Goal: Task Accomplishment & Management: Complete application form

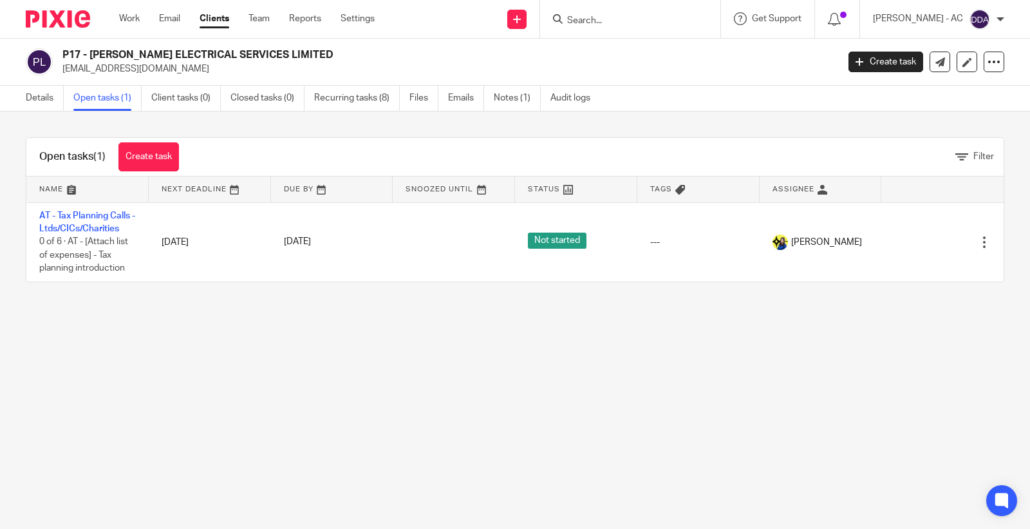
click at [119, 108] on link "Open tasks (1)" at bounding box center [107, 98] width 68 height 25
click at [119, 99] on link "Open tasks (1)" at bounding box center [107, 98] width 68 height 25
click at [30, 100] on link "Details" at bounding box center [45, 98] width 38 height 25
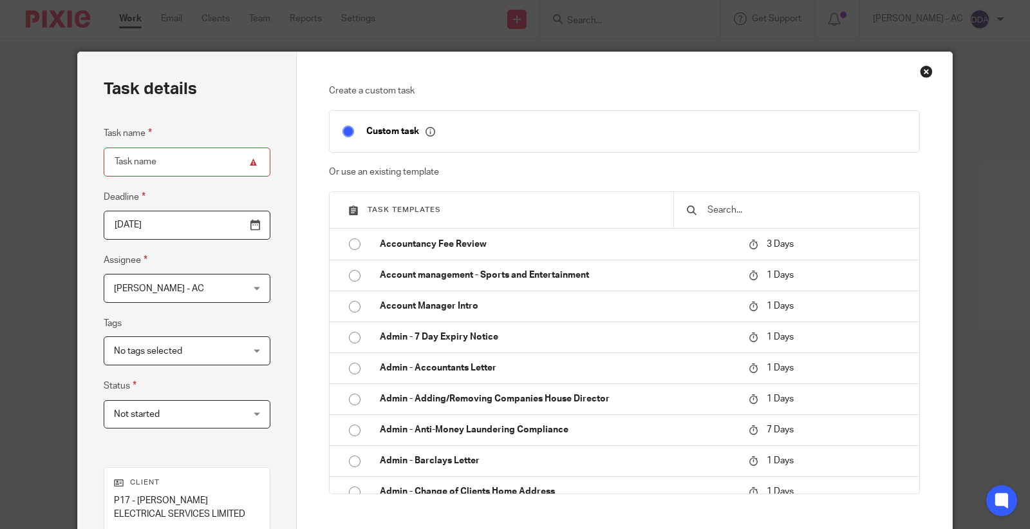
click at [768, 203] on input "text" at bounding box center [806, 210] width 200 height 14
click at [725, 211] on input "text" at bounding box center [806, 210] width 200 height 14
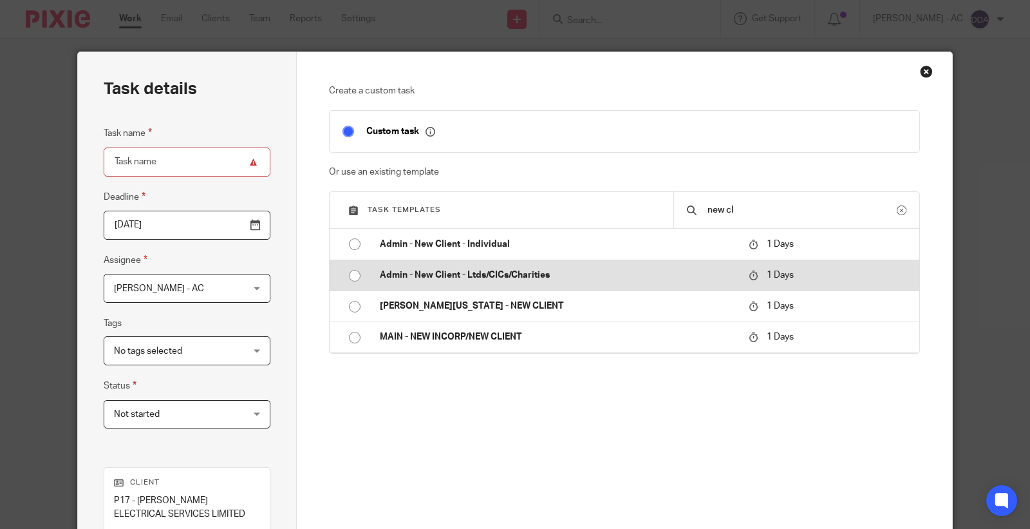
type input "new cl"
click at [470, 277] on p "Admin - New Client - Ltds/CICs/Charities" at bounding box center [558, 275] width 357 height 13
type input "2025-09-26"
type input "Admin - New Client - Ltds/CICs/Charities"
checkbox input "false"
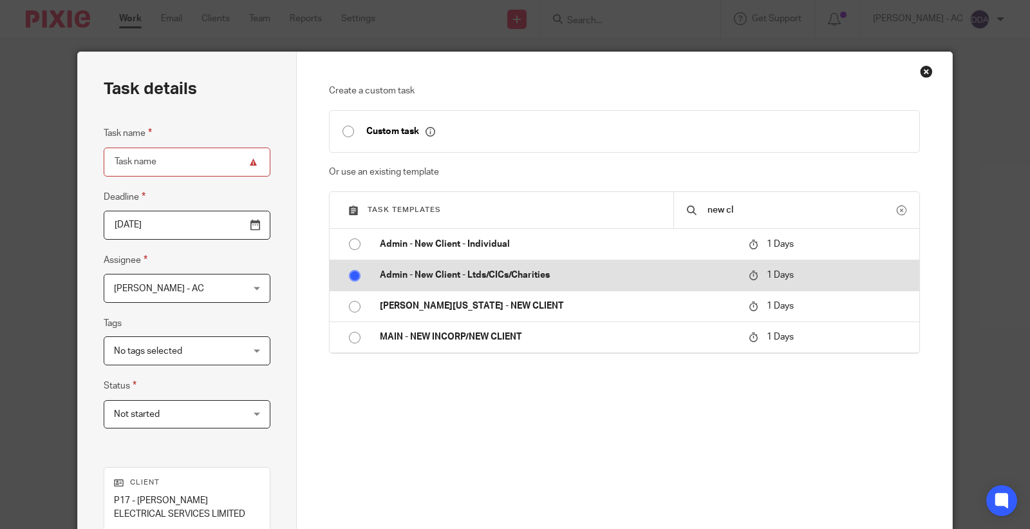
radio input "true"
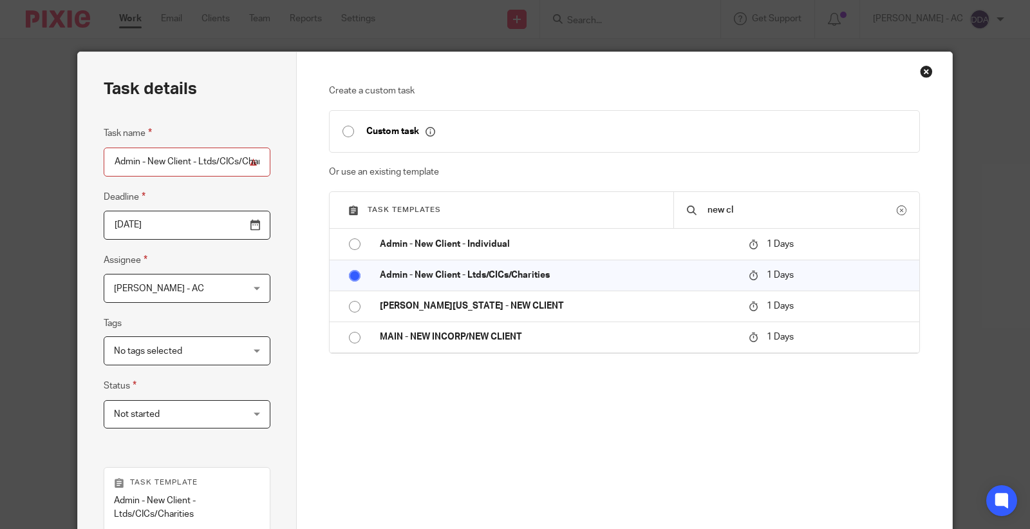
scroll to position [0, 19]
drag, startPoint x: 105, startPoint y: 165, endPoint x: 504, endPoint y: 222, distance: 402.5
click at [504, 222] on div "Task details Task name Admin - New Client - Ltds/CICs/Charities Deadline 2025-0…" at bounding box center [515, 393] width 874 height 683
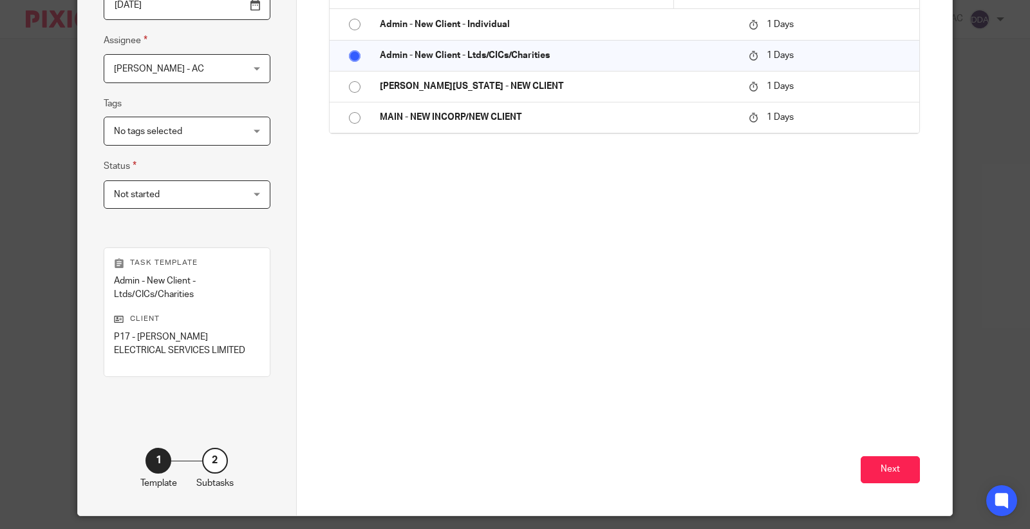
scroll to position [259, 0]
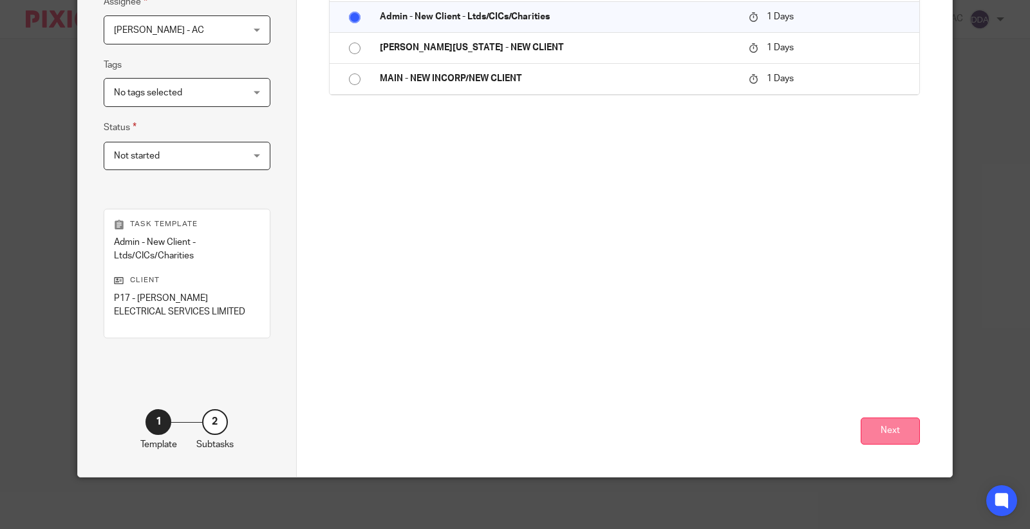
type input "Engagement Letter"
click at [866, 433] on button "Next" at bounding box center [890, 431] width 59 height 28
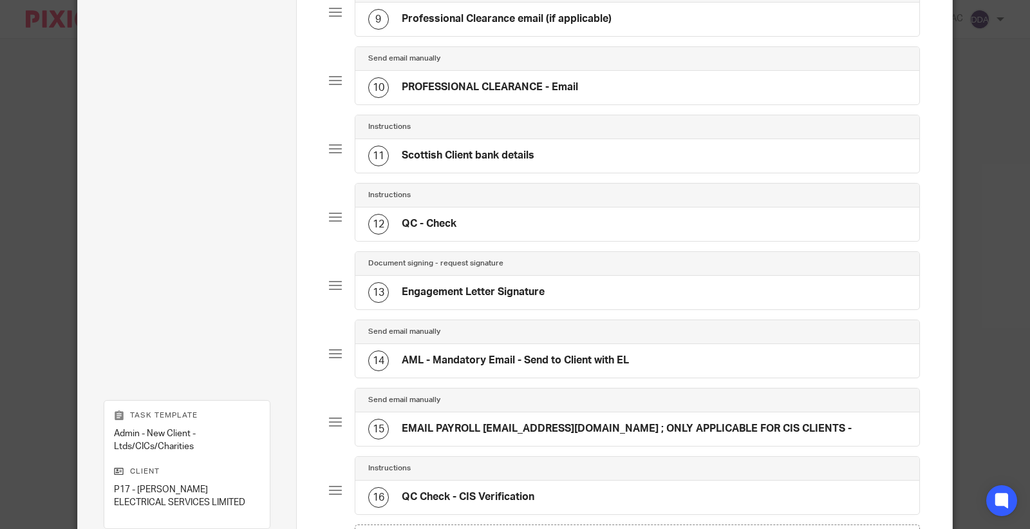
scroll to position [688, 0]
click at [439, 294] on h4 "Engagement Letter Signature" at bounding box center [473, 291] width 143 height 14
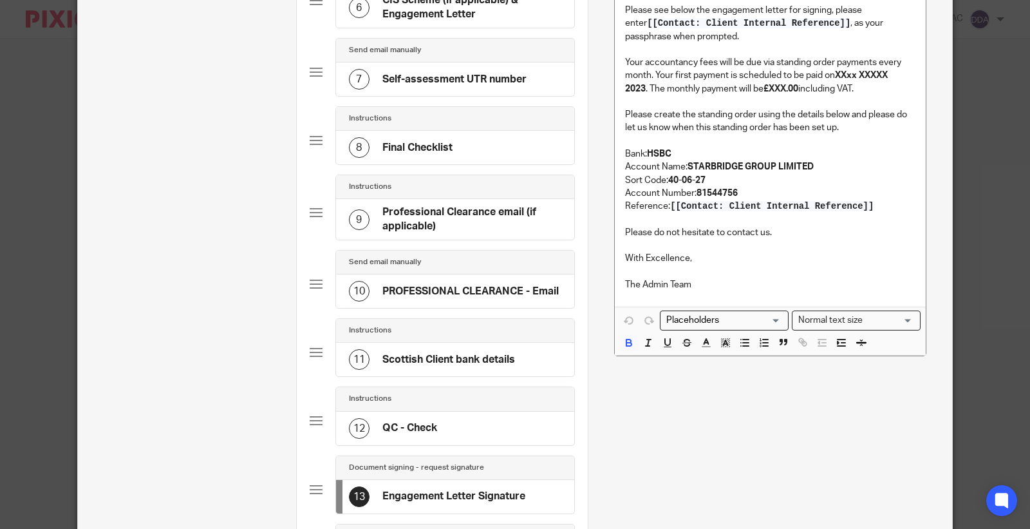
scroll to position [402, 0]
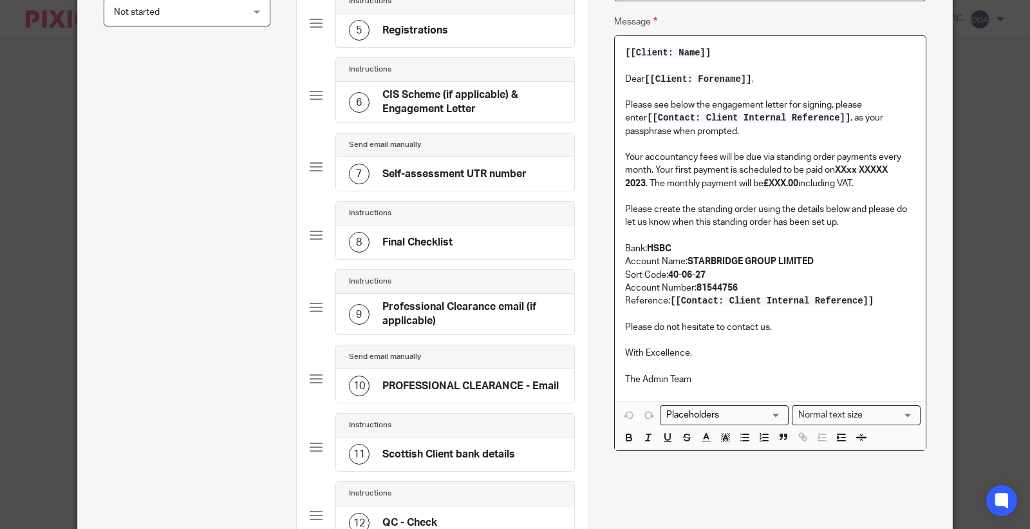
click at [795, 155] on p "Your accountancy fees will be due via standing order payments every month. Your…" at bounding box center [770, 170] width 290 height 39
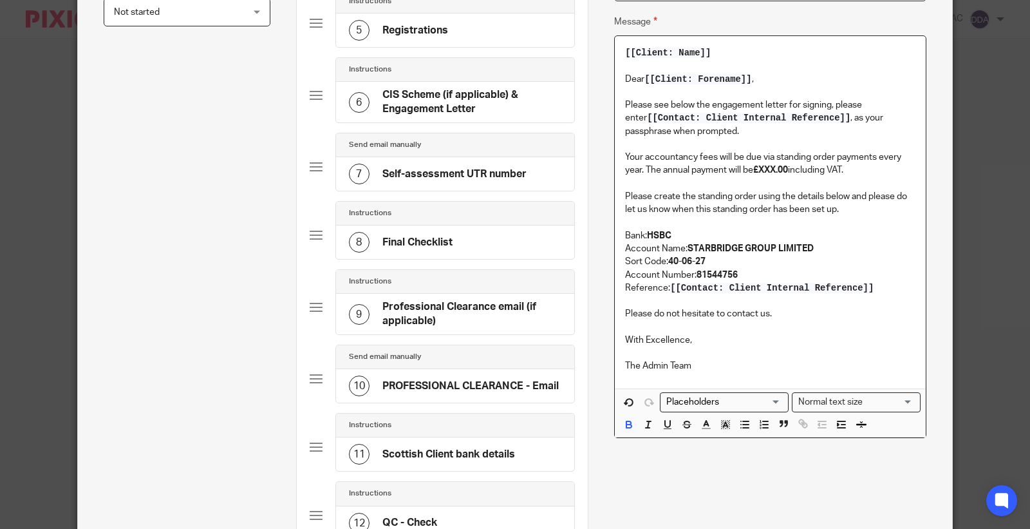
click at [764, 177] on p "Your accountancy fees will be due via standing order payments every year. The a…" at bounding box center [770, 164] width 290 height 26
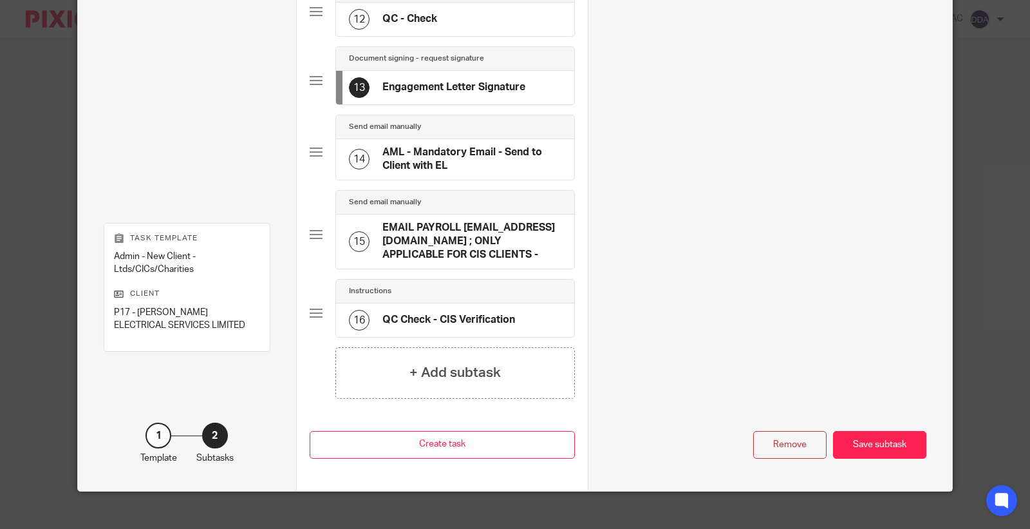
scroll to position [923, 0]
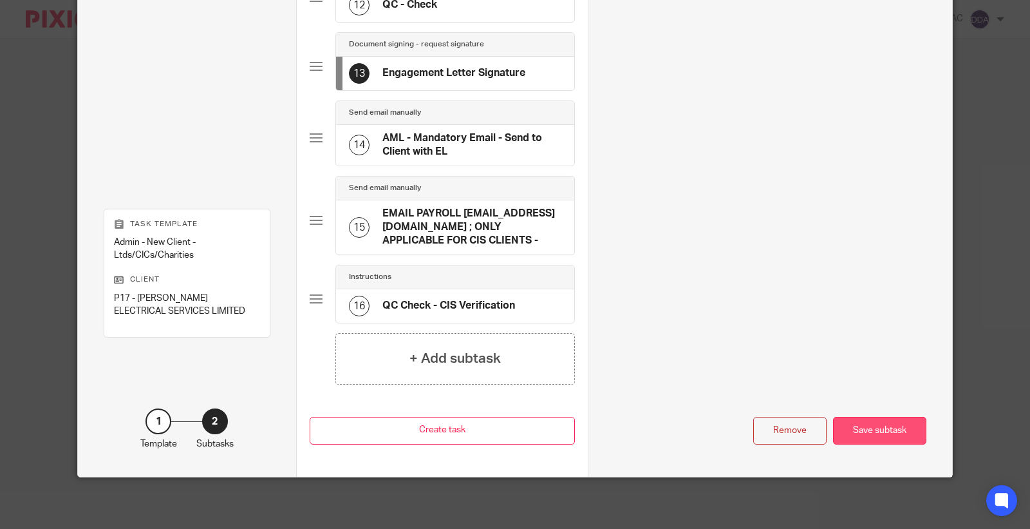
click at [859, 442] on div "Save subtask" at bounding box center [879, 431] width 93 height 28
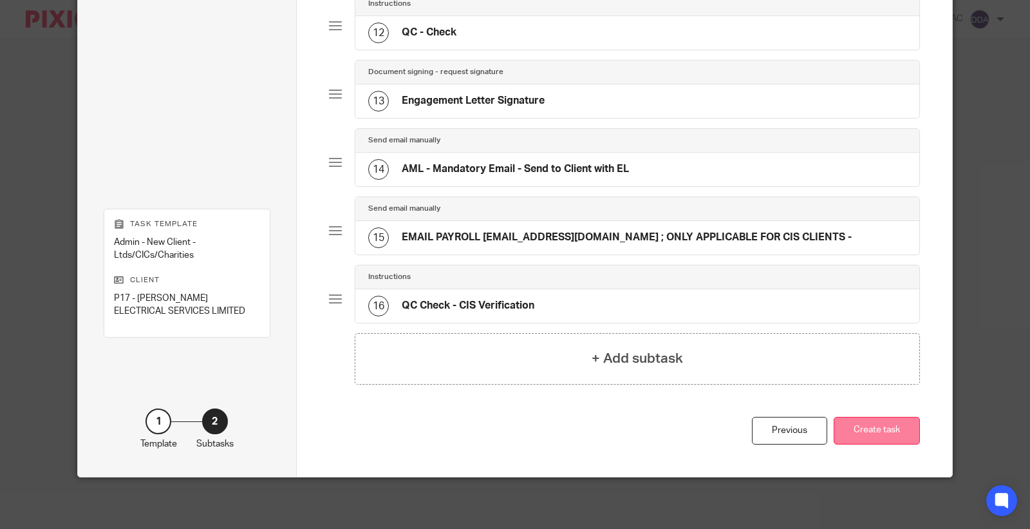
click at [848, 437] on button "Create task" at bounding box center [877, 431] width 86 height 28
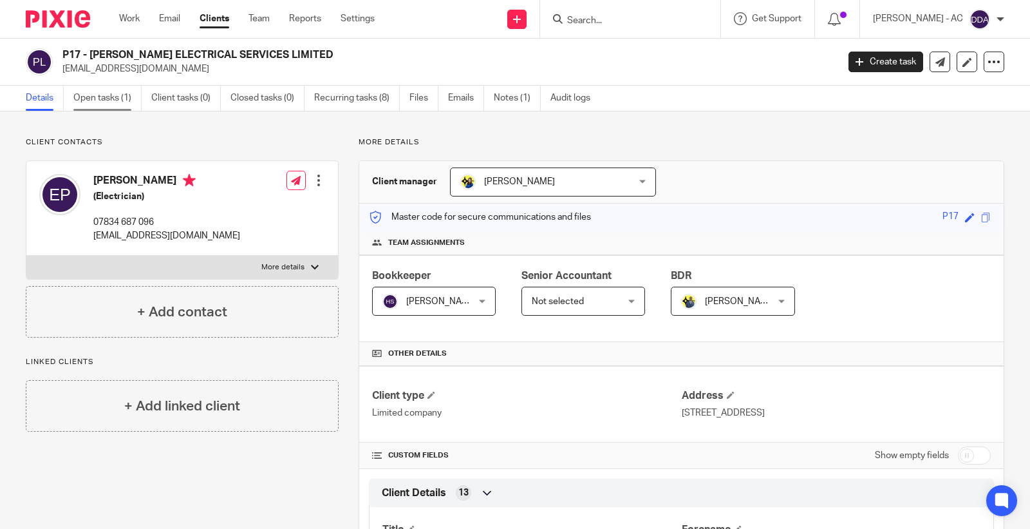
click at [105, 89] on link "Open tasks (1)" at bounding box center [107, 98] width 68 height 25
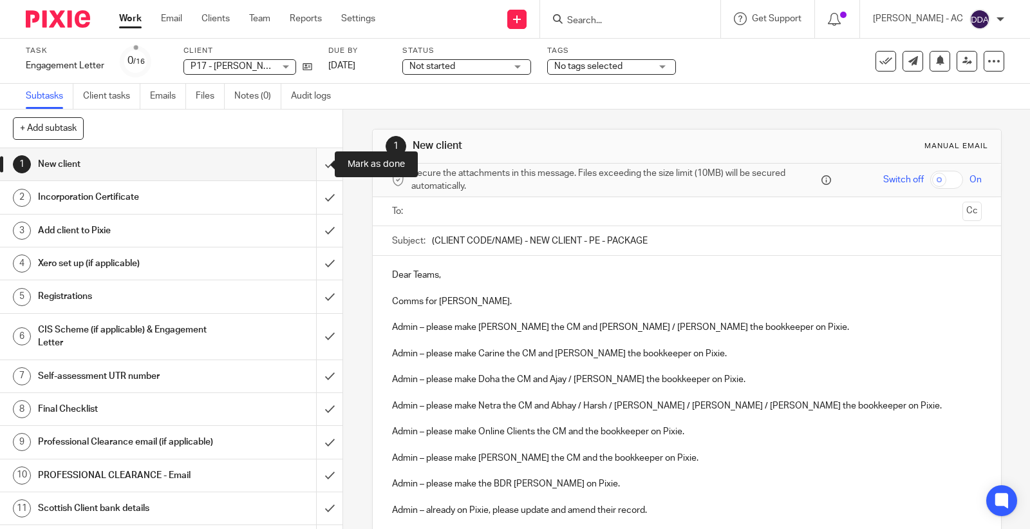
click at [307, 164] on input "submit" at bounding box center [171, 164] width 343 height 32
click at [319, 200] on input "submit" at bounding box center [171, 197] width 343 height 32
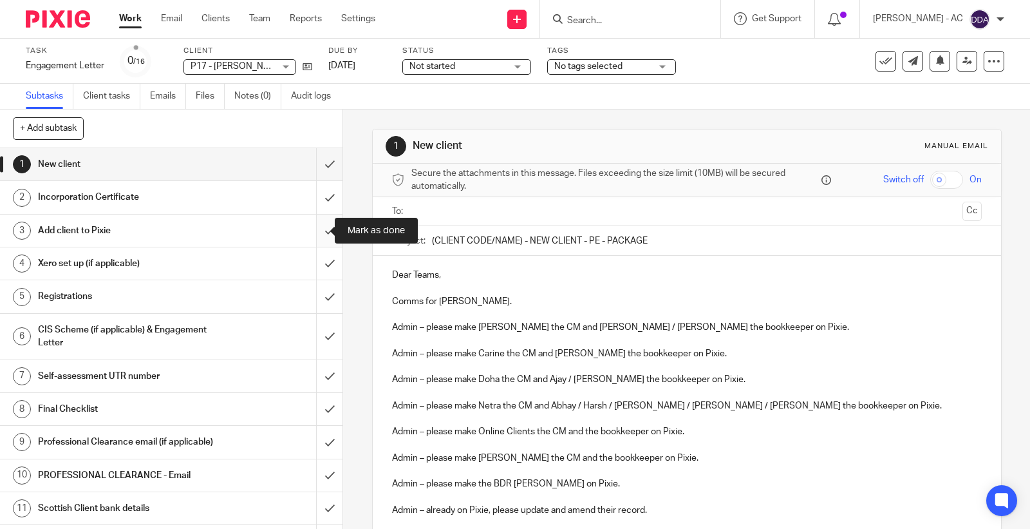
click at [316, 227] on input "submit" at bounding box center [171, 230] width 343 height 32
click at [314, 265] on input "submit" at bounding box center [171, 263] width 343 height 32
click at [316, 305] on input "submit" at bounding box center [171, 296] width 343 height 32
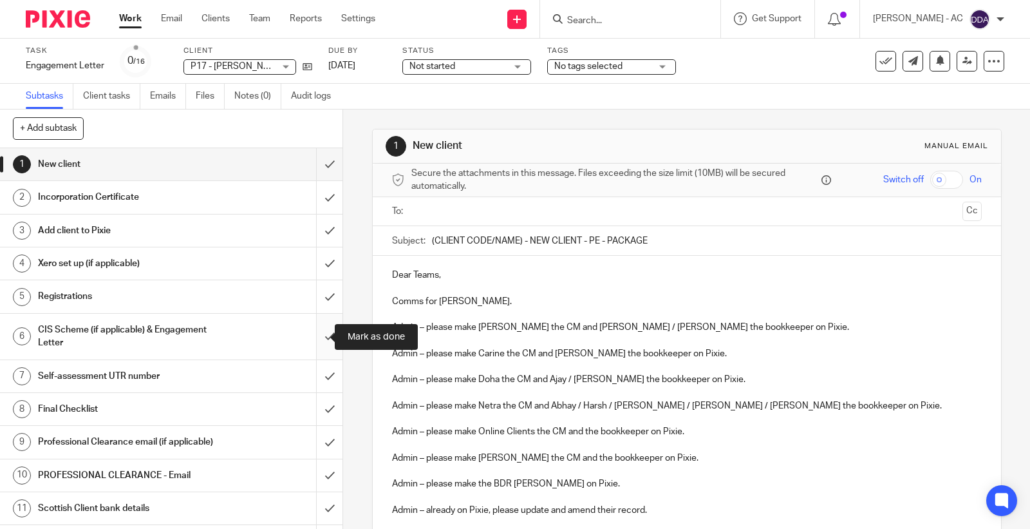
click at [313, 341] on input "submit" at bounding box center [171, 337] width 343 height 46
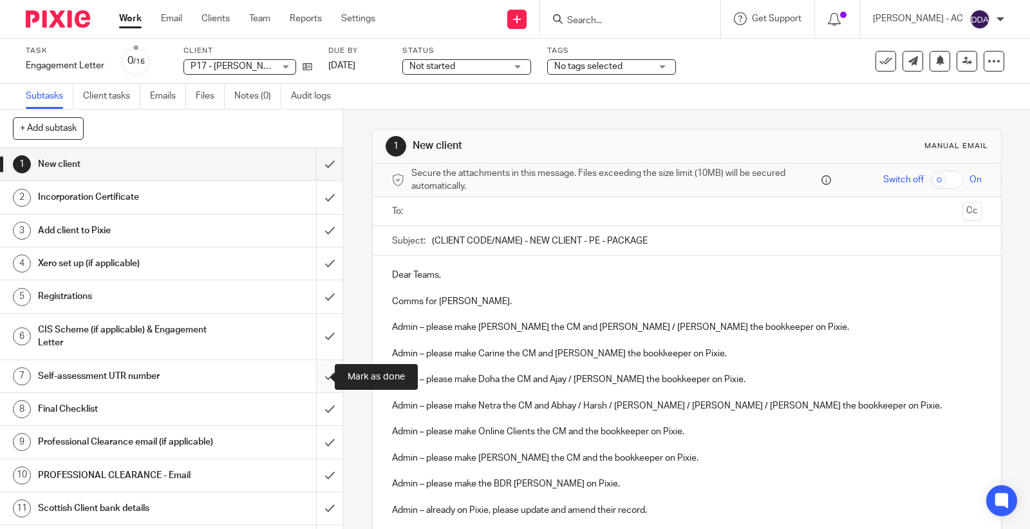
click at [312, 382] on input "submit" at bounding box center [171, 376] width 343 height 32
click at [319, 403] on input "submit" at bounding box center [171, 409] width 343 height 32
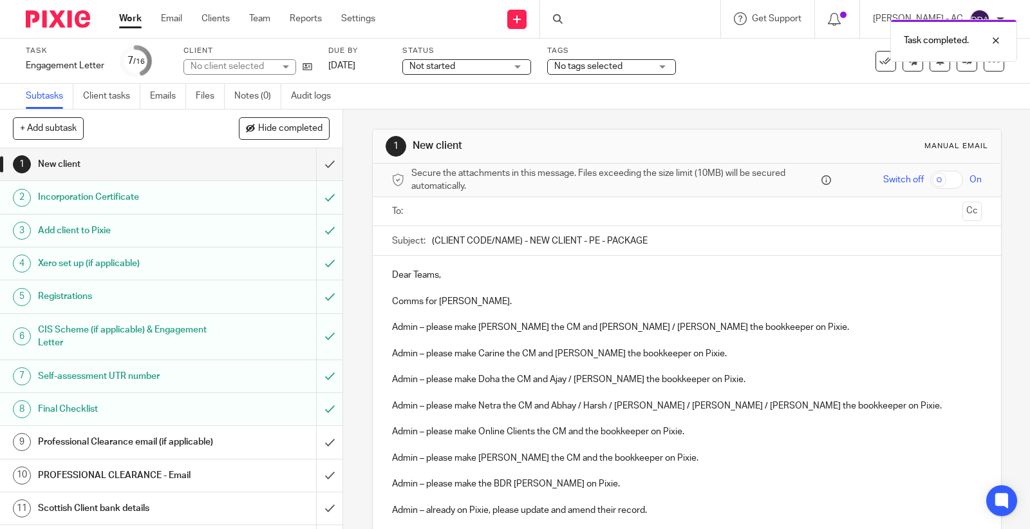
click at [129, 432] on h1 "Professional Clearance email (if applicable)" at bounding box center [126, 441] width 177 height 19
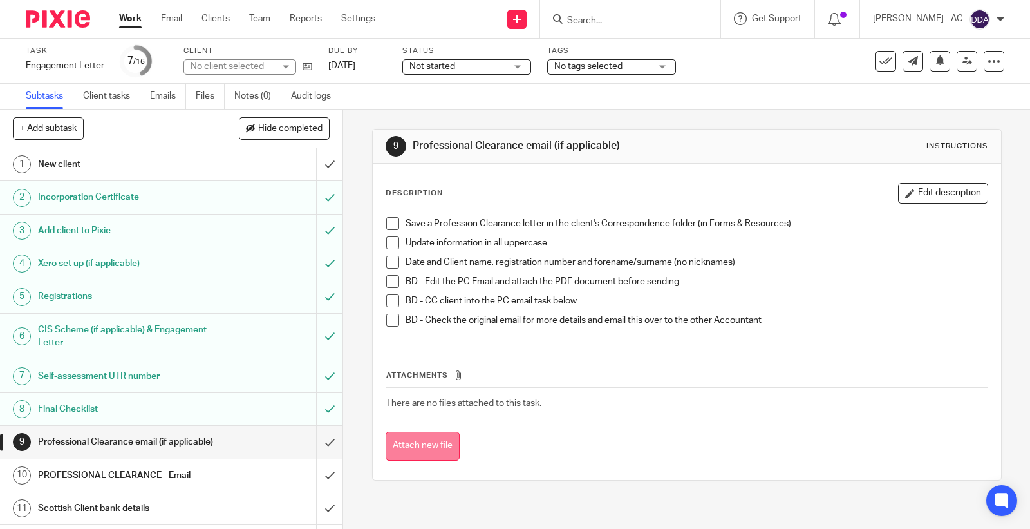
click at [448, 449] on button "Attach new file" at bounding box center [423, 445] width 74 height 29
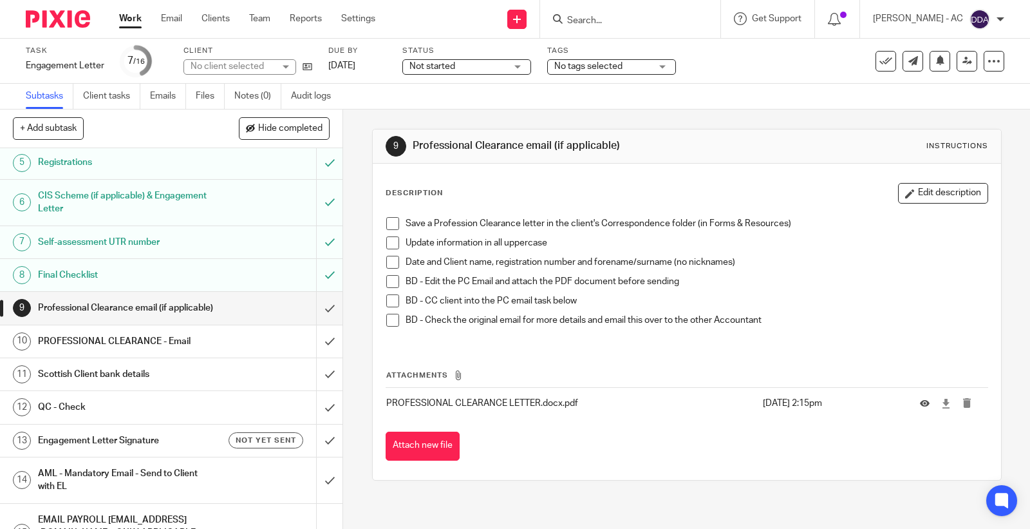
scroll to position [143, 0]
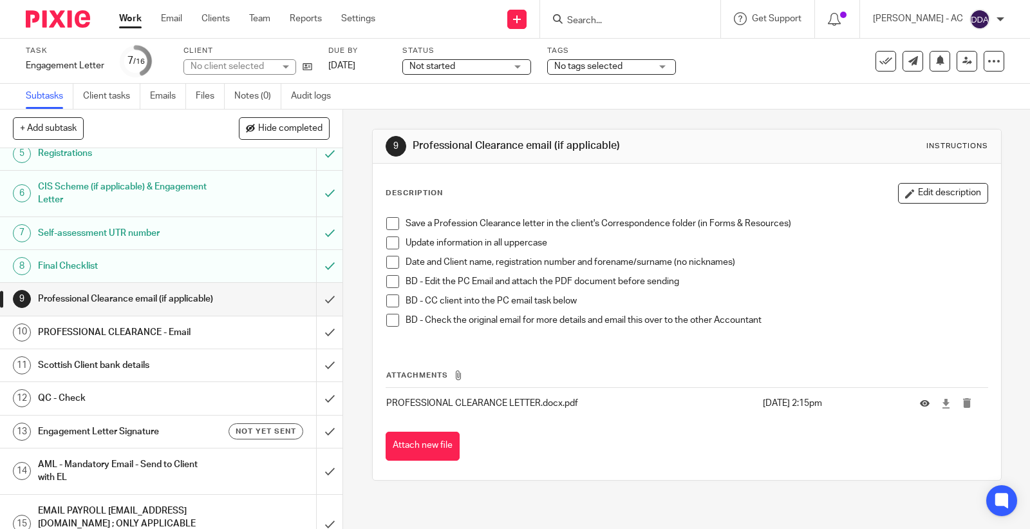
click at [165, 342] on h1 "PROFESSIONAL CLEARANCE - Email" at bounding box center [126, 332] width 177 height 19
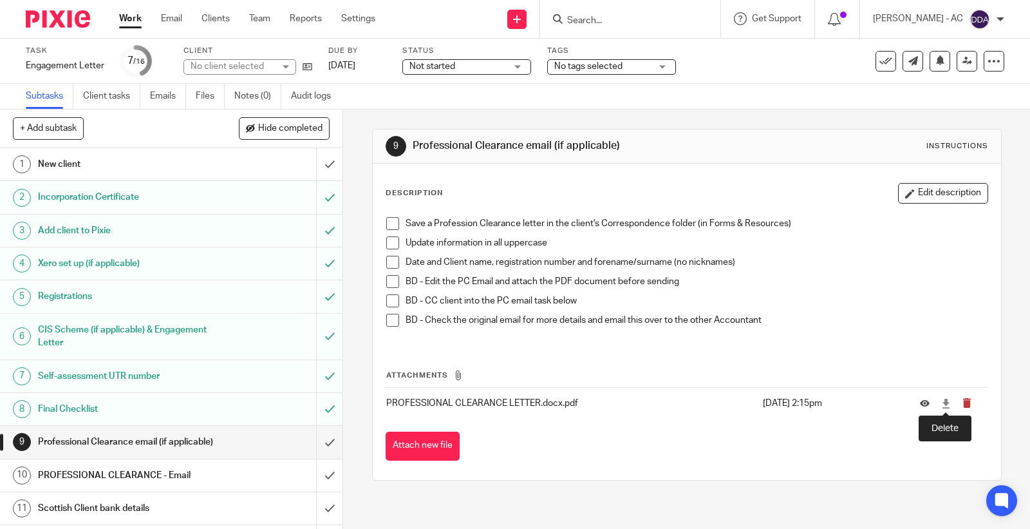
click at [963, 406] on icon "submit" at bounding box center [968, 403] width 10 height 10
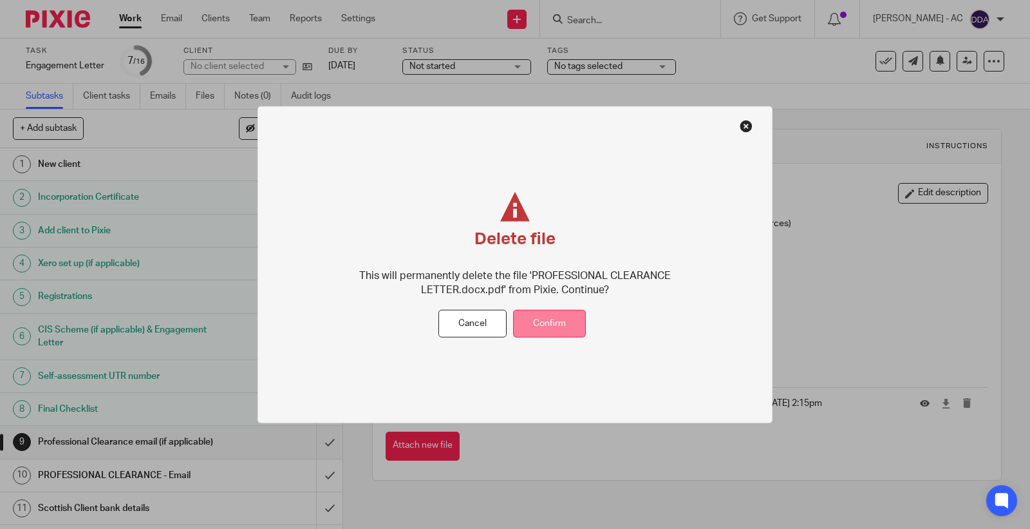
click at [524, 330] on button "Confirm" at bounding box center [549, 324] width 73 height 28
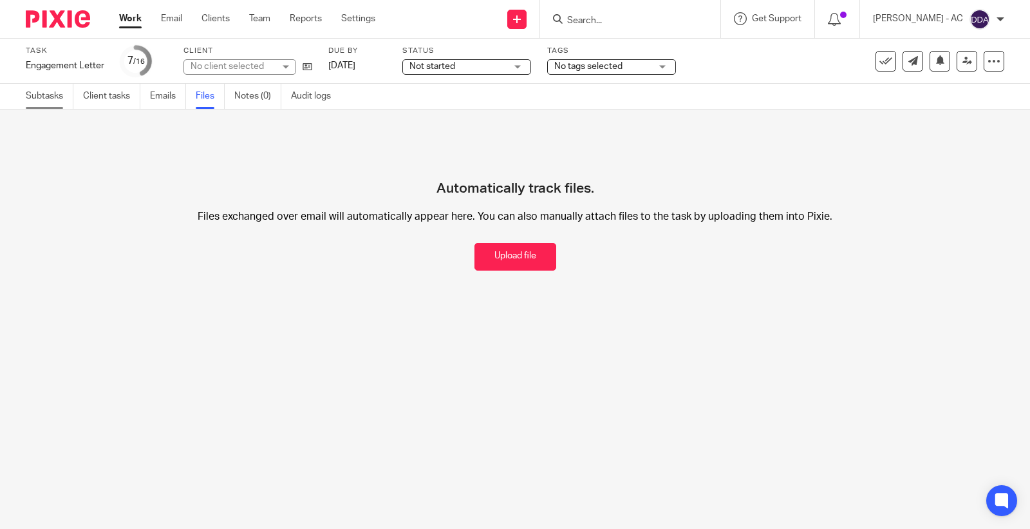
click at [42, 97] on link "Subtasks" at bounding box center [50, 96] width 48 height 25
click at [43, 99] on link "Subtasks" at bounding box center [50, 96] width 48 height 25
click at [47, 95] on link "Subtasks" at bounding box center [50, 96] width 48 height 25
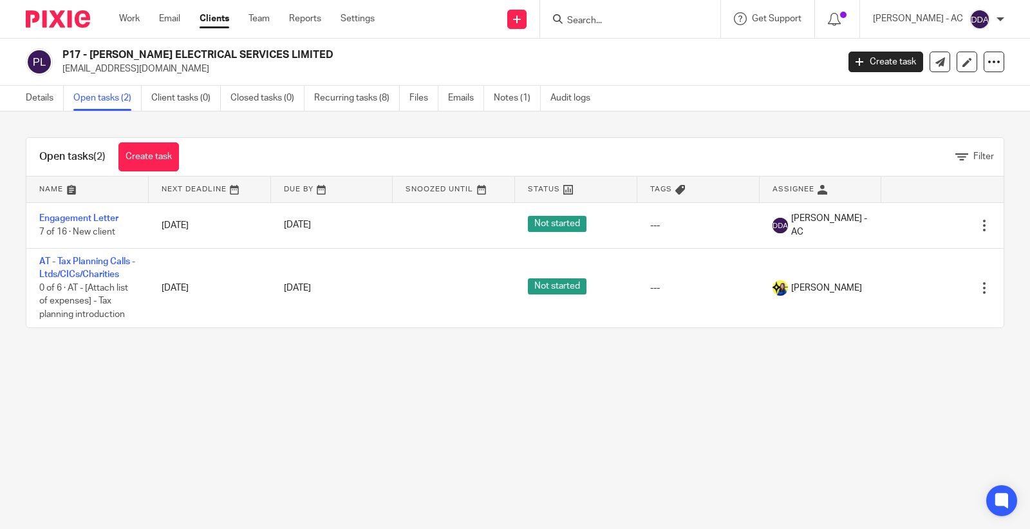
click at [86, 104] on link "Open tasks (2)" at bounding box center [107, 98] width 68 height 25
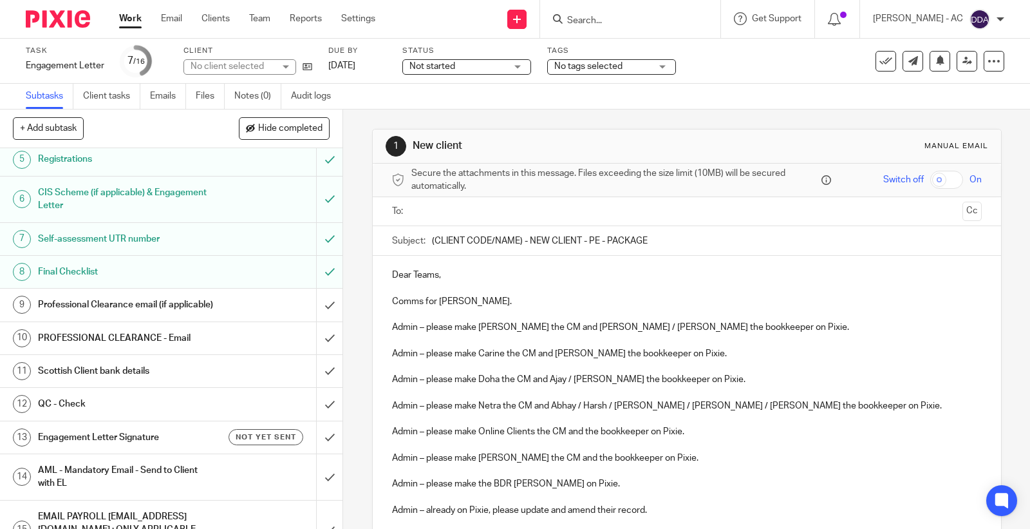
scroll to position [143, 0]
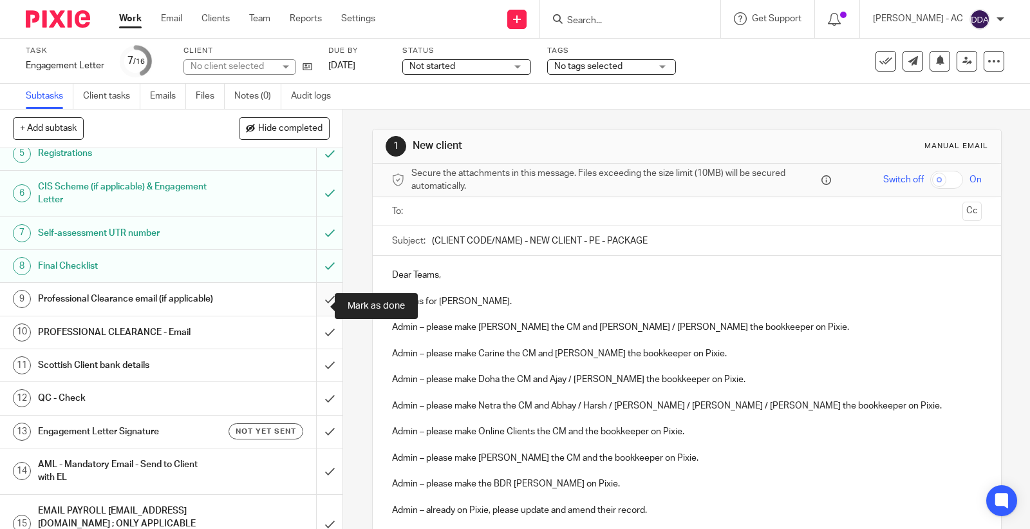
click at [314, 301] on input "submit" at bounding box center [171, 299] width 343 height 32
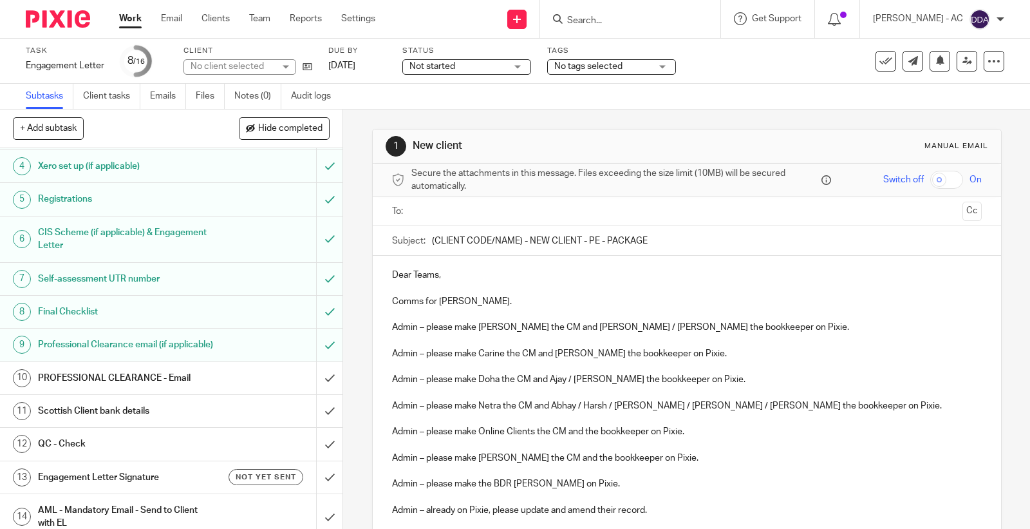
scroll to position [143, 0]
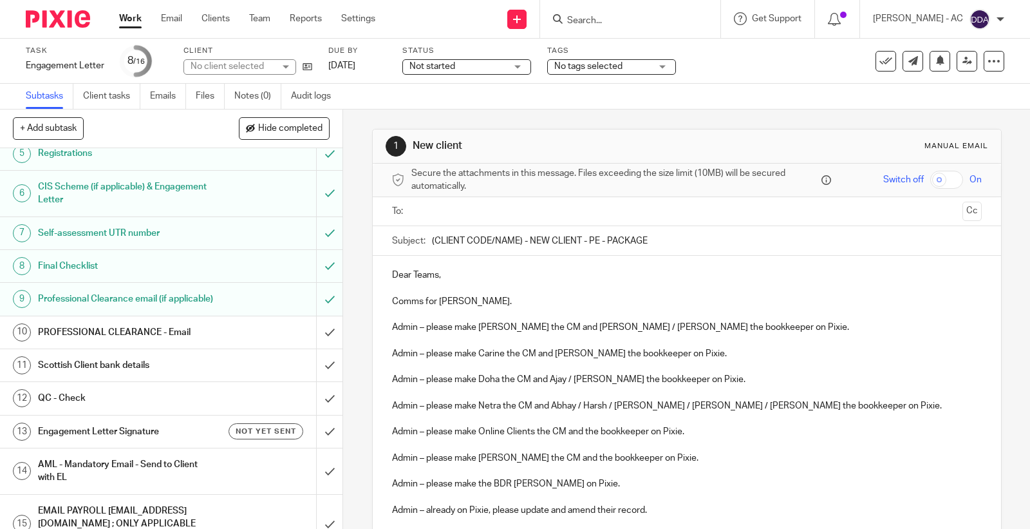
click at [137, 342] on h1 "PROFESSIONAL CLEARANCE - Email" at bounding box center [126, 332] width 177 height 19
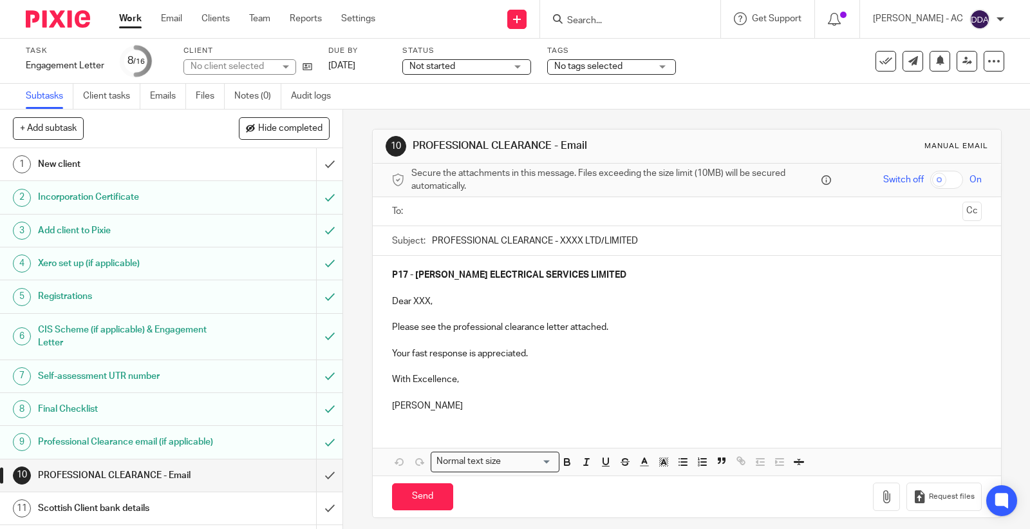
scroll to position [9, 0]
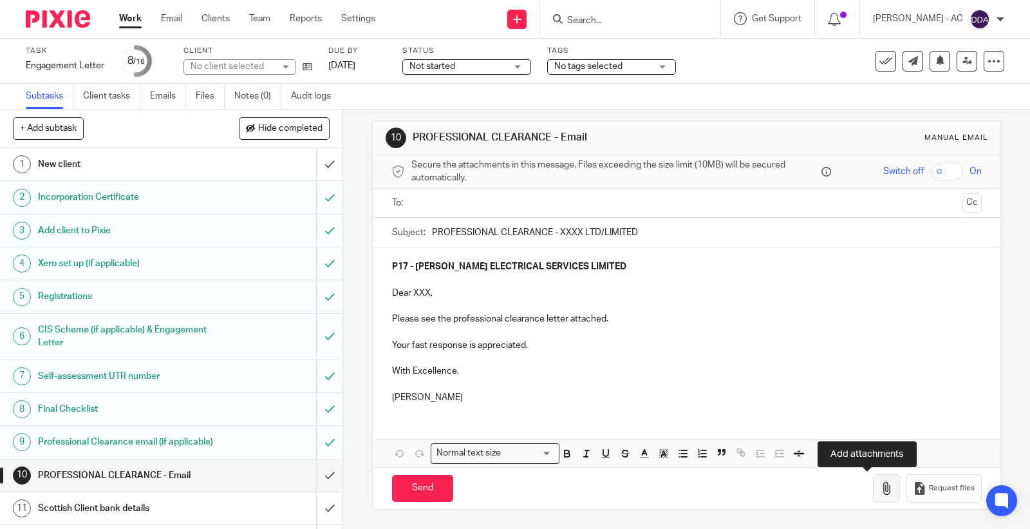
click at [880, 489] on icon "button" at bounding box center [886, 488] width 13 height 13
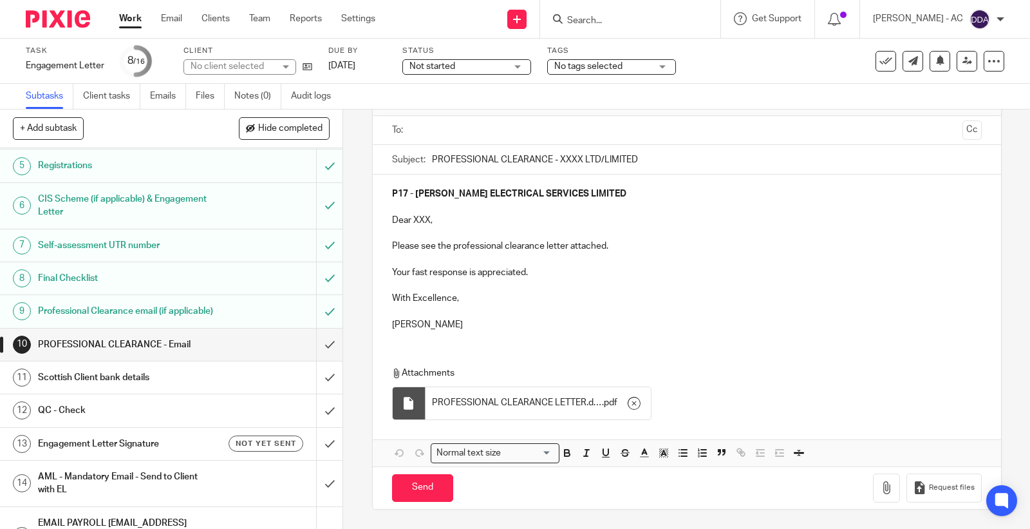
scroll to position [143, 0]
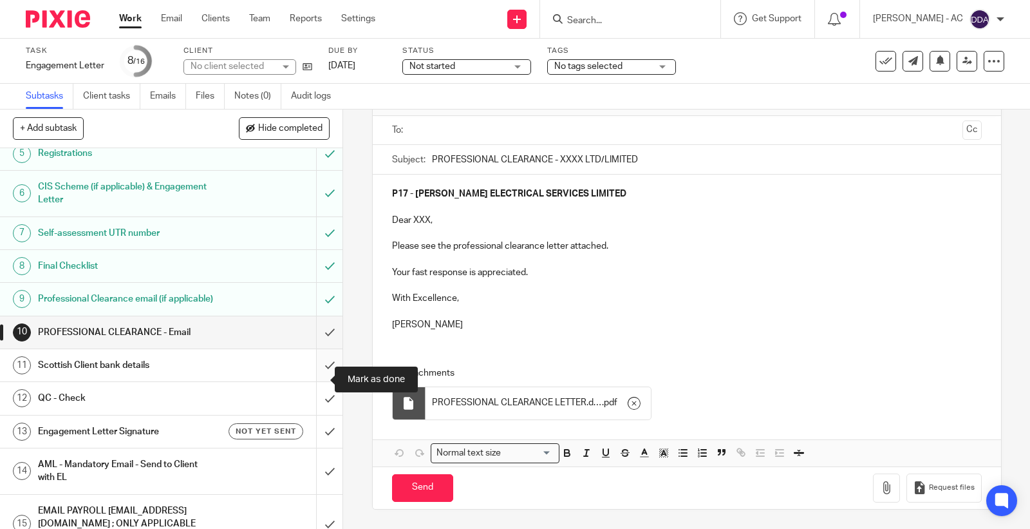
click at [304, 378] on input "submit" at bounding box center [171, 365] width 343 height 32
click at [311, 408] on input "submit" at bounding box center [171, 398] width 343 height 32
click at [100, 440] on h1 "Engagement Letter Signature" at bounding box center [126, 431] width 177 height 19
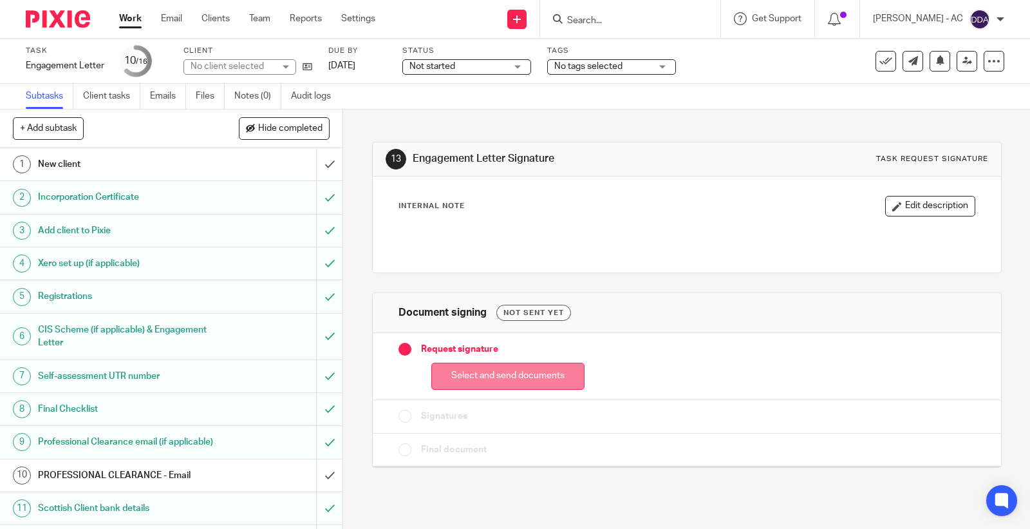
click at [486, 364] on button "Select and send documents" at bounding box center [507, 377] width 153 height 28
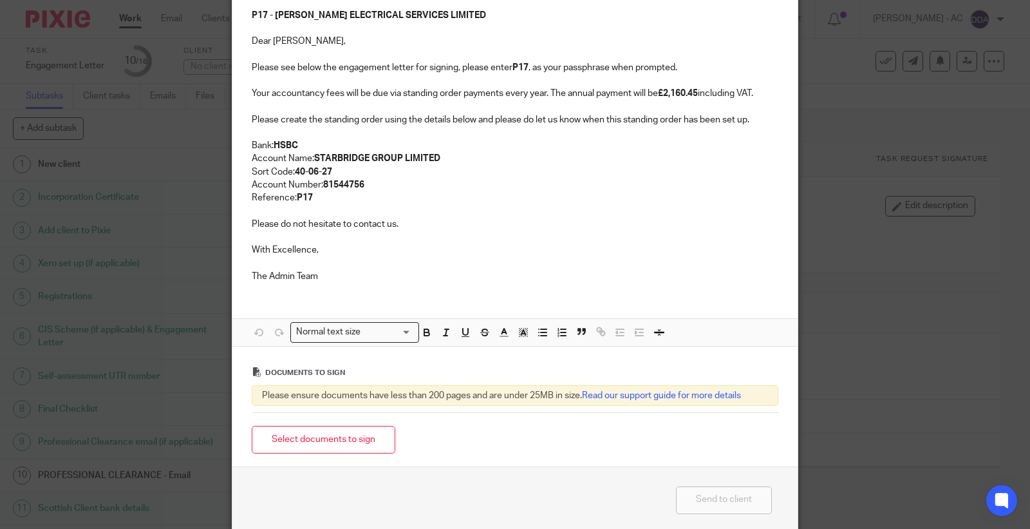
scroll to position [214, 0]
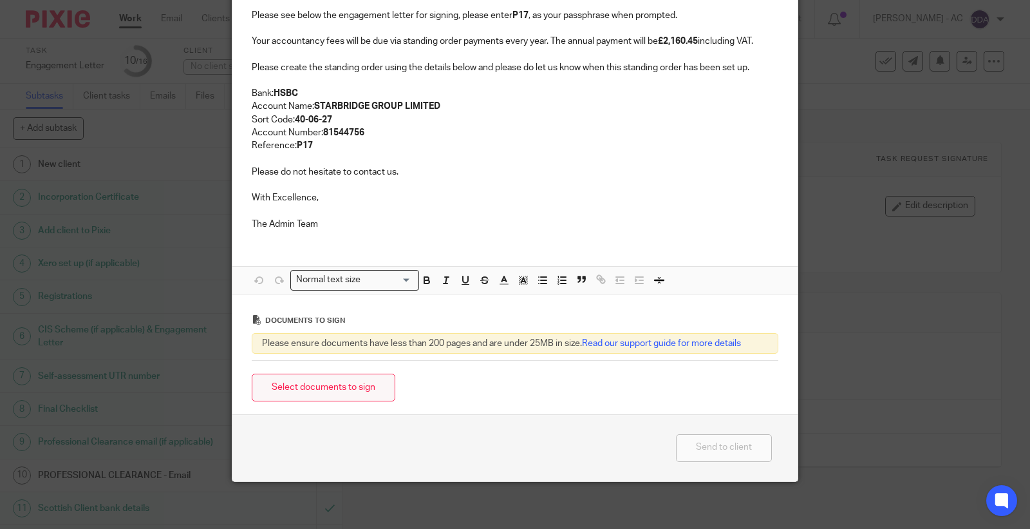
click at [330, 384] on button "Select documents to sign" at bounding box center [324, 387] width 144 height 28
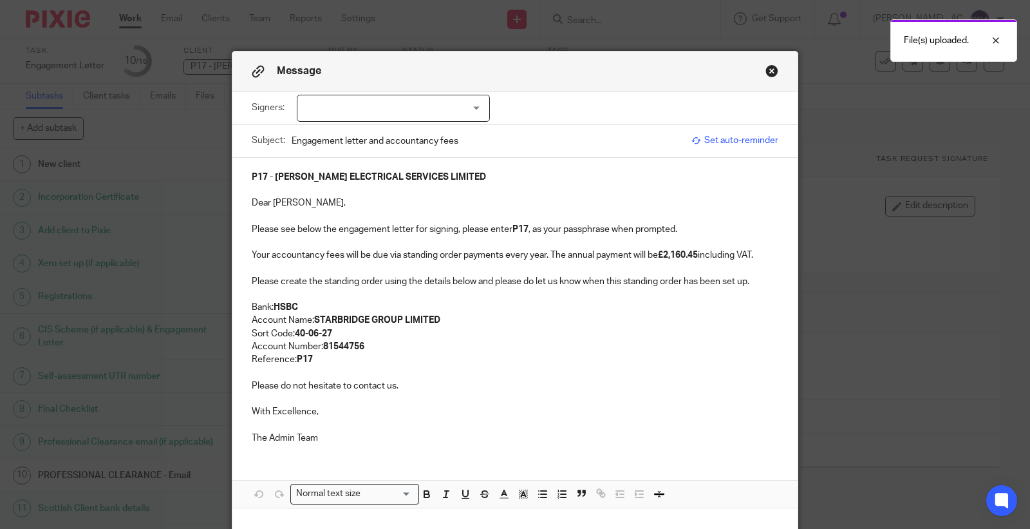
scroll to position [0, 0]
click at [767, 71] on button "Close modal" at bounding box center [772, 71] width 13 height 13
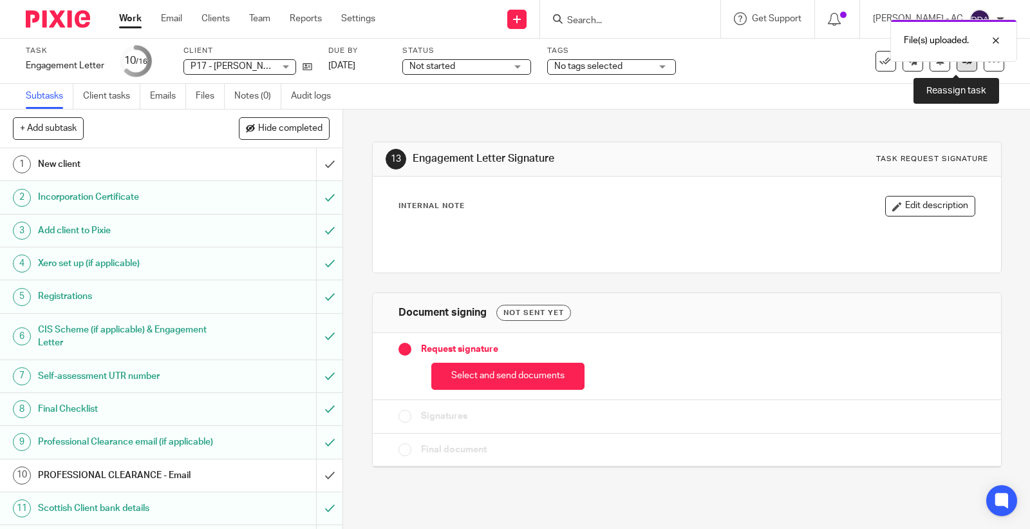
click at [957, 67] on link at bounding box center [967, 61] width 21 height 21
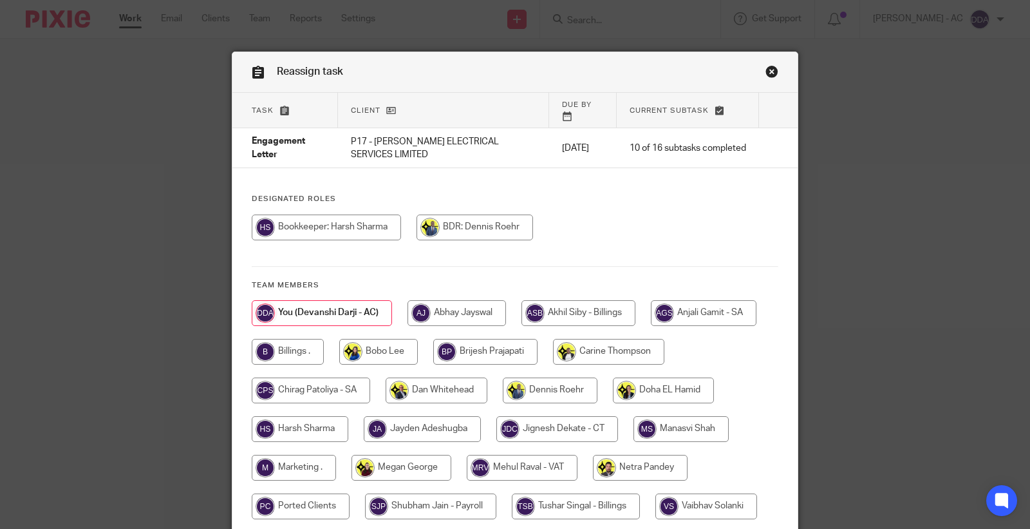
scroll to position [71, 0]
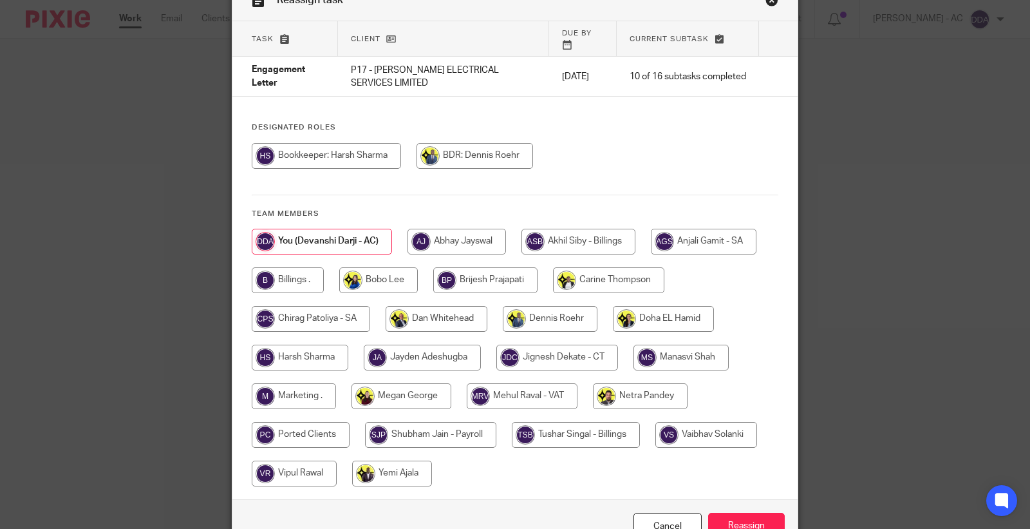
click at [399, 391] on input "radio" at bounding box center [402, 396] width 100 height 26
radio input "true"
click at [733, 516] on input "Reassign" at bounding box center [746, 527] width 77 height 28
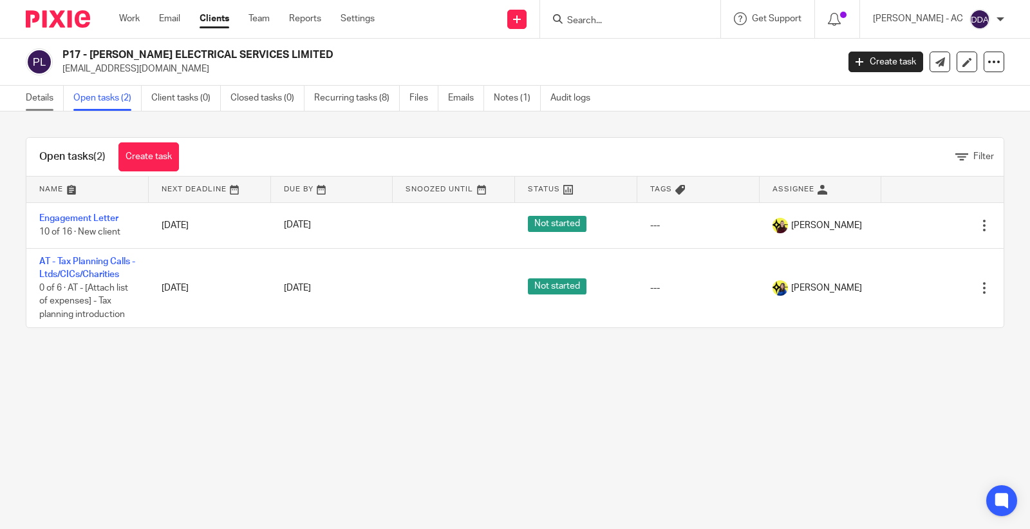
click at [39, 95] on link "Details" at bounding box center [45, 98] width 38 height 25
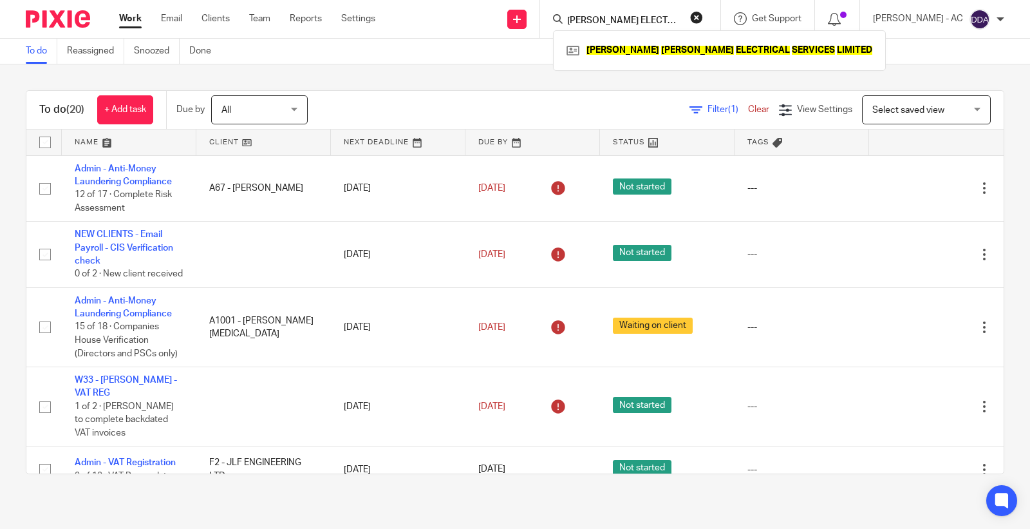
drag, startPoint x: 0, startPoint y: 0, endPoint x: 319, endPoint y: 522, distance: 612.2
click at [703, 21] on button "reset" at bounding box center [696, 17] width 13 height 13
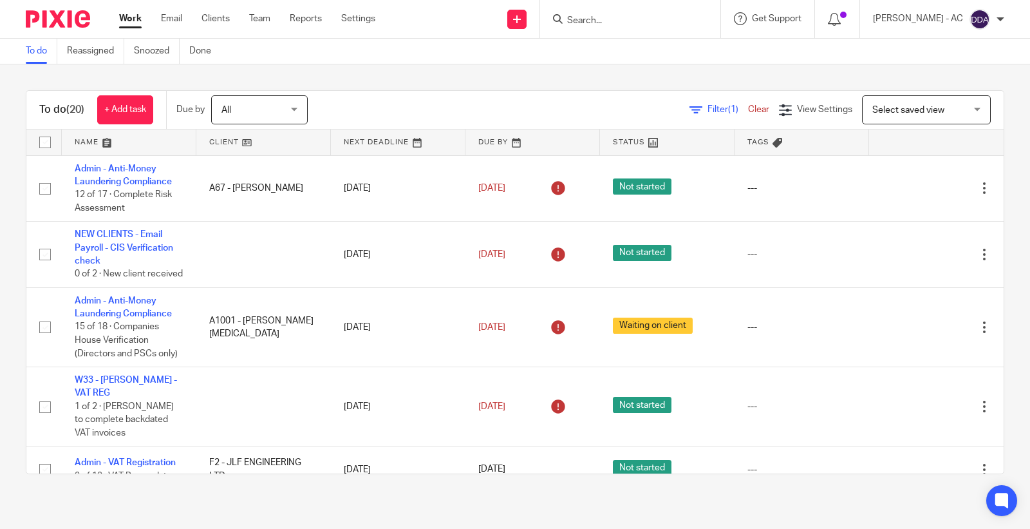
click at [227, 123] on span "All" at bounding box center [256, 109] width 68 height 27
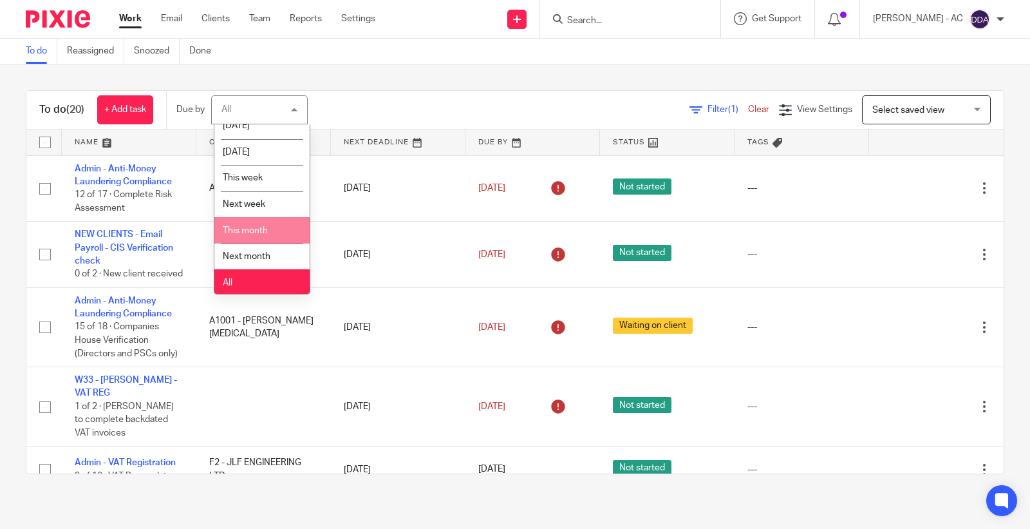
scroll to position [15, 0]
click at [249, 272] on li "All" at bounding box center [261, 280] width 95 height 26
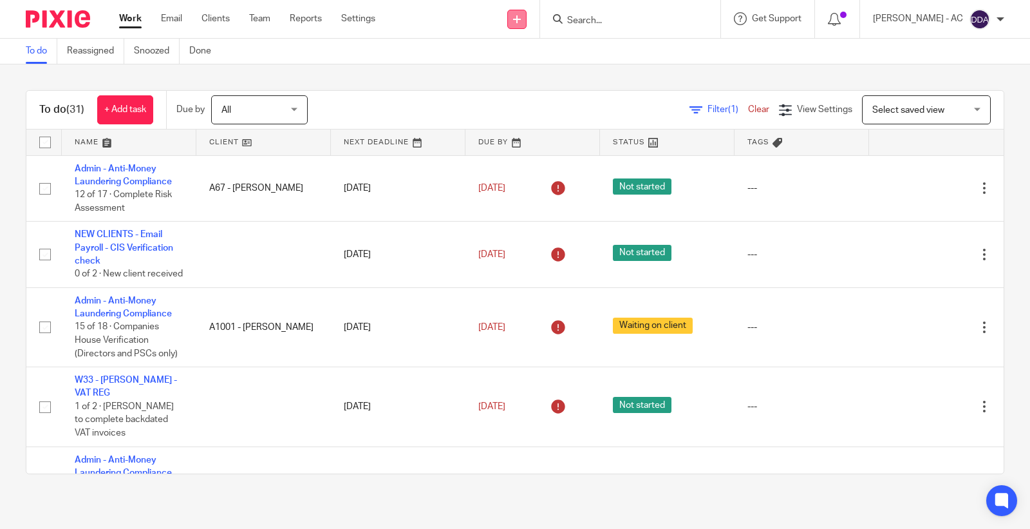
click at [521, 20] on icon at bounding box center [517, 19] width 8 height 8
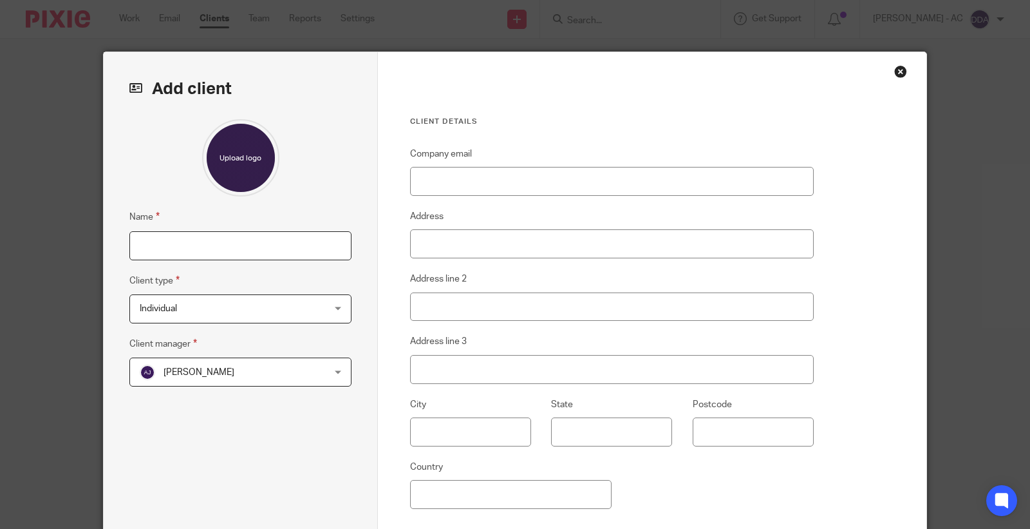
click at [267, 241] on input "Name" at bounding box center [240, 245] width 222 height 29
paste input "P20 - [PERSON_NAME]"
type input "P20 - [PERSON_NAME]"
click at [217, 368] on span "[PERSON_NAME]" at bounding box center [199, 372] width 71 height 9
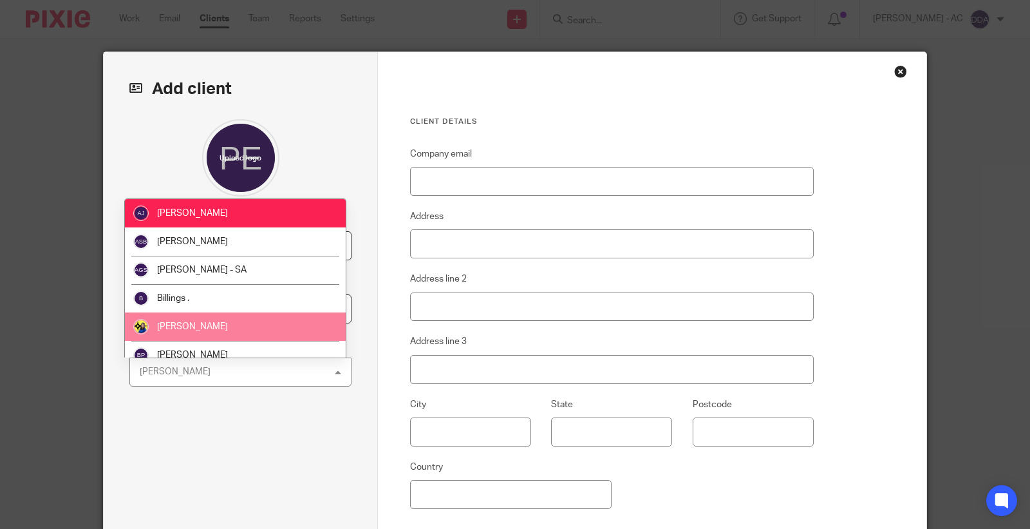
click at [195, 323] on span "[PERSON_NAME]" at bounding box center [192, 326] width 71 height 9
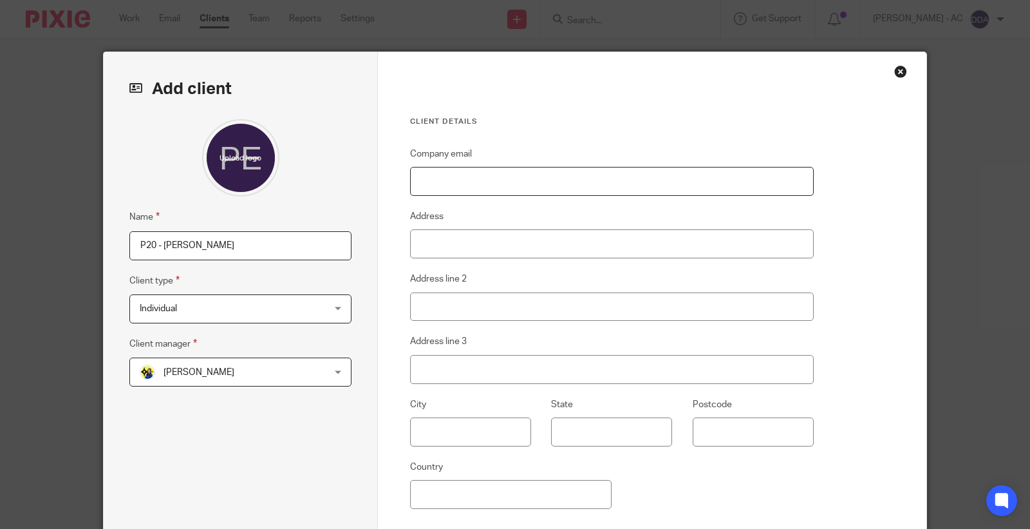
click at [483, 184] on input "Company email" at bounding box center [612, 181] width 404 height 29
paste input "[EMAIL_ADDRESS][DOMAIN_NAME]"
type input "[EMAIL_ADDRESS][DOMAIN_NAME]"
click at [562, 232] on input "Address" at bounding box center [612, 243] width 404 height 29
paste input "[STREET_ADDRESS]"
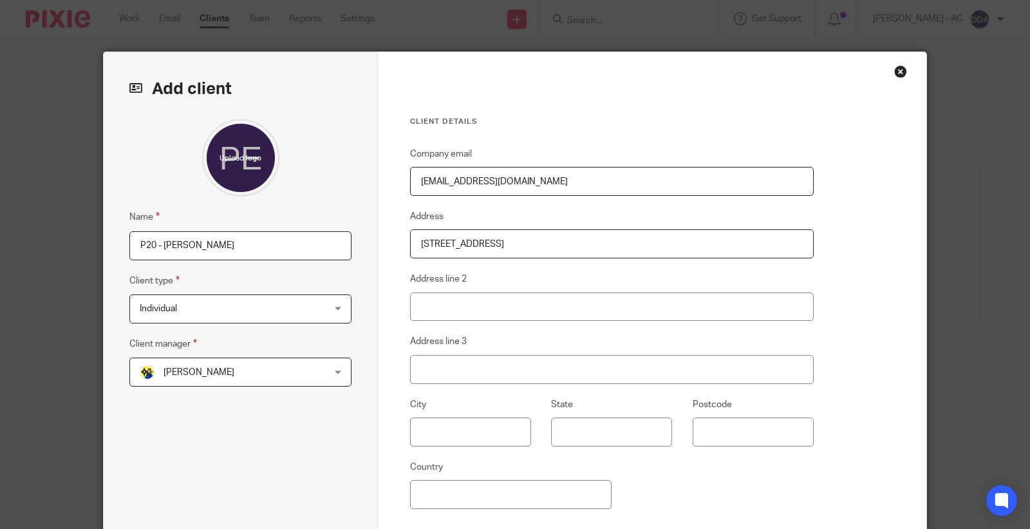
scroll to position [138, 0]
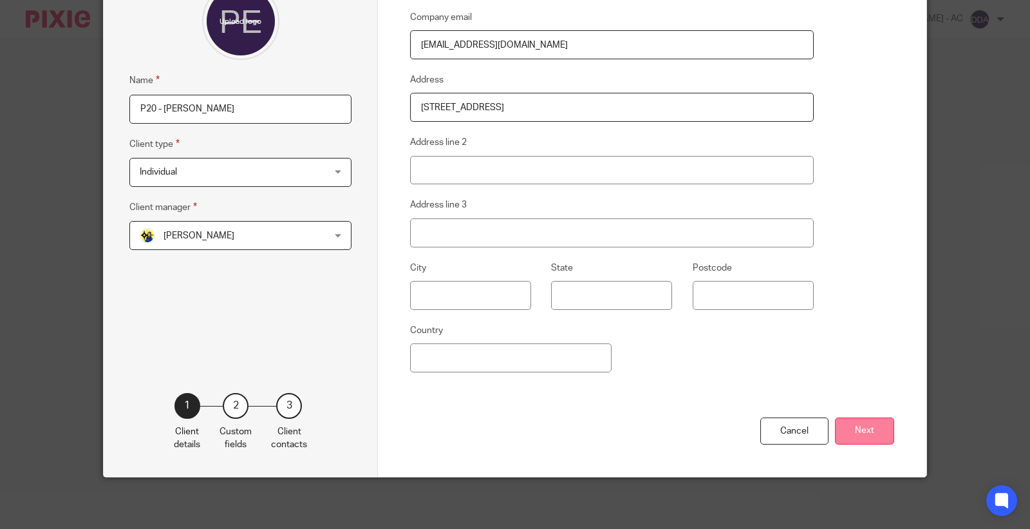
type input "[STREET_ADDRESS]"
click at [835, 439] on button "Next" at bounding box center [864, 431] width 59 height 28
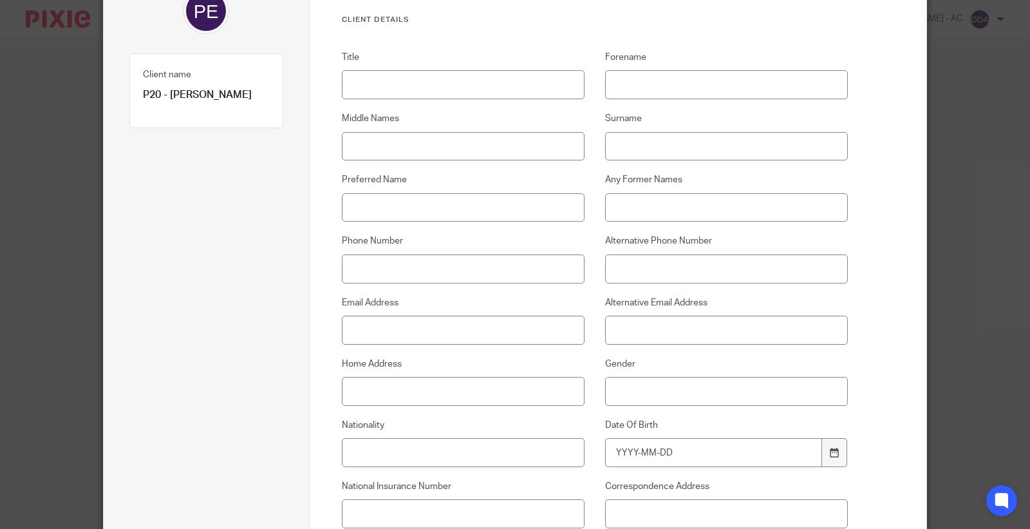
click at [434, 251] on div "Phone Number" at bounding box center [452, 258] width 263 height 48
click at [434, 203] on input "Preferred Name" at bounding box center [463, 207] width 243 height 29
click at [403, 401] on input "Home Address" at bounding box center [463, 391] width 243 height 29
paste input "[STREET_ADDRESS]"
type input "[STREET_ADDRESS]"
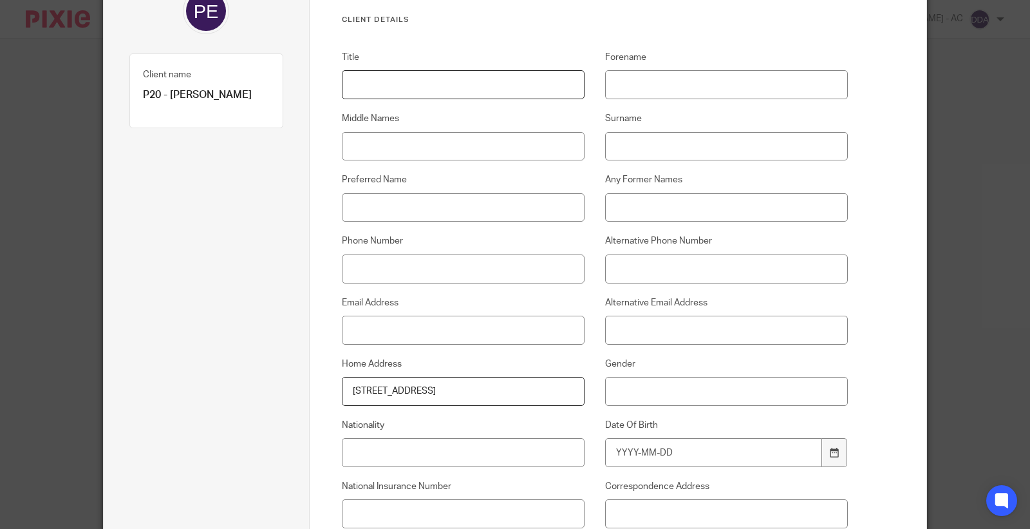
click at [419, 70] on input "Title" at bounding box center [463, 84] width 243 height 29
paste input "Mr"
type input "Mr"
click at [639, 91] on input "Forename" at bounding box center [726, 84] width 243 height 29
paste input "[PERSON_NAME]"
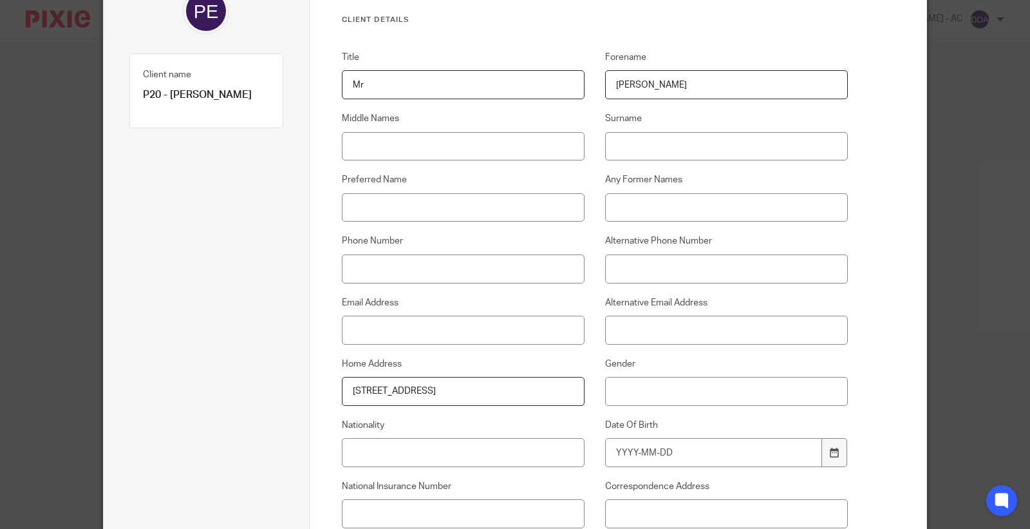
type input "[PERSON_NAME]"
click at [427, 144] on input "Middle Names" at bounding box center [463, 146] width 243 height 29
paste input "[PERSON_NAME]"
type input "[PERSON_NAME]"
click at [705, 156] on input "Surname" at bounding box center [726, 146] width 243 height 29
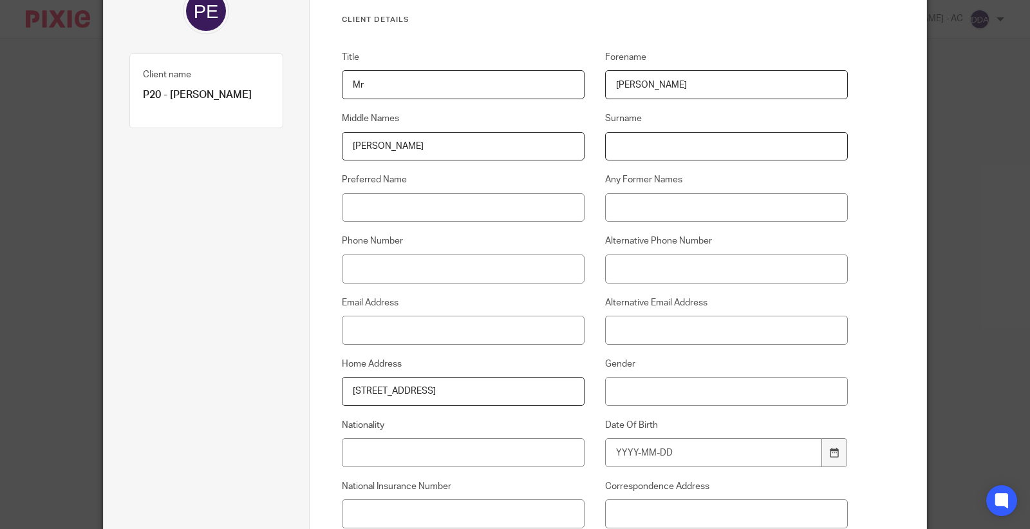
paste input "[PERSON_NAME]"
type input "[PERSON_NAME]"
click at [506, 210] on input "Preferred Name" at bounding box center [463, 207] width 243 height 29
paste input "Name"
drag, startPoint x: 406, startPoint y: 214, endPoint x: 282, endPoint y: 211, distance: 124.3
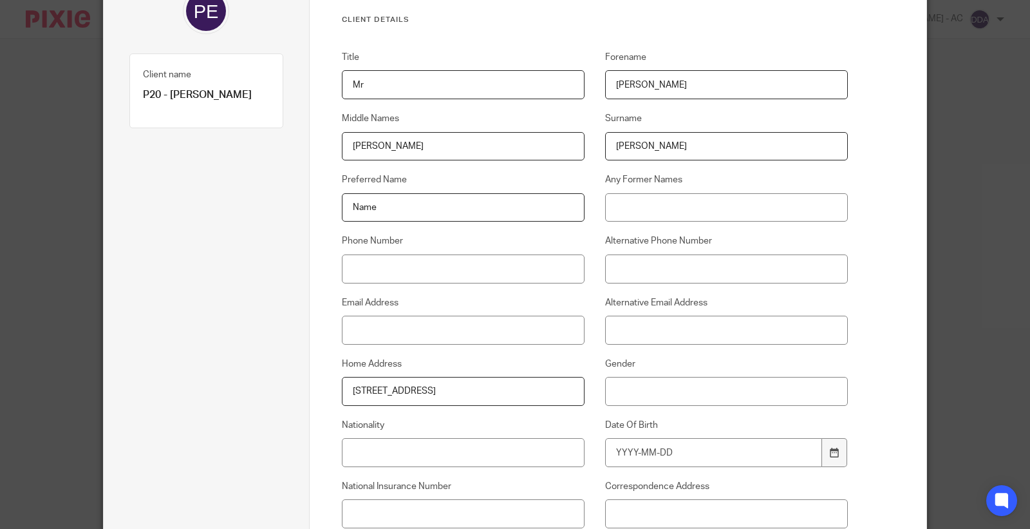
paste input "Eddi"
type input "[PERSON_NAME]"
click at [439, 273] on input "Phone Number" at bounding box center [463, 268] width 243 height 29
paste input "07834 687 096"
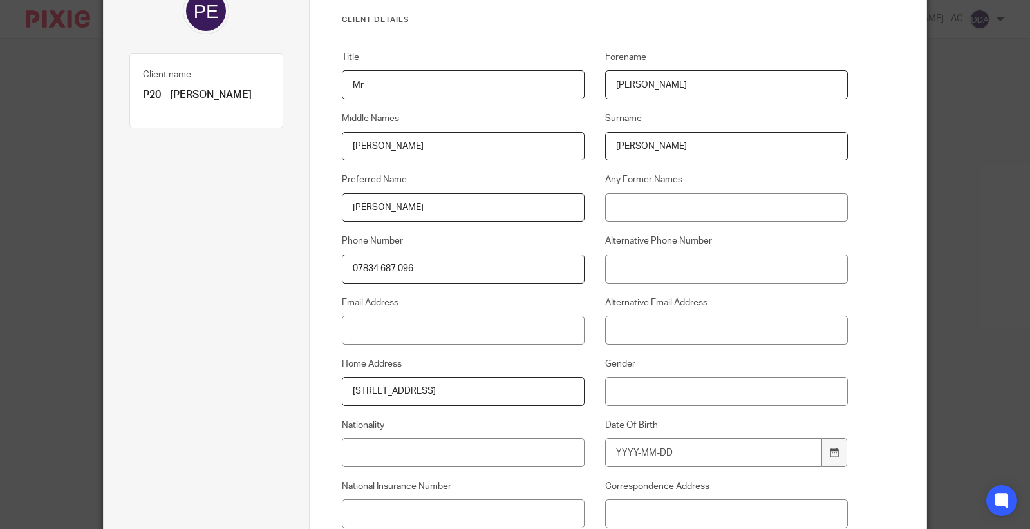
type input "07834 687 096"
click at [481, 329] on input "Email Address" at bounding box center [463, 330] width 243 height 29
paste input "[EMAIL_ADDRESS][DOMAIN_NAME]"
type input "[EMAIL_ADDRESS][DOMAIN_NAME]"
click at [706, 397] on input "Gender" at bounding box center [726, 391] width 243 height 29
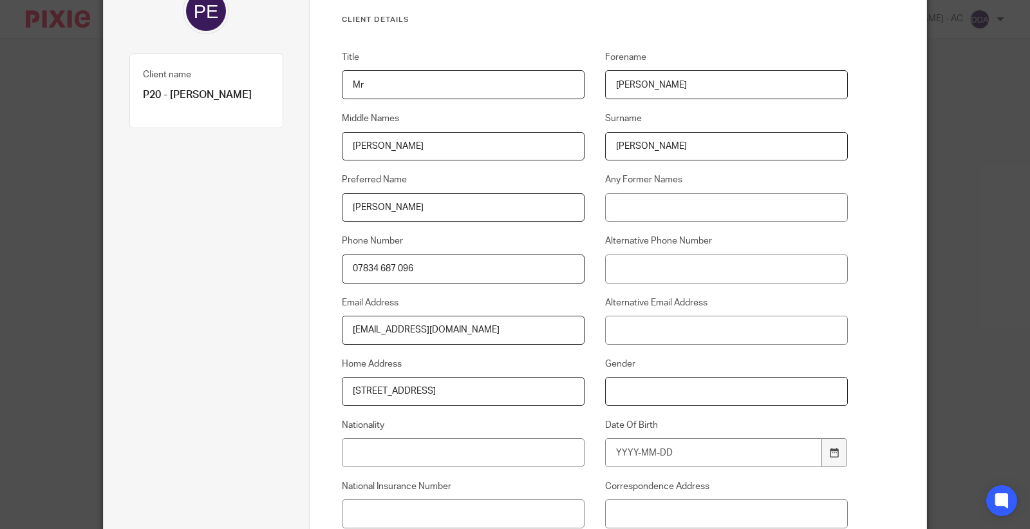
paste input "[DEMOGRAPHIC_DATA]"
type input "[DEMOGRAPHIC_DATA]"
click at [365, 446] on input "Nationality" at bounding box center [463, 452] width 243 height 29
paste input "British"
type input "British"
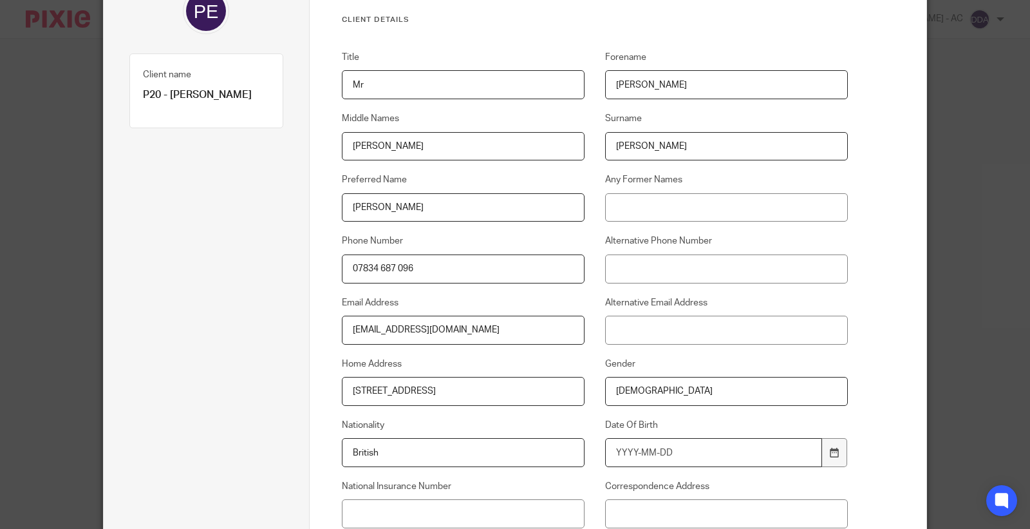
click at [621, 447] on input "Date Of Birth" at bounding box center [714, 452] width 218 height 29
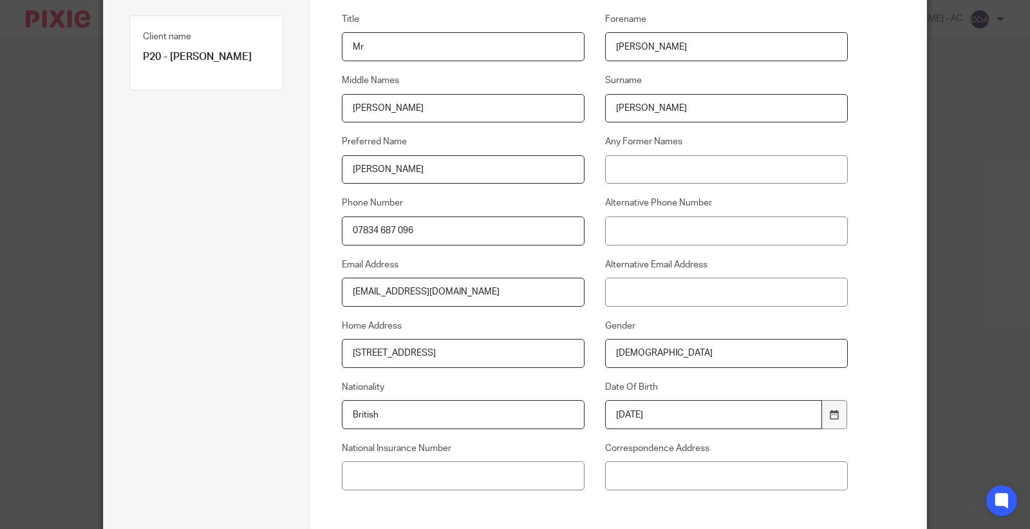
scroll to position [209, 0]
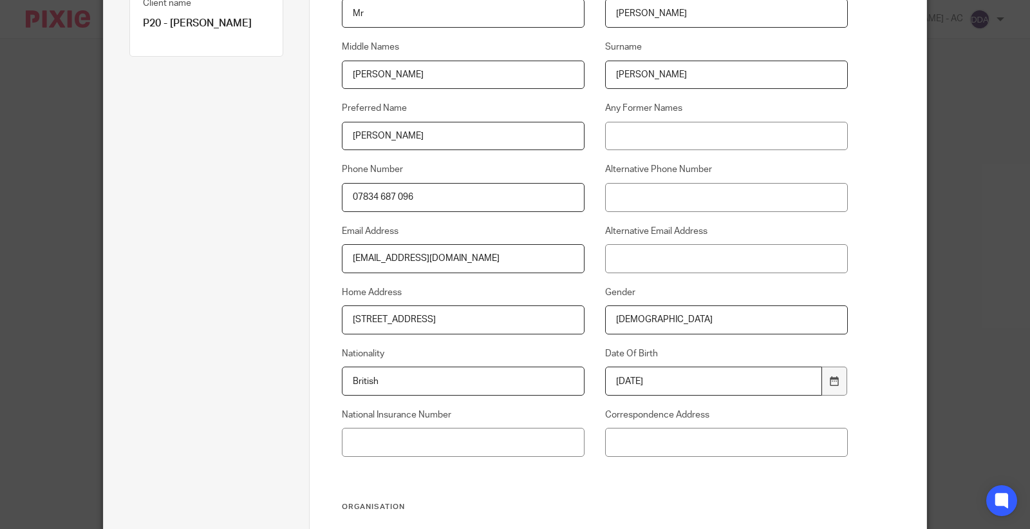
type input "1973-01-29"
click at [490, 441] on input "National Insurance Number" at bounding box center [463, 442] width 243 height 29
paste input "NZ419716C"
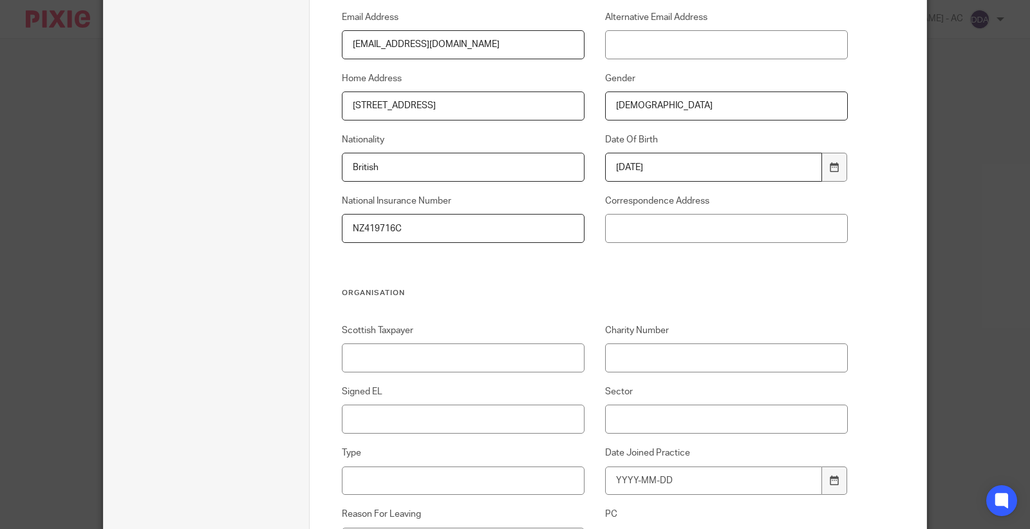
scroll to position [429, 0]
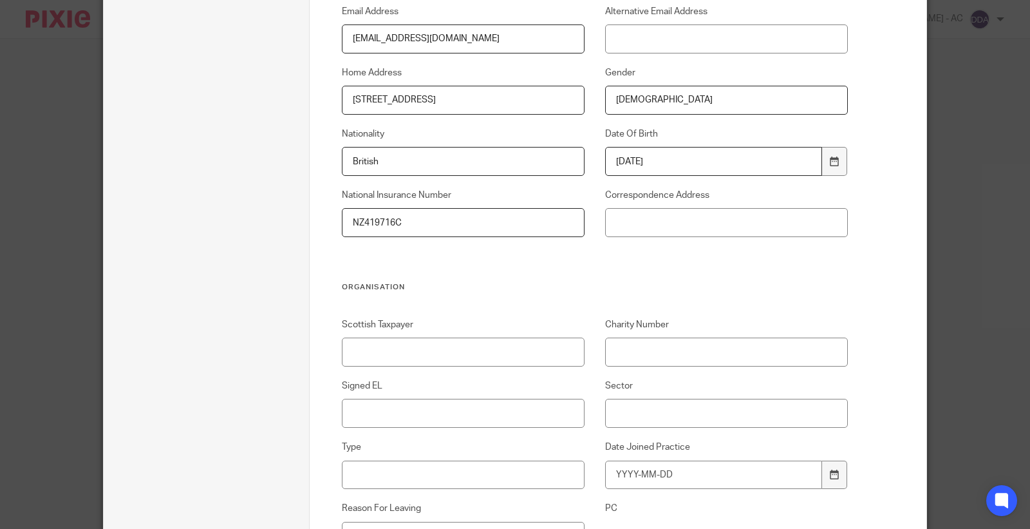
type input "NZ419716C"
click at [453, 413] on input "Signed EL" at bounding box center [463, 413] width 243 height 29
type input "Sent - [DATE]"
click at [668, 419] on input "Sector" at bounding box center [726, 413] width 243 height 29
paste input "Construction"
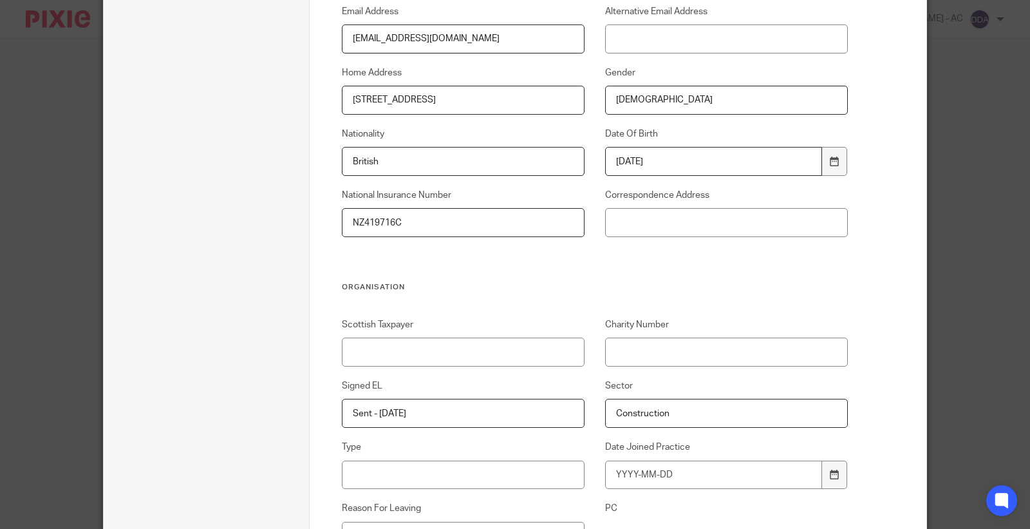
type input "Construction"
click at [491, 487] on input "Type" at bounding box center [463, 474] width 243 height 29
paste input "Contractors & Freelancers"
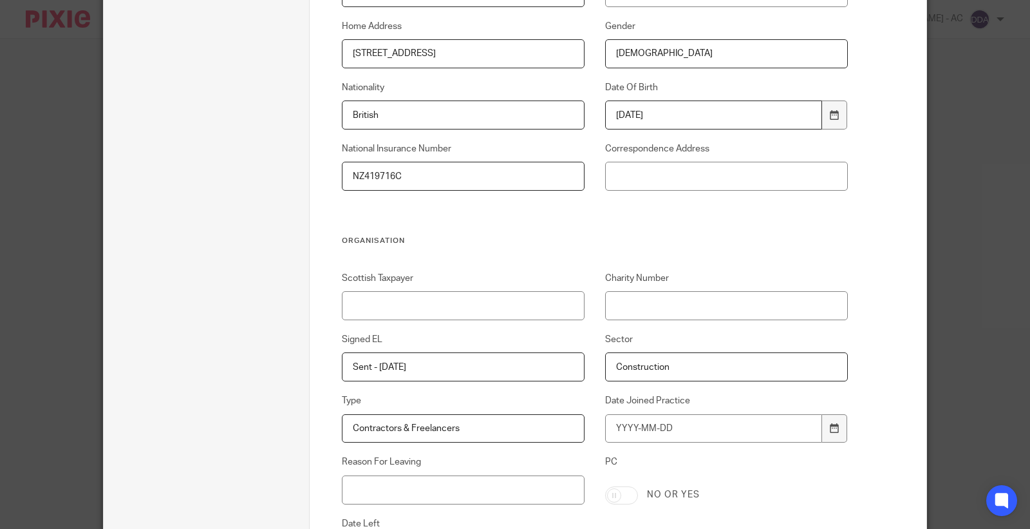
scroll to position [500, 0]
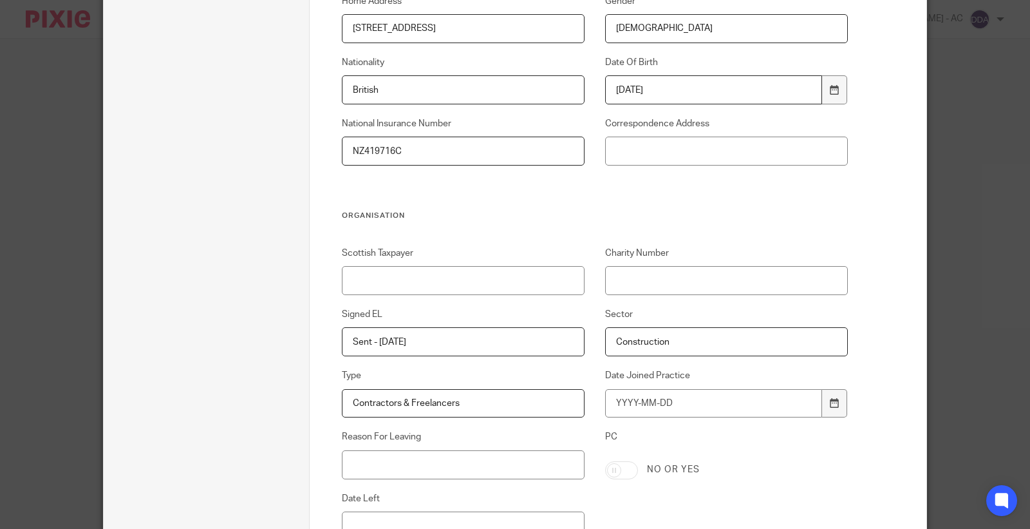
type input "Contractors & Freelancers"
click at [679, 407] on input "Date Joined Practice" at bounding box center [714, 403] width 218 height 29
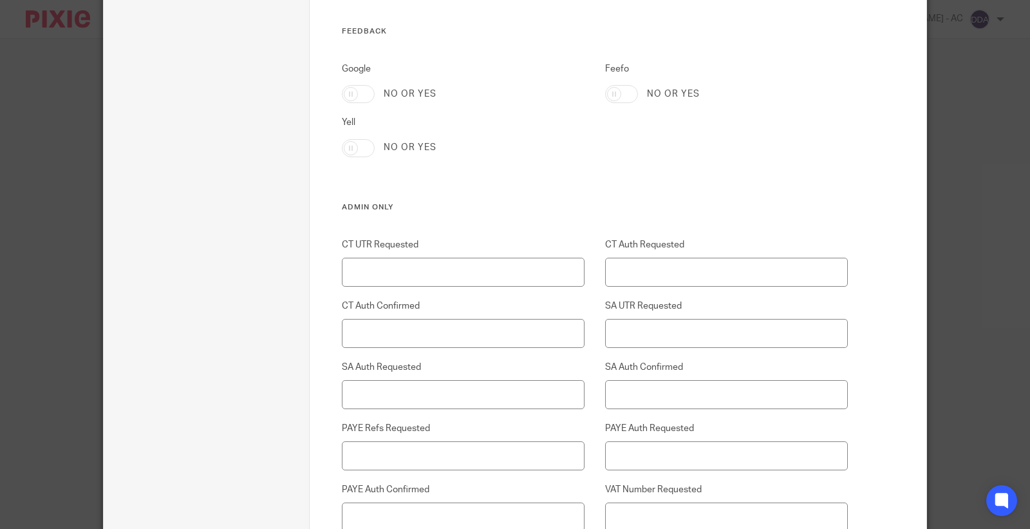
scroll to position [2790, 0]
type input "2025-09-26"
click at [636, 335] on input "SA UTR Requested" at bounding box center [726, 330] width 243 height 29
click at [673, 325] on input "26-09-2025 - need to ask client" at bounding box center [726, 330] width 243 height 29
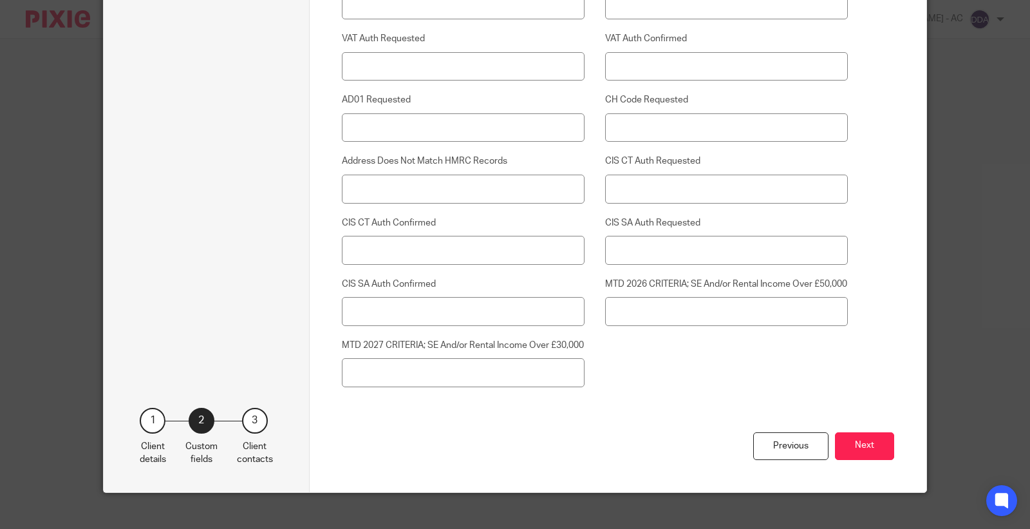
scroll to position [3340, 0]
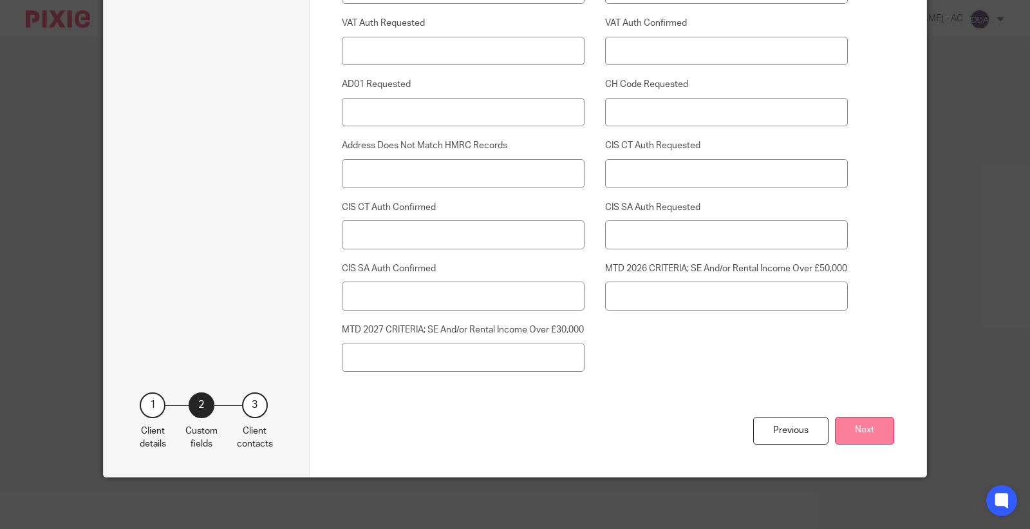
type input "[DATE] - Need to ask client"
click at [840, 424] on button "Next" at bounding box center [864, 431] width 59 height 28
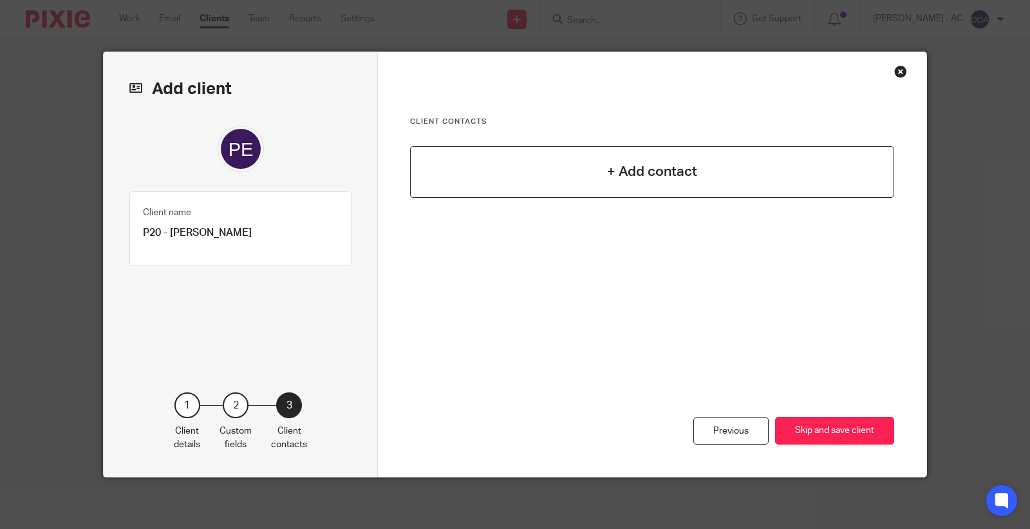
click at [652, 182] on h4 "+ Add contact" at bounding box center [652, 172] width 90 height 20
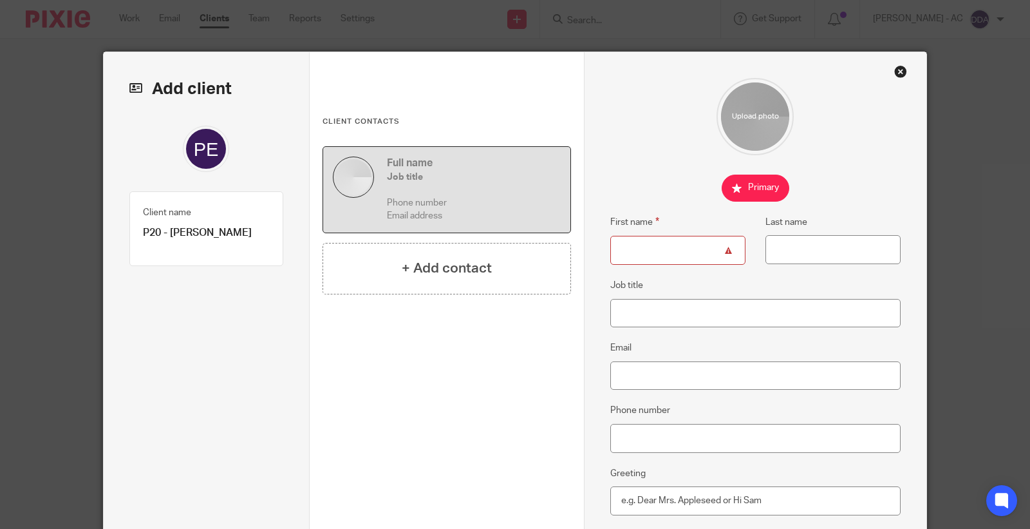
click at [678, 252] on input "First name" at bounding box center [677, 250] width 135 height 29
paste input "[PERSON_NAME]"
type input "[PERSON_NAME]"
click at [842, 259] on input "Last name" at bounding box center [833, 249] width 135 height 29
paste input "[PERSON_NAME]"
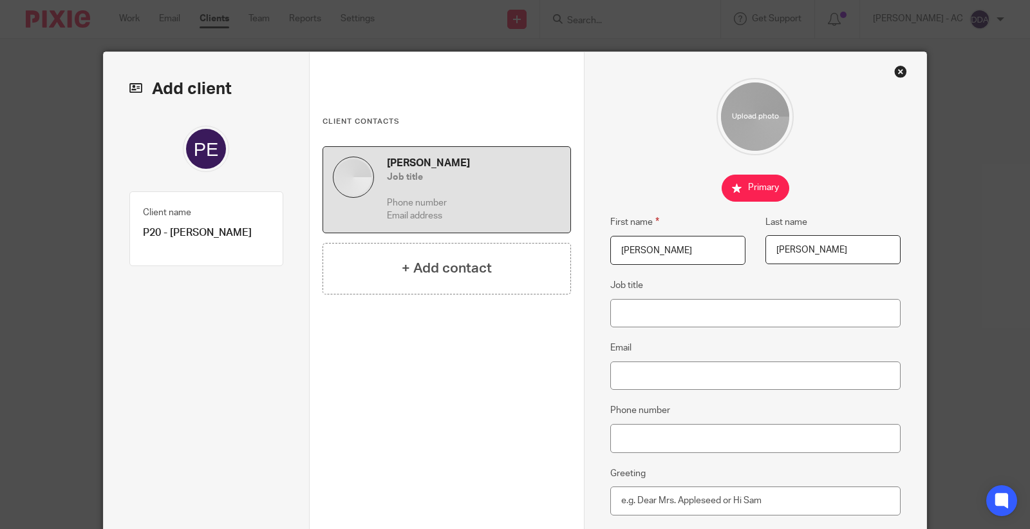
type input "[PERSON_NAME]"
click at [706, 312] on input "Job title" at bounding box center [755, 313] width 291 height 29
paste input "Electrician"
type input "Electrician"
click at [650, 372] on input "Email" at bounding box center [755, 375] width 291 height 29
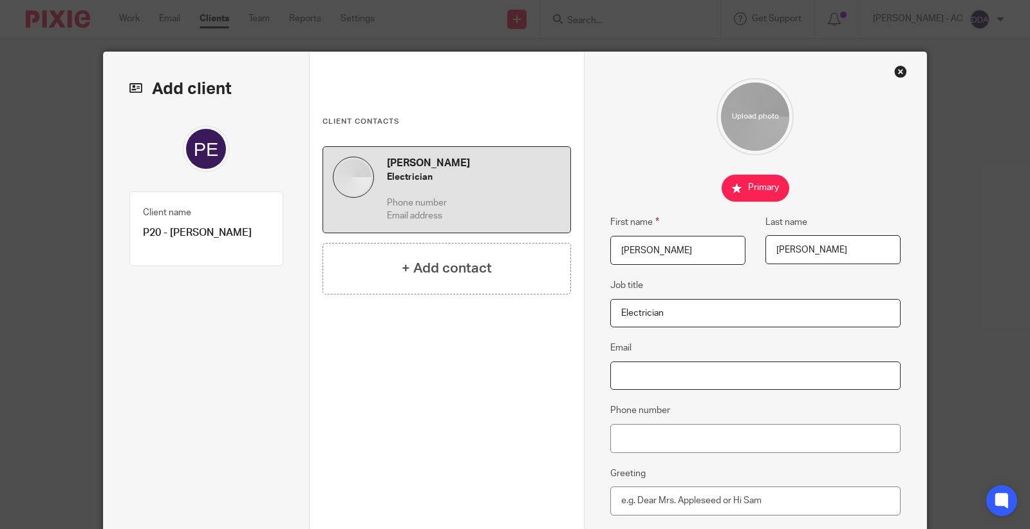
paste input "[EMAIL_ADDRESS][DOMAIN_NAME]"
type input "[EMAIL_ADDRESS][DOMAIN_NAME]"
click at [701, 451] on input "Phone number" at bounding box center [755, 438] width 291 height 29
paste input "07834 687 096"
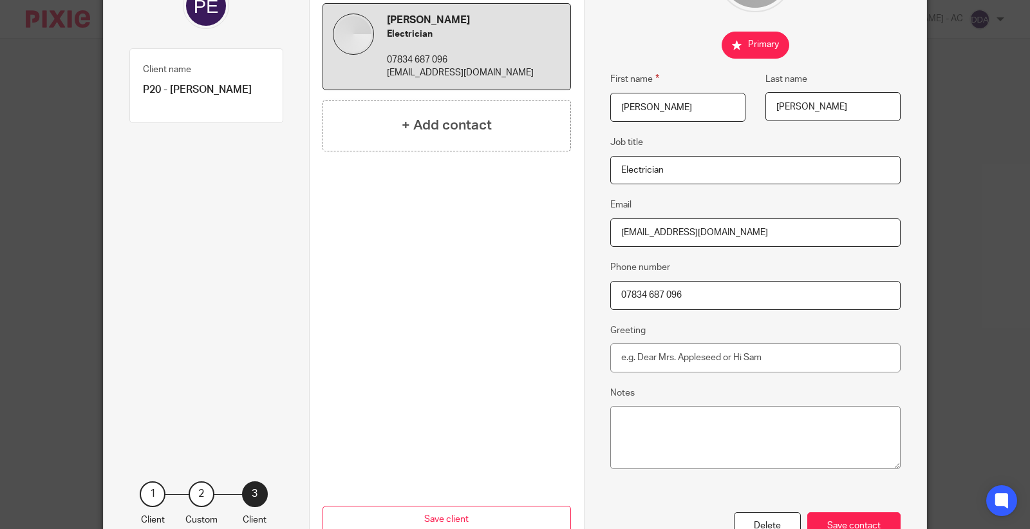
scroll to position [214, 0]
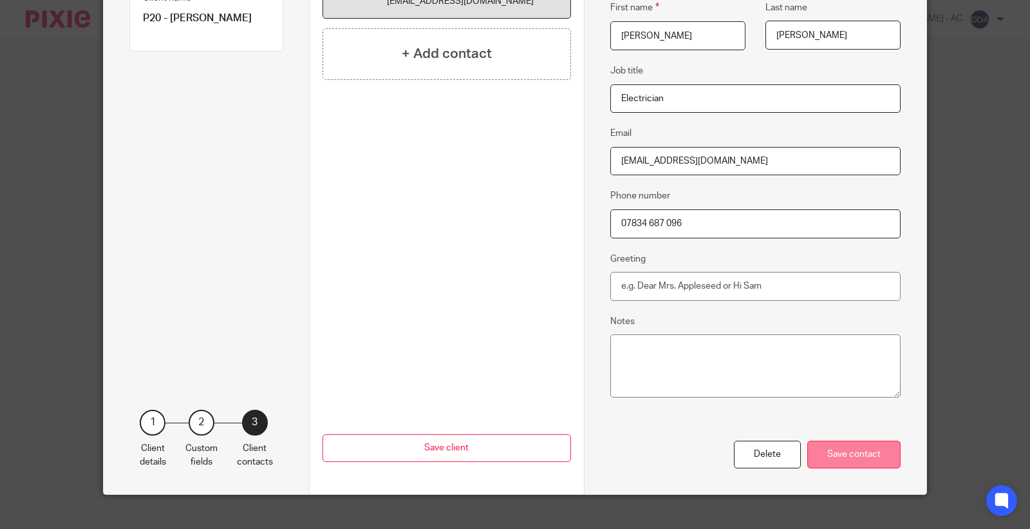
type input "07834 687 096"
click at [822, 448] on div "Save contact" at bounding box center [853, 454] width 93 height 28
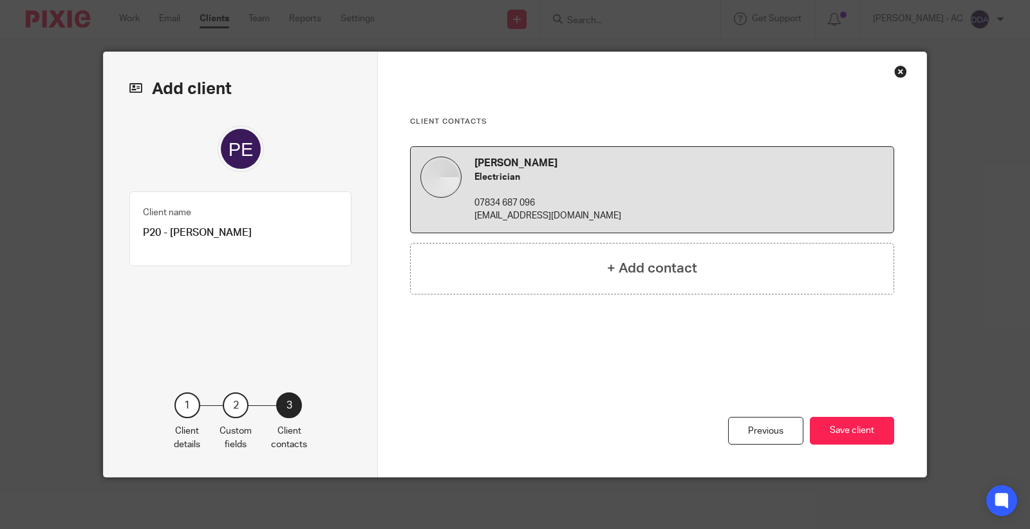
scroll to position [0, 0]
click at [821, 451] on div "Previous Save client" at bounding box center [652, 419] width 484 height 115
click at [836, 437] on button "Save client" at bounding box center [852, 431] width 84 height 28
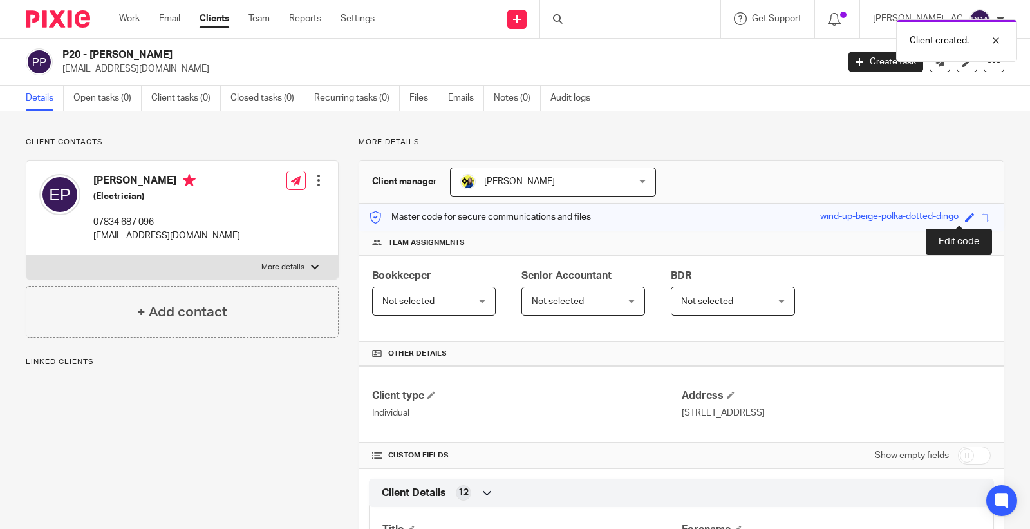
click at [965, 214] on span at bounding box center [970, 217] width 10 height 10
paste input "P20"
type input "P20"
click at [937, 213] on link "Save" at bounding box center [947, 217] width 20 height 13
type input "P20"
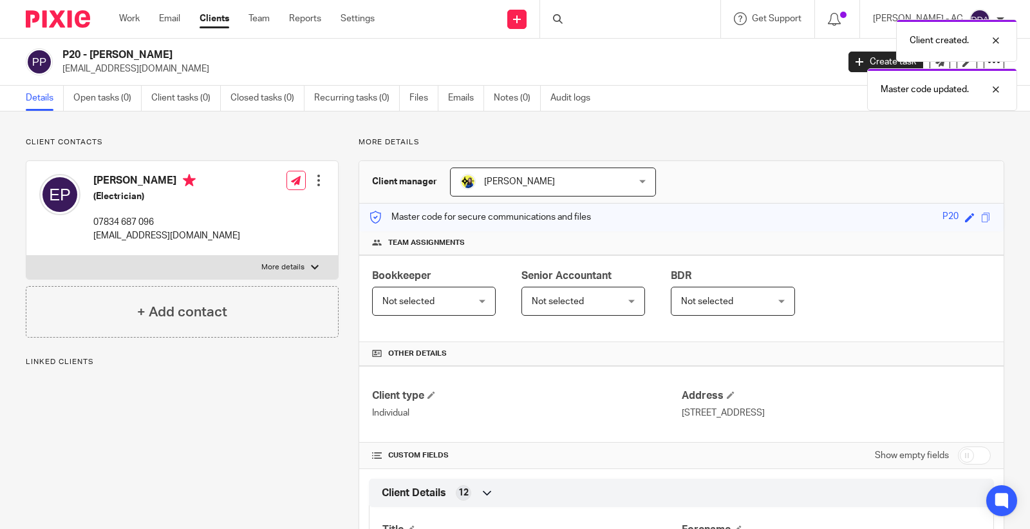
click at [440, 303] on span "Not selected" at bounding box center [427, 300] width 90 height 27
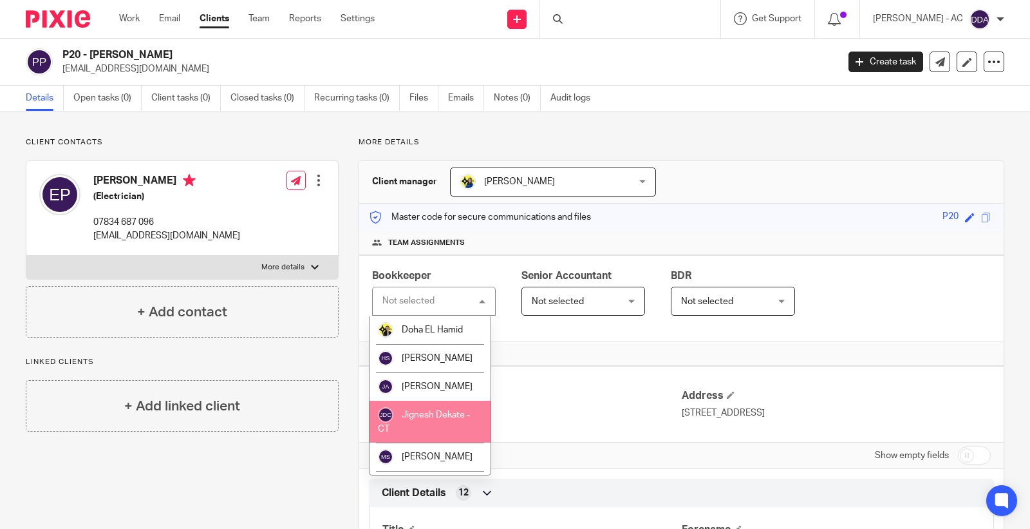
scroll to position [357, 0]
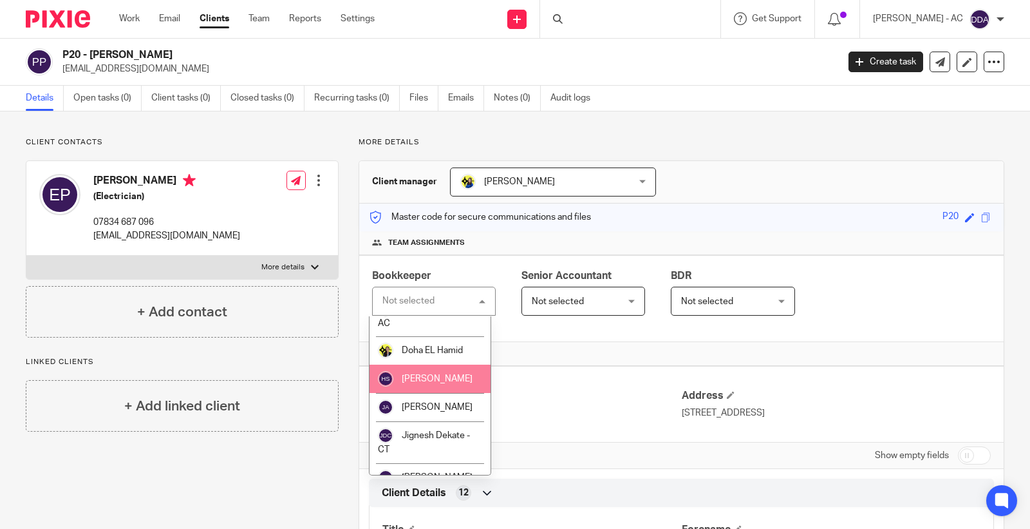
click at [422, 383] on span "[PERSON_NAME]" at bounding box center [437, 378] width 71 height 9
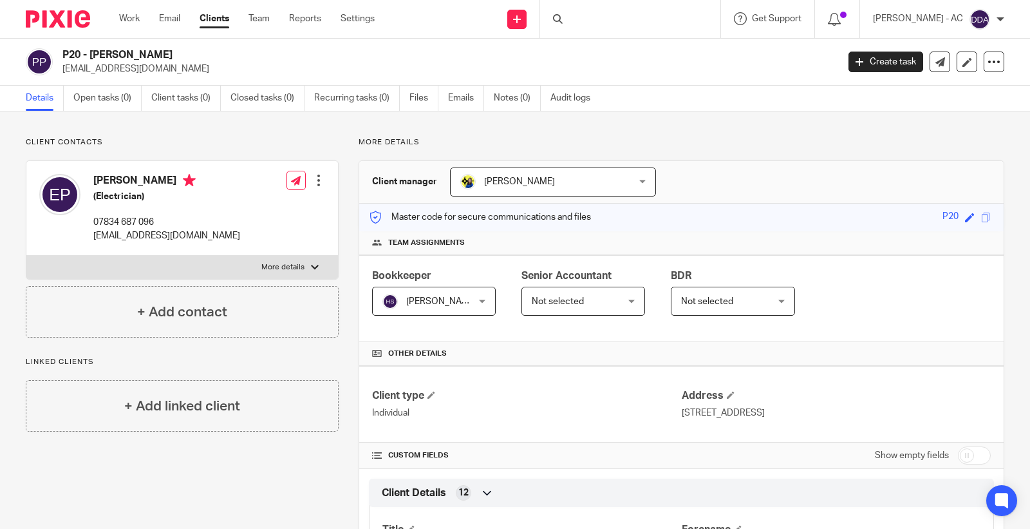
click at [702, 299] on span "Not selected" at bounding box center [707, 301] width 52 height 9
click at [706, 306] on span "Not selected" at bounding box center [726, 300] width 90 height 27
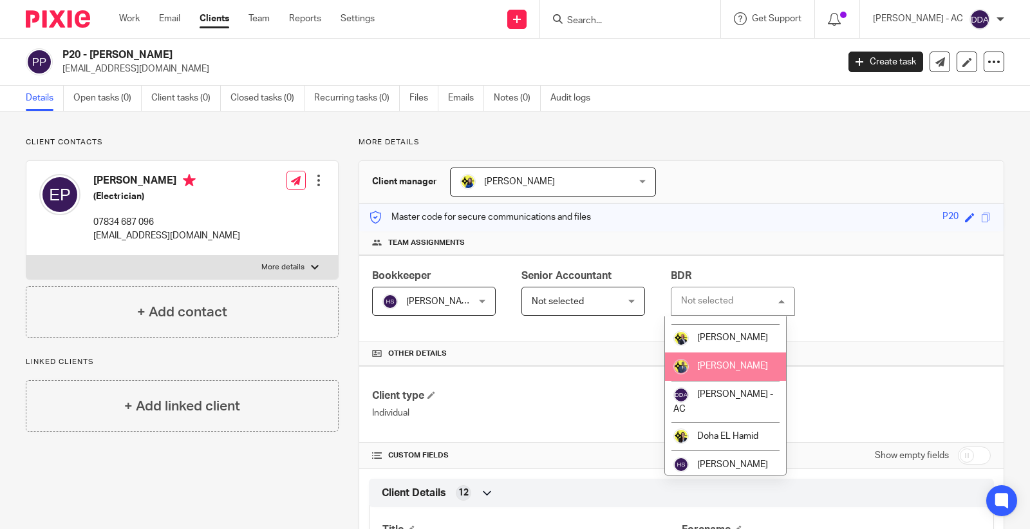
scroll to position [286, 0]
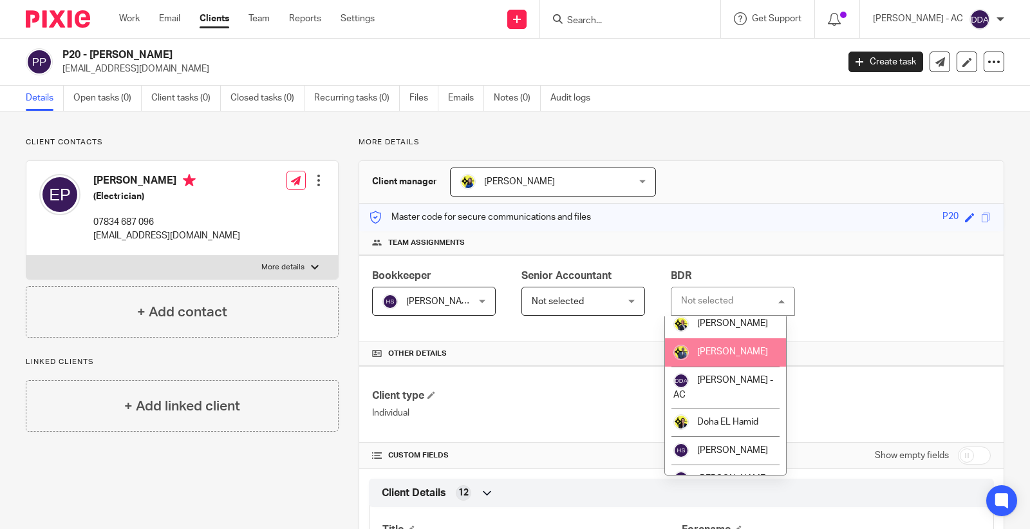
click at [713, 366] on li "[PERSON_NAME]" at bounding box center [725, 352] width 121 height 28
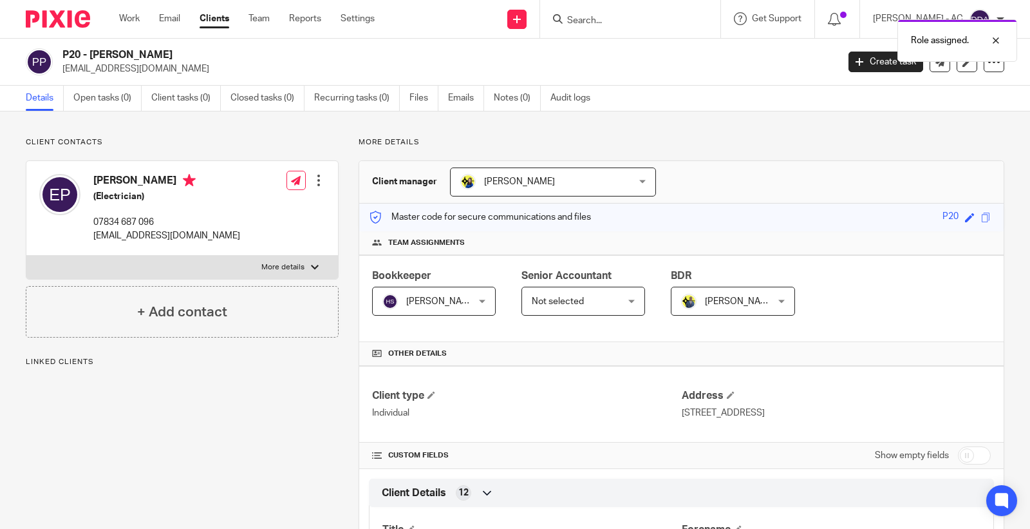
click at [73, 364] on p "Linked clients" at bounding box center [182, 362] width 313 height 10
click at [41, 361] on p "Linked clients" at bounding box center [182, 362] width 313 height 10
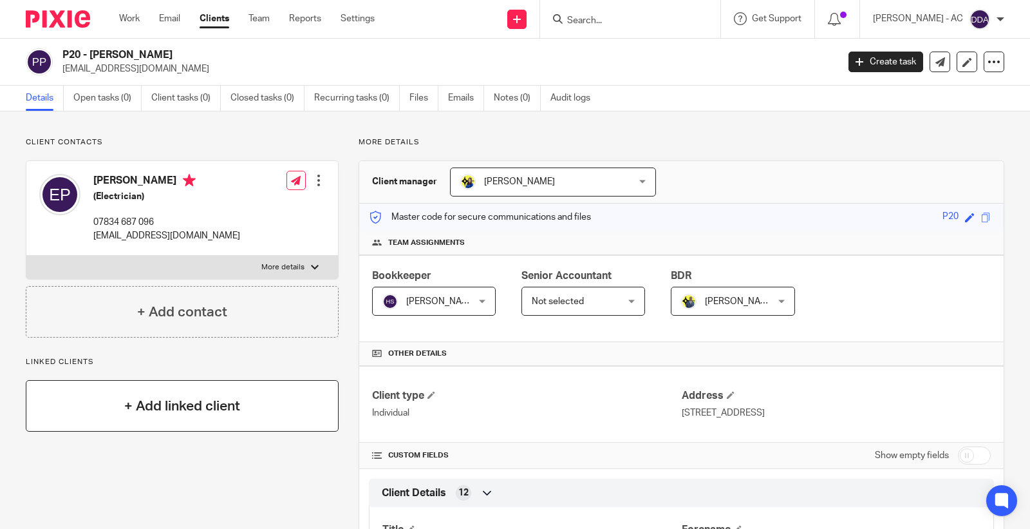
click at [126, 394] on div "+ Add linked client" at bounding box center [182, 406] width 313 height 52
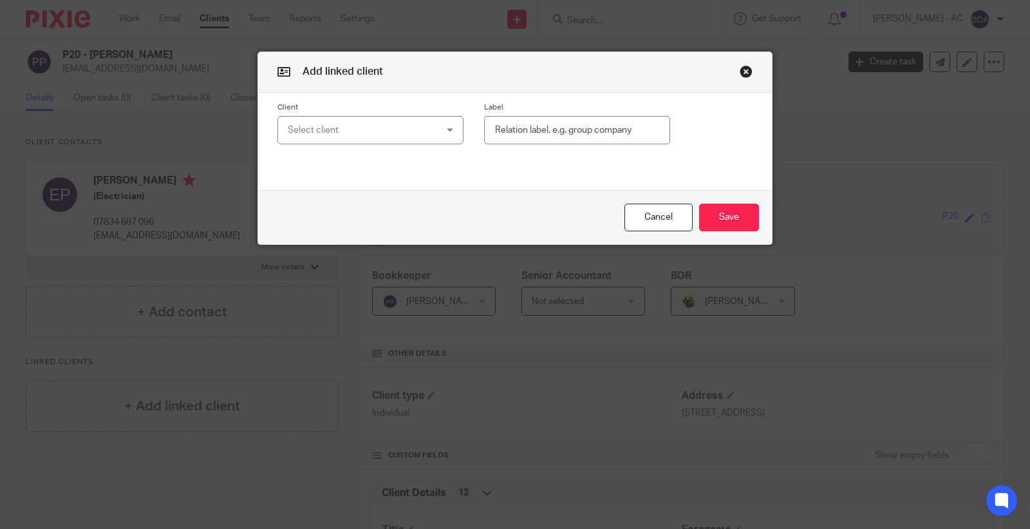
click at [328, 137] on div "Select client" at bounding box center [358, 130] width 140 height 27
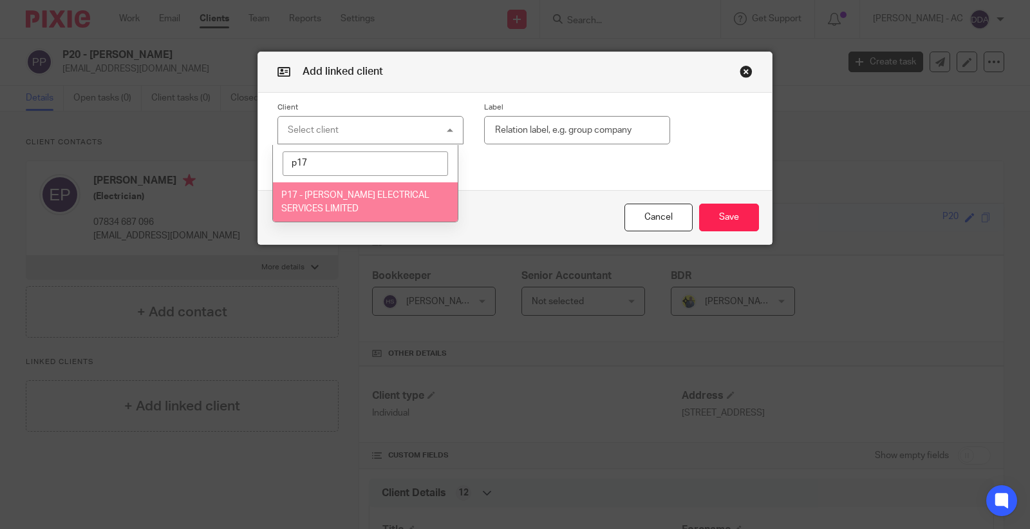
type input "p17"
click at [370, 195] on span "P17 - EDWARD PEARCE ELECTRICAL SERVICES LIMITED" at bounding box center [355, 202] width 148 height 23
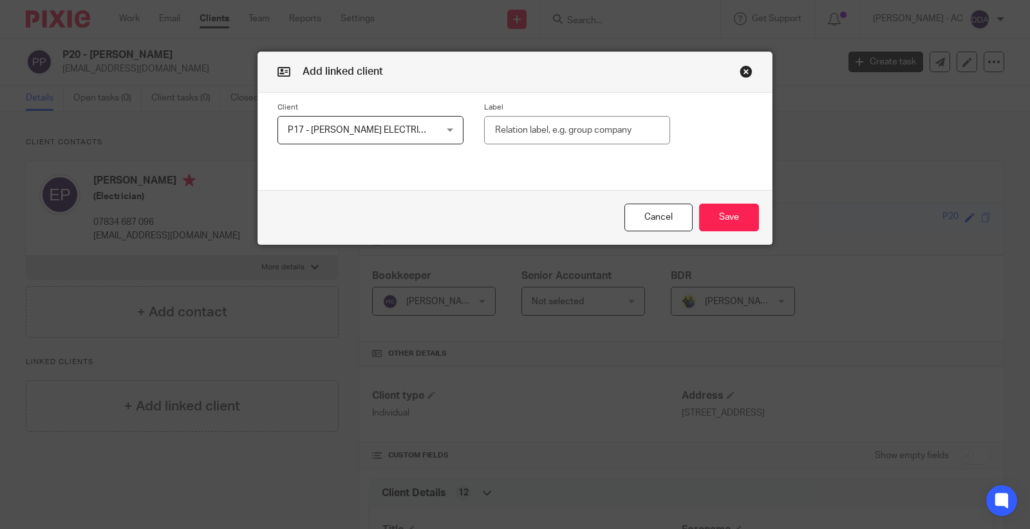
click at [525, 132] on input "text" at bounding box center [577, 130] width 186 height 29
click at [551, 123] on input "text" at bounding box center [577, 130] width 186 height 29
paste input "Shareholder (100%)"
type input "Shareholder (100%)"
click at [726, 215] on button "Save" at bounding box center [729, 217] width 60 height 28
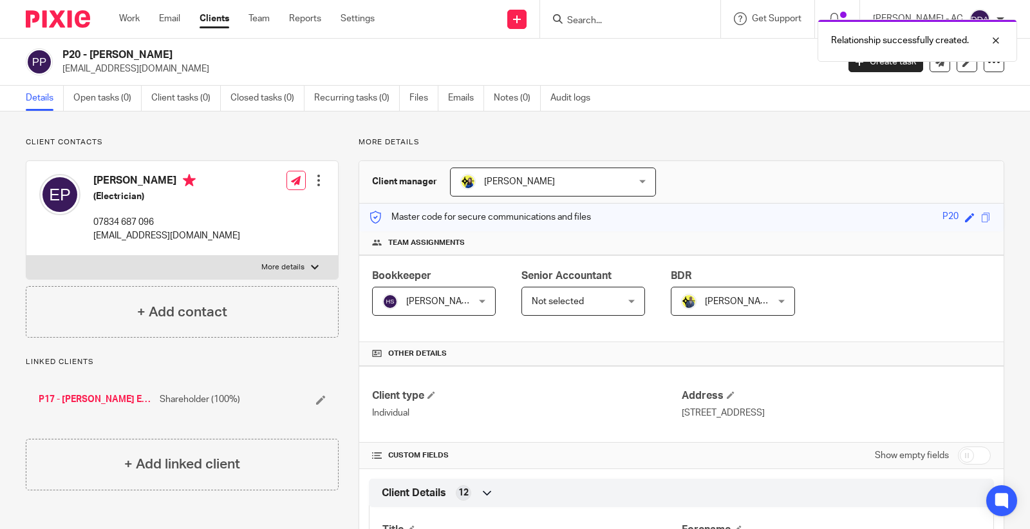
click at [319, 181] on div at bounding box center [318, 180] width 13 height 13
click at [283, 208] on link "Edit contact" at bounding box center [257, 209] width 123 height 19
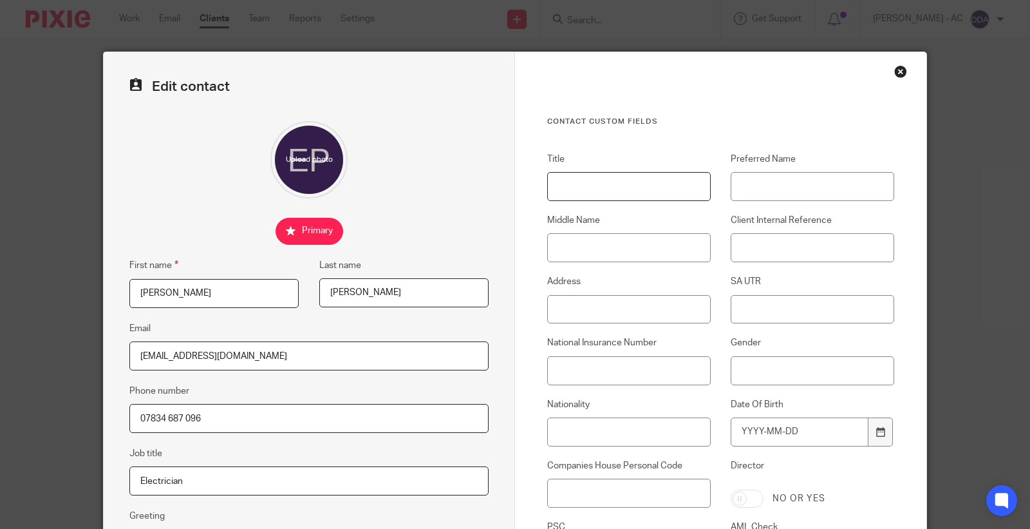
click at [615, 191] on input "Title" at bounding box center [629, 186] width 164 height 29
paste input "Mr"
type input "Mr"
click at [741, 184] on input "Preferred Name" at bounding box center [813, 186] width 164 height 29
paste input "Mr"
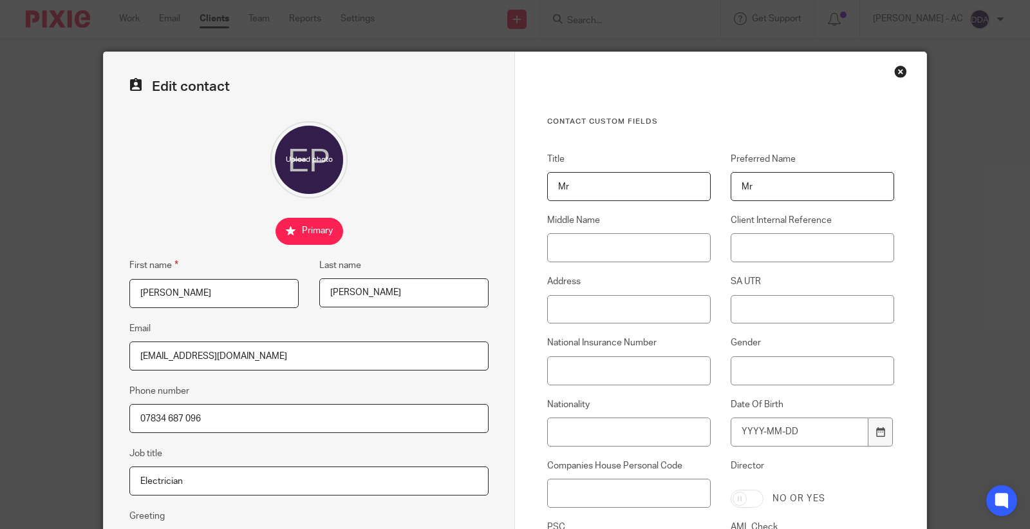
type input "Mr"
drag, startPoint x: 803, startPoint y: 207, endPoint x: 674, endPoint y: 207, distance: 128.8
click at [677, 207] on div "Title Mr Preferred Name Mr Middle Name Client Internal Reference Address SA UTR…" at bounding box center [710, 394] width 367 height 482
click at [764, 184] on input "Mr" at bounding box center [813, 186] width 164 height 29
drag, startPoint x: 798, startPoint y: 188, endPoint x: 610, endPoint y: 212, distance: 189.6
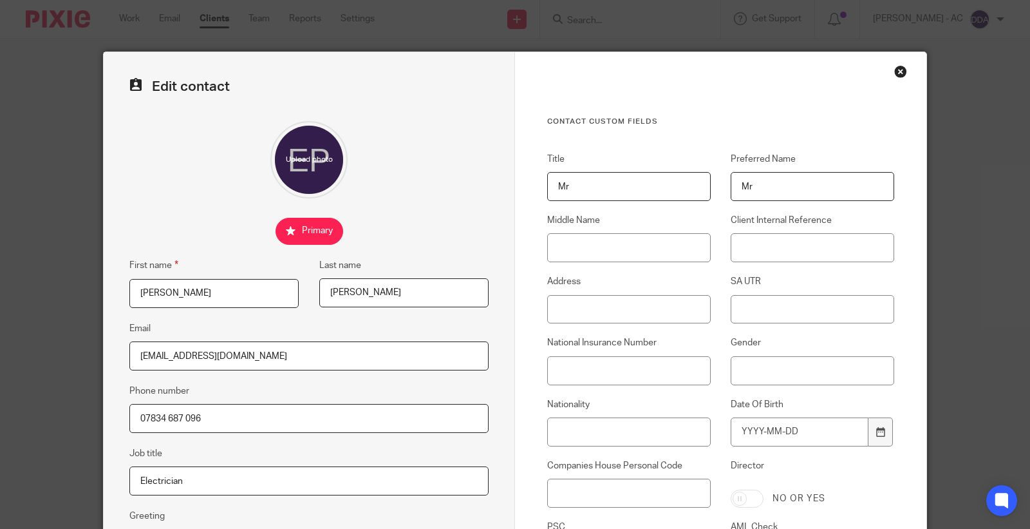
click at [610, 212] on div "Title Mr Preferred Name Mr Middle Name Client Internal Reference Address SA UTR…" at bounding box center [710, 394] width 367 height 482
click at [605, 243] on input "Middle Name" at bounding box center [629, 247] width 164 height 29
paste input "[PERSON_NAME]"
type input "[PERSON_NAME]"
click at [754, 247] on input "Client Internal Reference" at bounding box center [813, 247] width 164 height 29
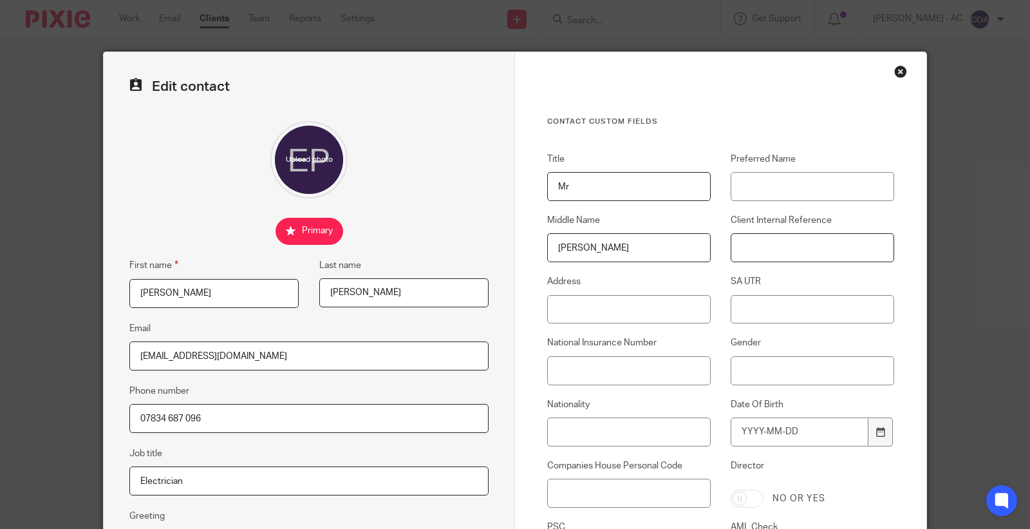
paste input "P20"
type input "P20"
click at [771, 185] on input "Preferred Name" at bounding box center [813, 186] width 164 height 29
paste input "Eddie"
type input "Eddie"
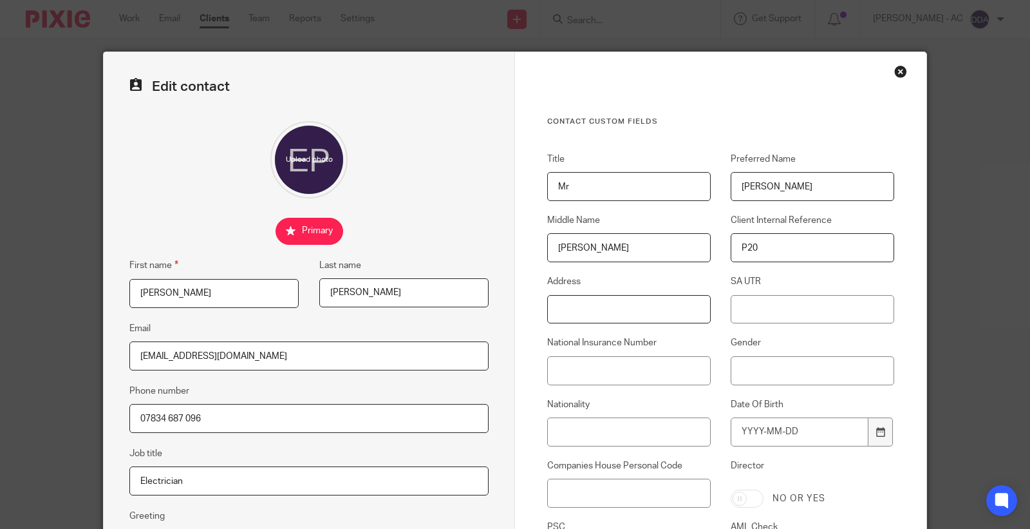
click at [585, 310] on input "Address" at bounding box center [629, 309] width 164 height 29
paste input "3 Woodstock Place Belfast BT6 8AS"
type input "3 Woodstock Place, Belfast, BT6 8AS"
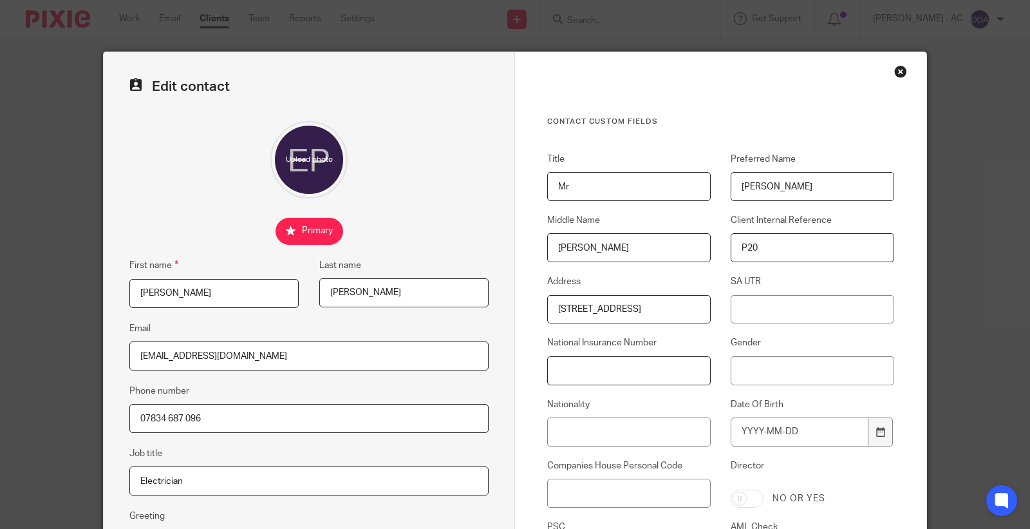
click at [602, 363] on input "National Insurance Number" at bounding box center [629, 370] width 164 height 29
paste input "NZ419716C"
type input "NZ419716C"
click at [759, 370] on input "Gender" at bounding box center [813, 370] width 164 height 29
paste input "Male"
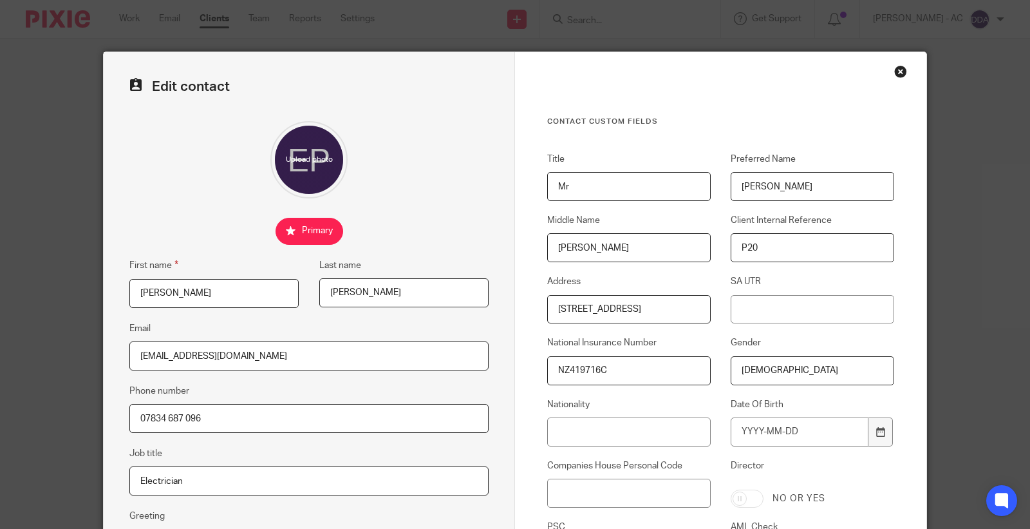
type input "Male"
click at [638, 426] on input "Nationality" at bounding box center [629, 431] width 164 height 29
paste input "British"
type input "British"
click at [791, 435] on input "Date Of Birth" at bounding box center [800, 431] width 138 height 29
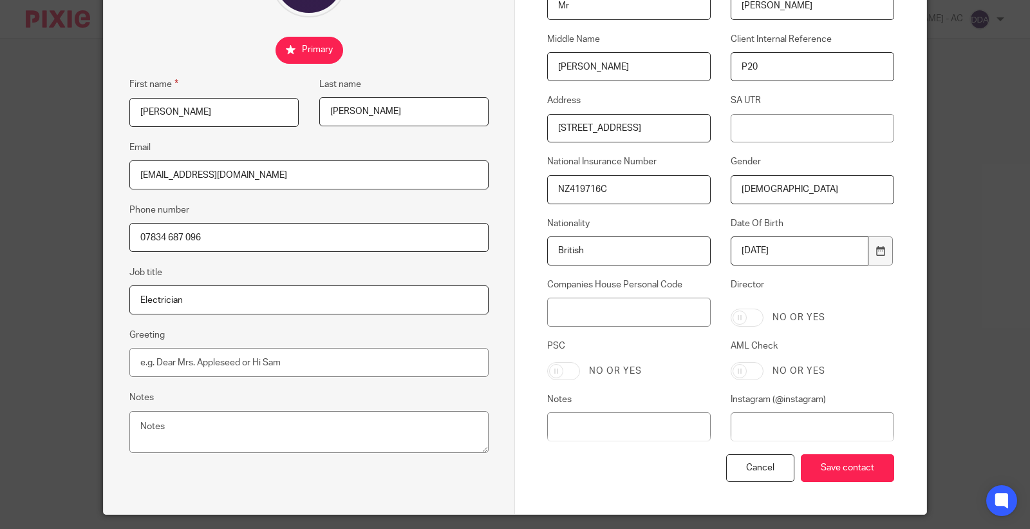
scroll to position [218, 0]
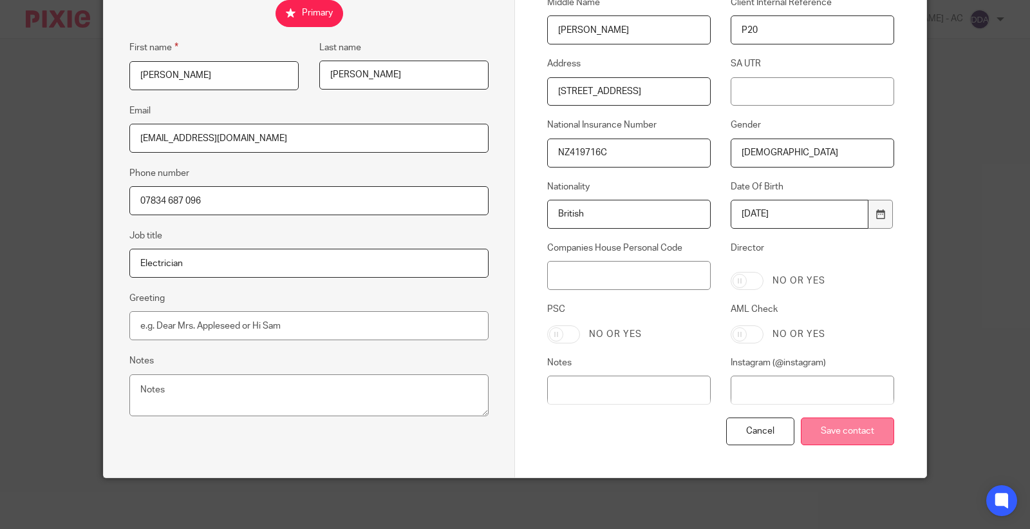
type input "1973-01-29"
click at [803, 435] on input "Save contact" at bounding box center [847, 431] width 93 height 28
click at [822, 436] on input "Save contact" at bounding box center [847, 431] width 93 height 28
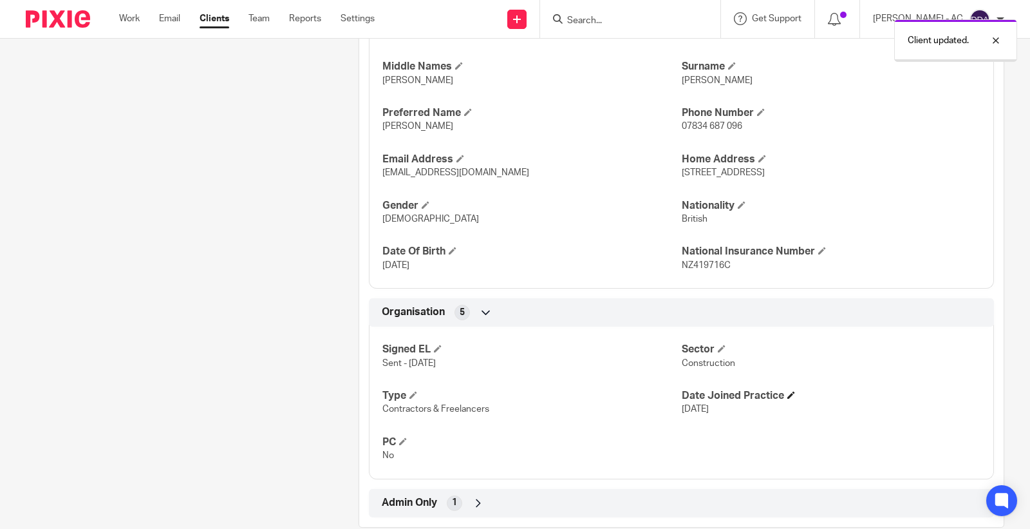
scroll to position [534, 0]
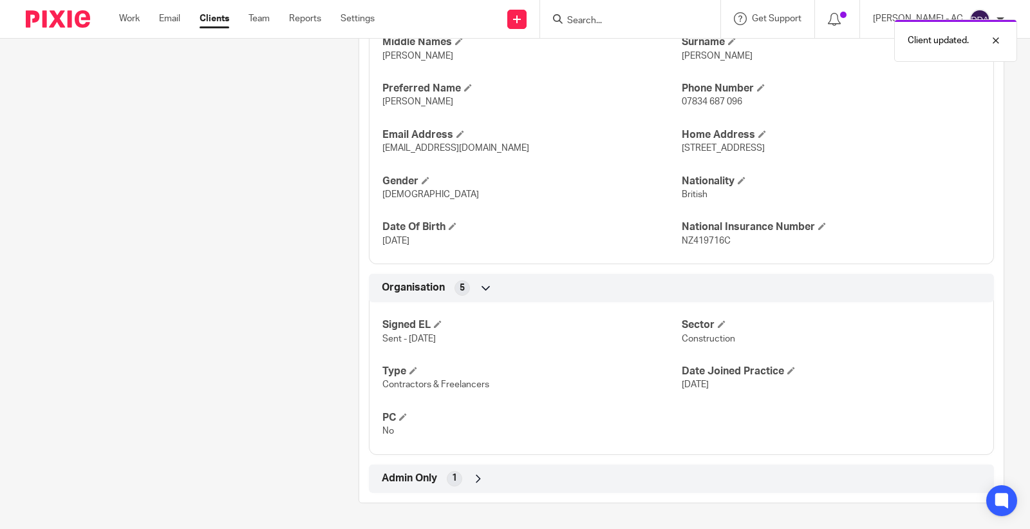
click at [522, 480] on div "Admin Only 1" at bounding box center [682, 478] width 606 height 22
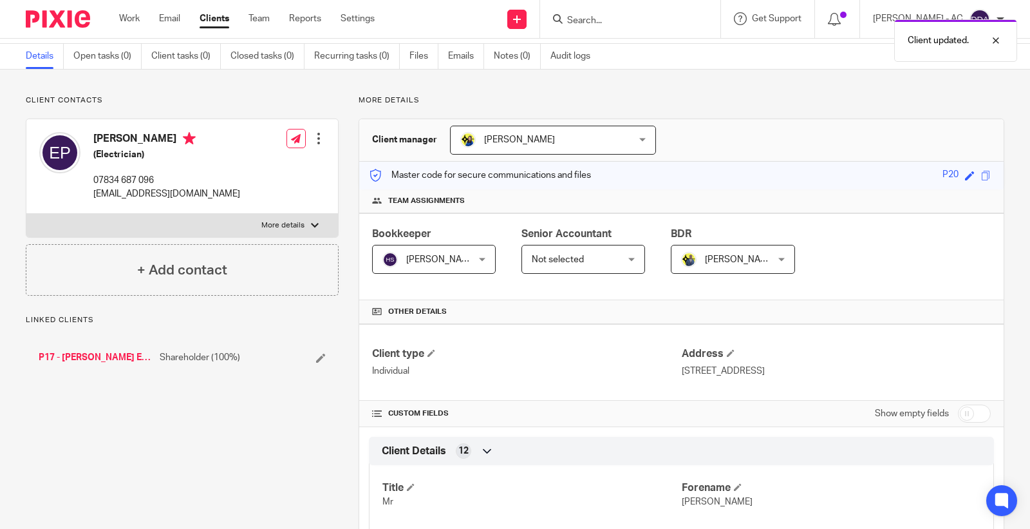
scroll to position [0, 0]
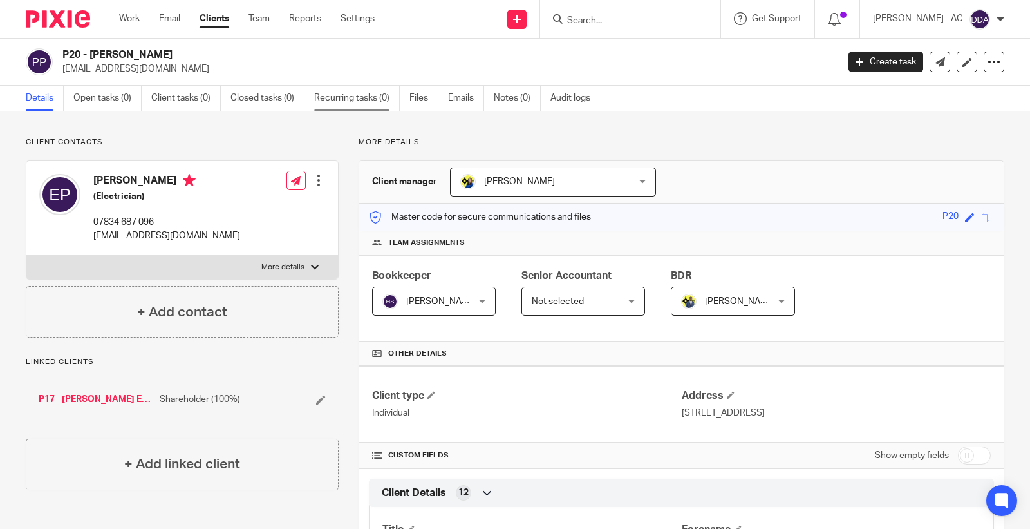
click at [335, 95] on link "Recurring tasks (0)" at bounding box center [357, 98] width 86 height 25
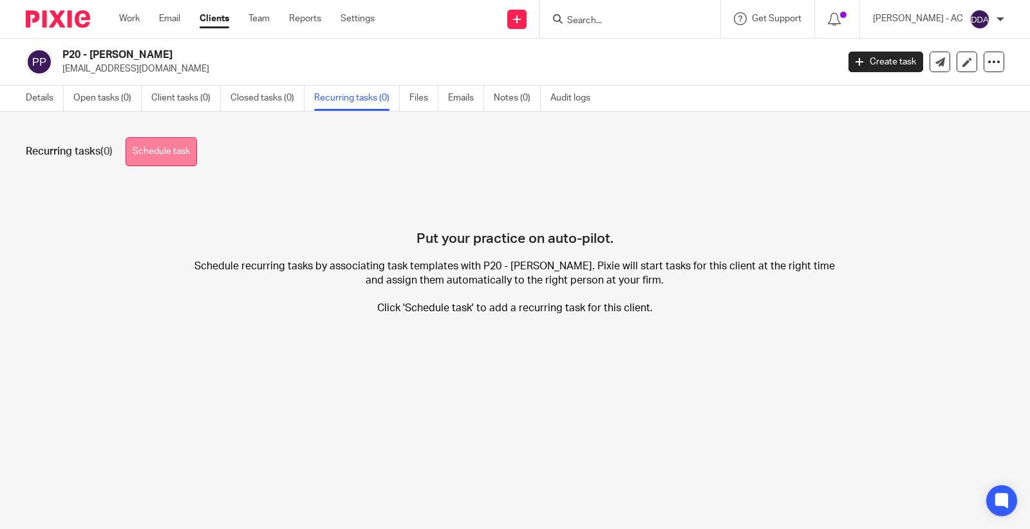
click at [167, 146] on link "Schedule task" at bounding box center [161, 151] width 71 height 29
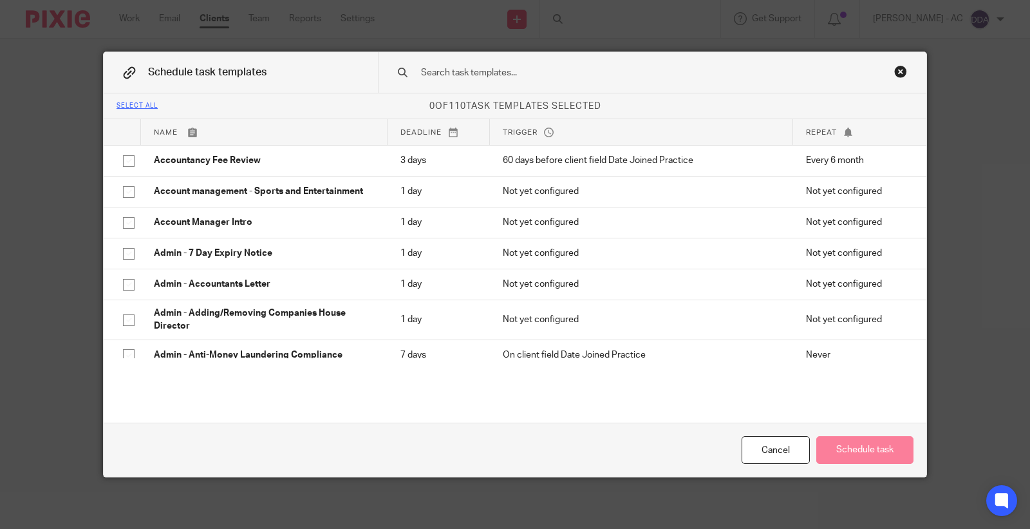
click at [448, 68] on input "text" at bounding box center [632, 73] width 424 height 14
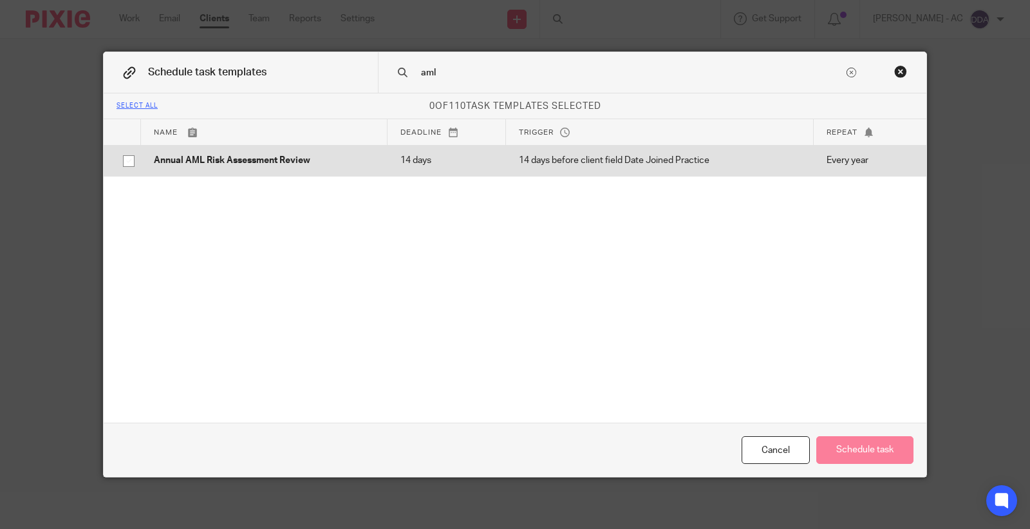
type input "aml"
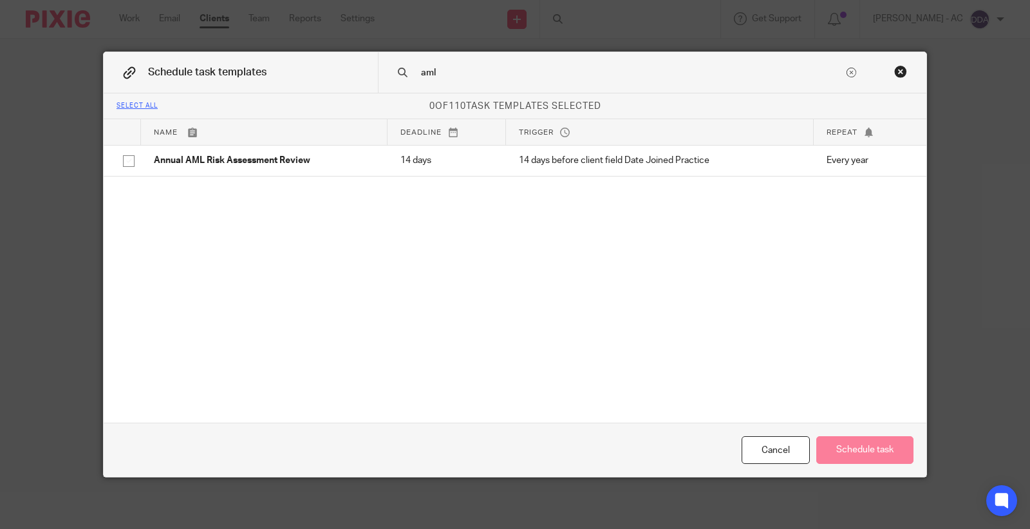
drag, startPoint x: 350, startPoint y: 170, endPoint x: 437, endPoint y: 129, distance: 95.6
click at [358, 168] on td "Annual AML Risk Assessment Review" at bounding box center [264, 160] width 247 height 31
checkbox input "true"
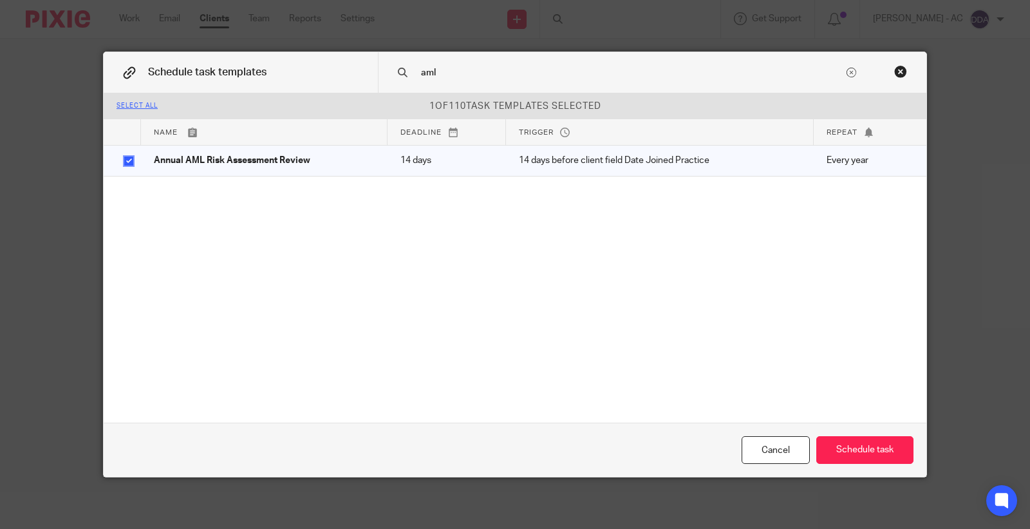
drag, startPoint x: 465, startPoint y: 70, endPoint x: 307, endPoint y: 98, distance: 160.3
click at [307, 95] on div "Schedule task templates aml Select all 1 of 110 task templates selected Name De…" at bounding box center [515, 264] width 823 height 424
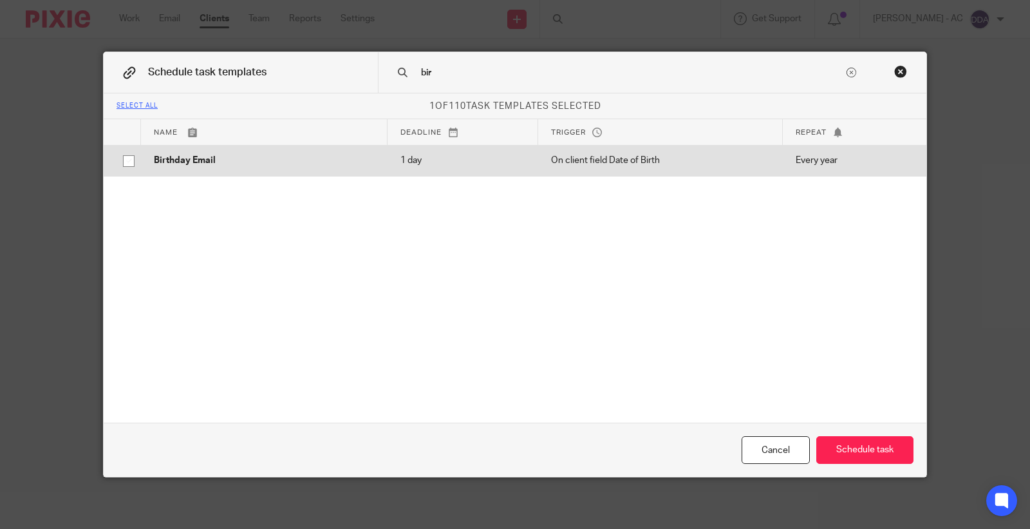
type input "bir"
click at [288, 166] on p "Birthday Email" at bounding box center [264, 160] width 221 height 13
checkbox input "true"
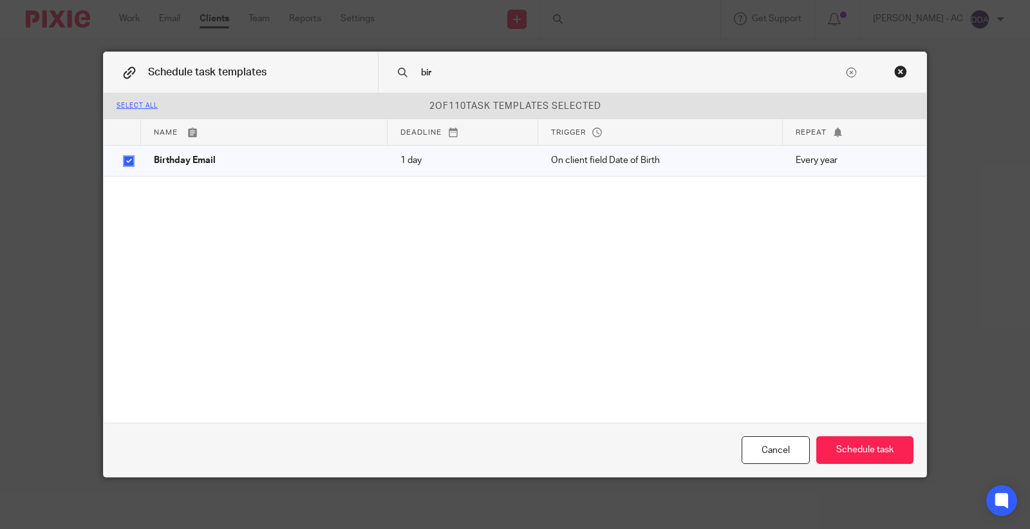
drag, startPoint x: 352, startPoint y: 80, endPoint x: 193, endPoint y: 102, distance: 160.6
click at [198, 102] on div "Schedule task templates bir Select all 2 of 110 task templates selected Name De…" at bounding box center [515, 264] width 823 height 424
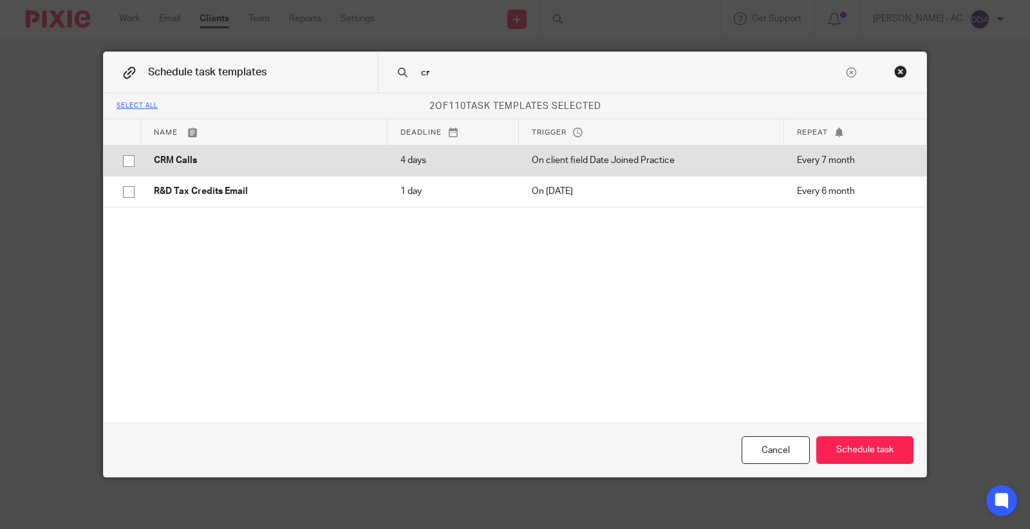
type input "cr"
click at [196, 158] on p "CRM Calls" at bounding box center [264, 160] width 221 height 13
checkbox input "true"
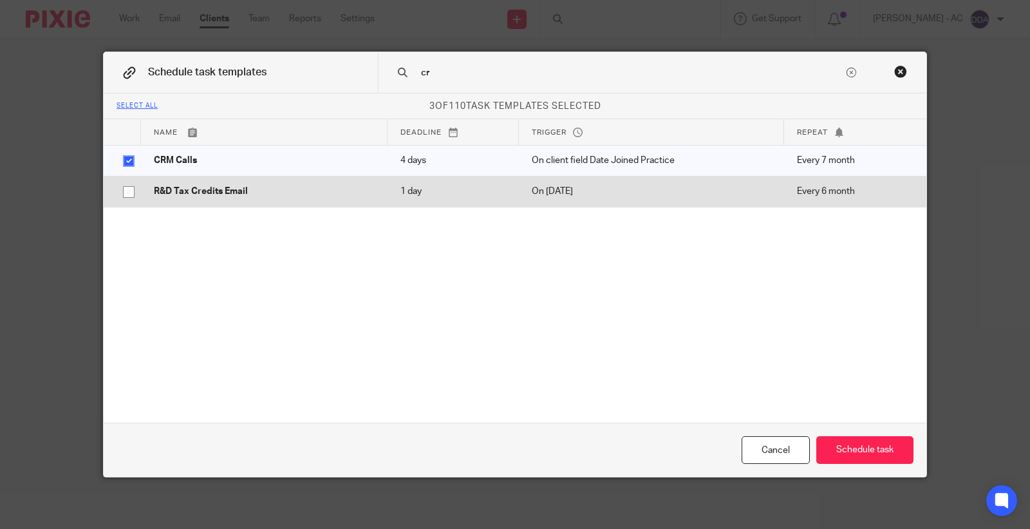
click at [184, 194] on p "R&D Tax Credits Email" at bounding box center [264, 191] width 221 height 13
checkbox input "true"
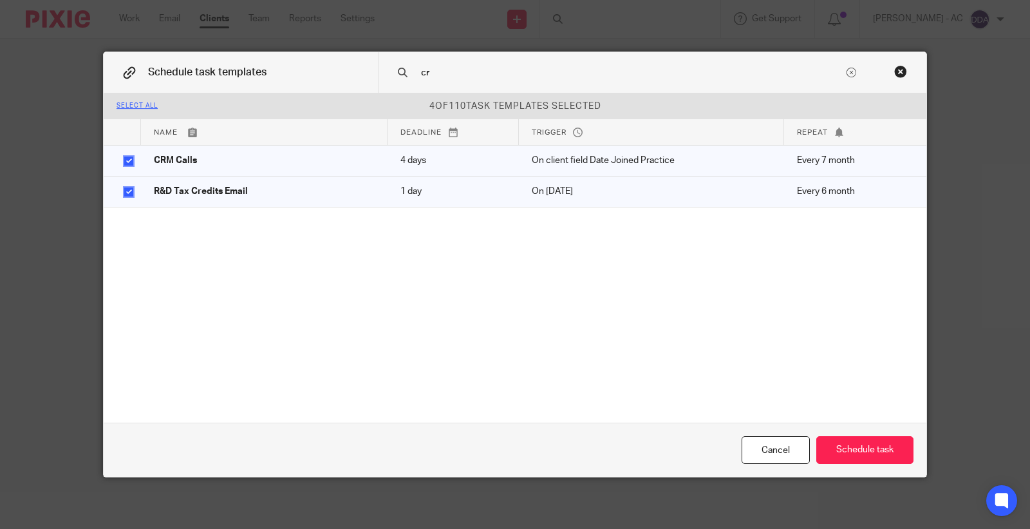
drag, startPoint x: 460, startPoint y: 67, endPoint x: 241, endPoint y: 99, distance: 221.2
click at [245, 99] on div "Schedule task templates cr Select all 4 of 110 task templates selected Name Dea…" at bounding box center [515, 264] width 823 height 424
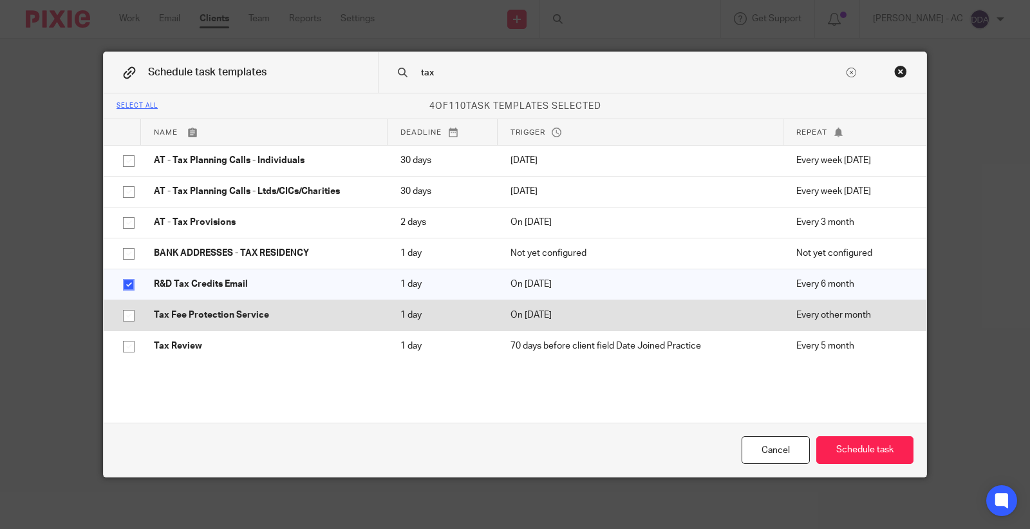
type input "tax"
click at [179, 326] on td "Tax Fee Protection Service" at bounding box center [264, 314] width 247 height 31
checkbox input "true"
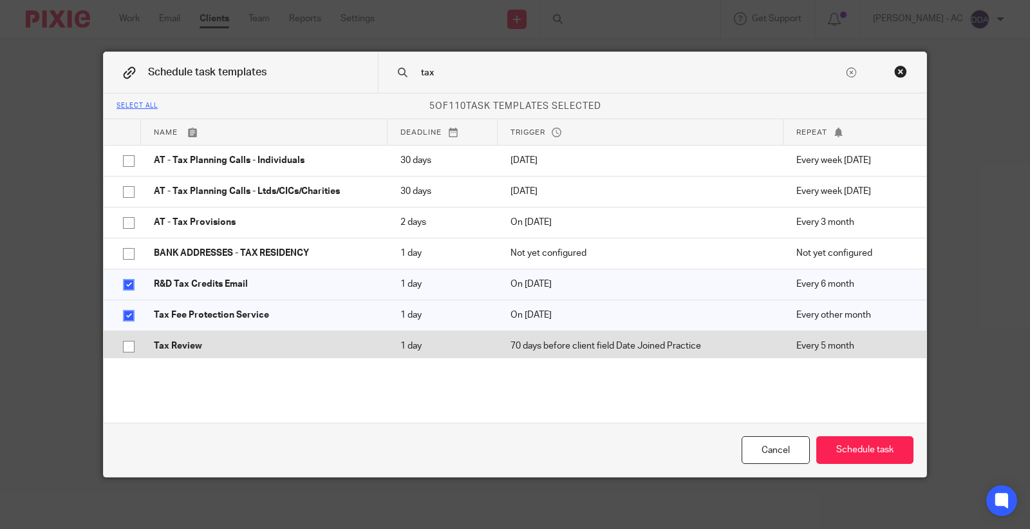
click at [200, 339] on p "Tax Review" at bounding box center [264, 345] width 221 height 13
checkbox input "true"
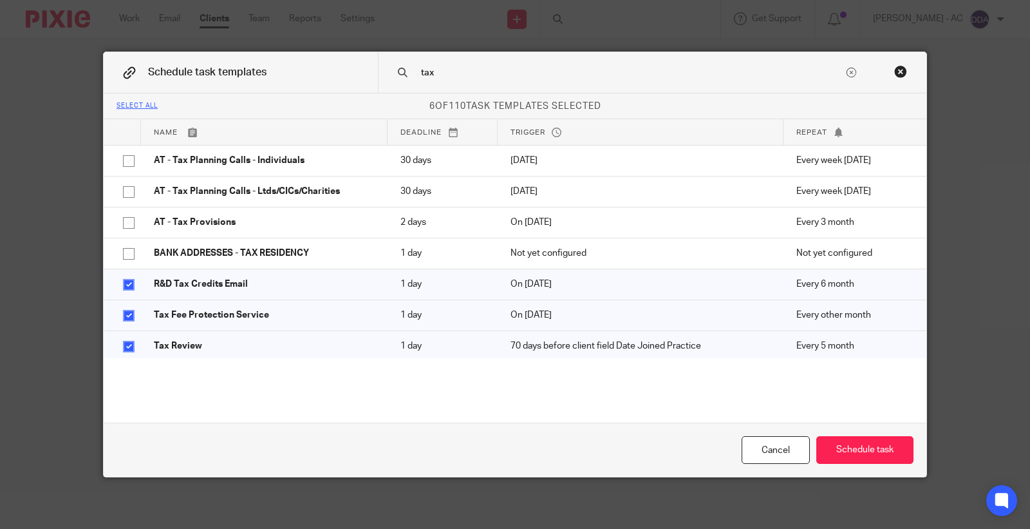
drag, startPoint x: 409, startPoint y: 76, endPoint x: 339, endPoint y: 79, distance: 69.6
click at [340, 79] on div "Schedule task templates tax" at bounding box center [515, 72] width 823 height 41
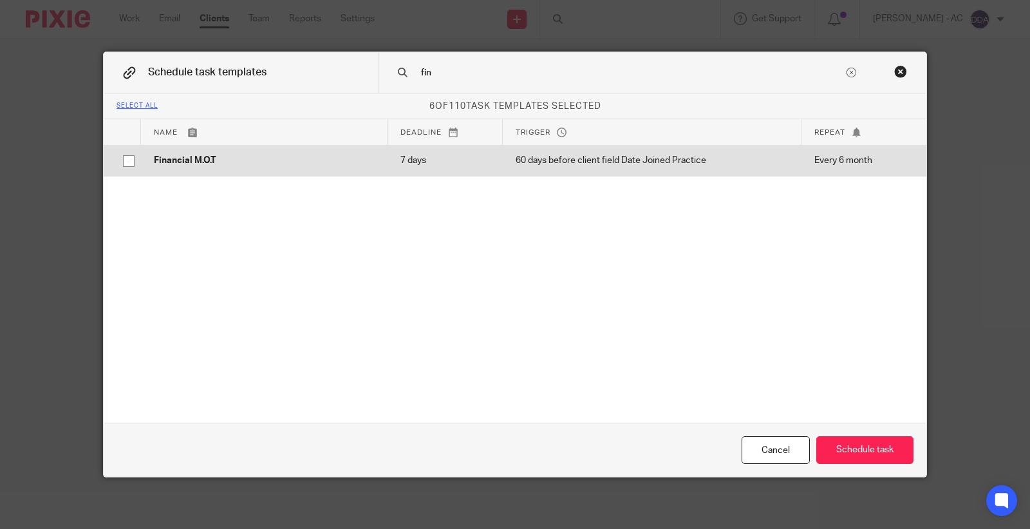
type input "fin"
click at [285, 162] on p "Financial M.O.T" at bounding box center [264, 160] width 221 height 13
checkbox input "true"
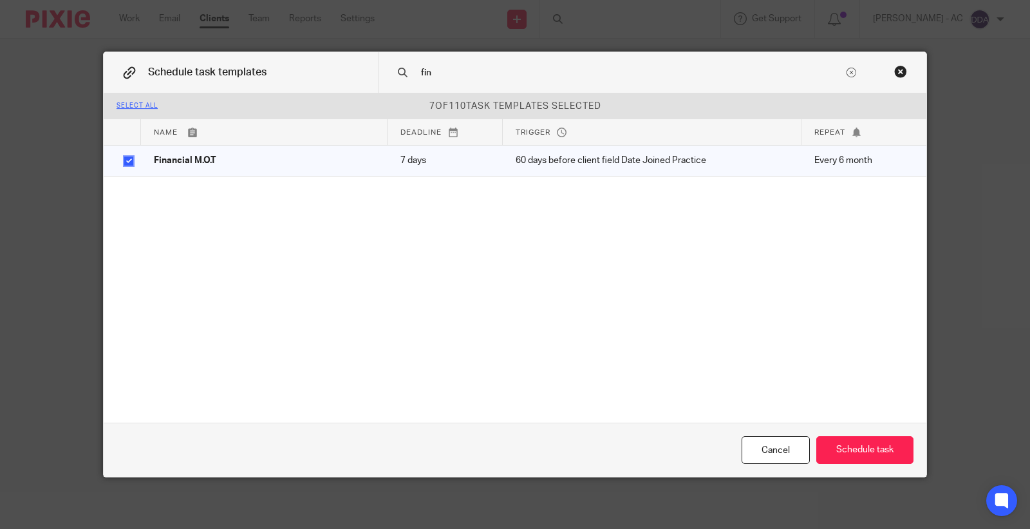
drag, startPoint x: 446, startPoint y: 68, endPoint x: 310, endPoint y: 94, distance: 138.9
click at [319, 92] on div "Schedule task templates fin" at bounding box center [515, 72] width 823 height 41
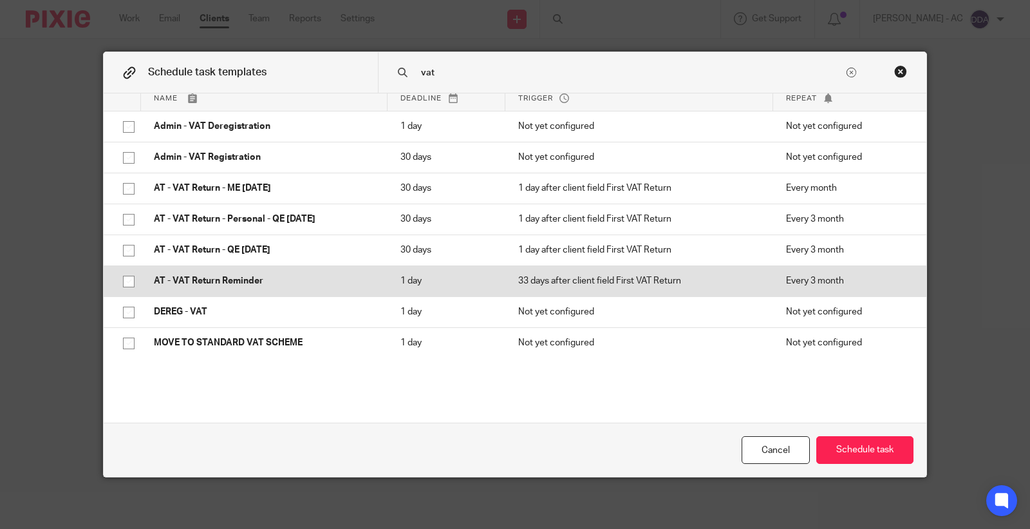
scroll to position [65, 0]
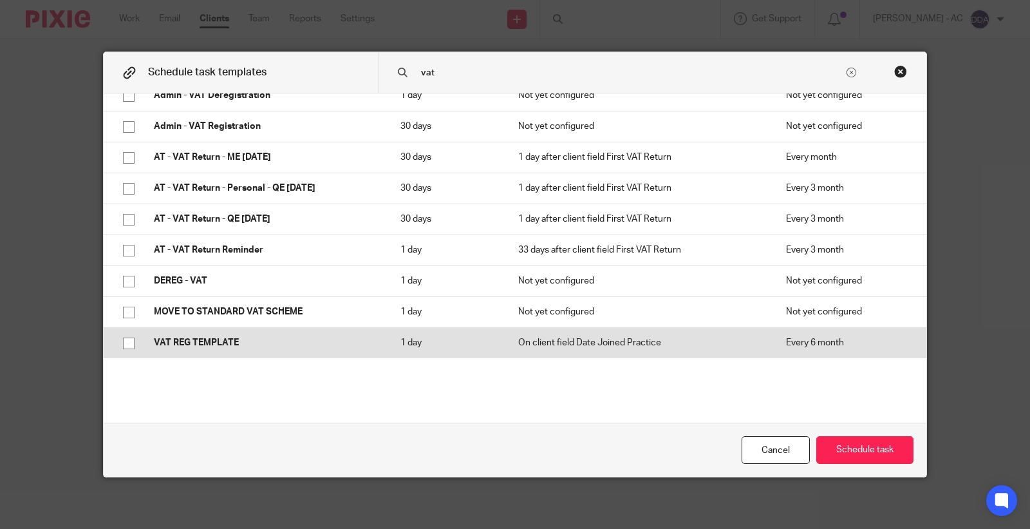
type input "vat"
click at [227, 340] on p "VAT REG TEMPLATE" at bounding box center [264, 342] width 221 height 13
checkbox input "true"
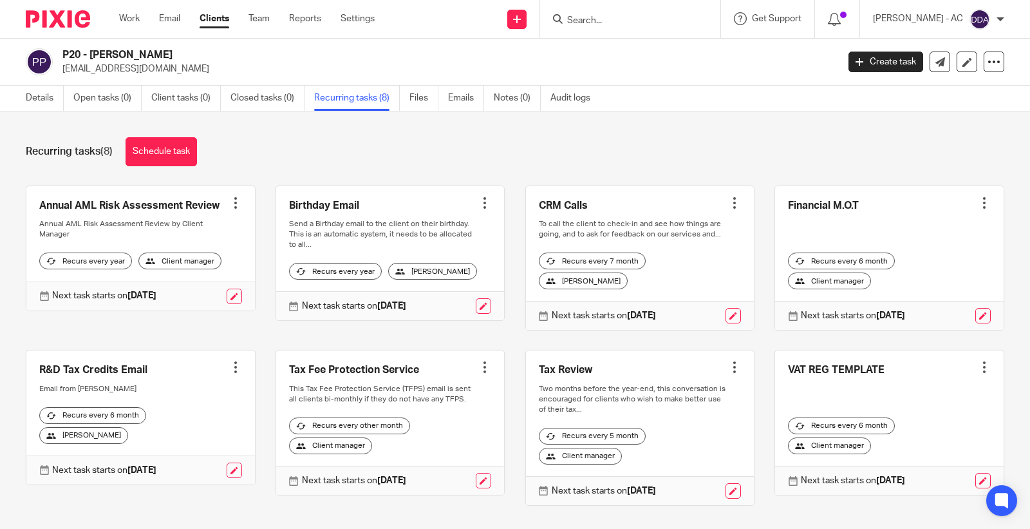
click at [53, 81] on div "P20 - [PERSON_NAME] [EMAIL_ADDRESS][DOMAIN_NAME] Create task Update from Compan…" at bounding box center [515, 62] width 1030 height 47
click at [53, 92] on link "Details" at bounding box center [45, 98] width 38 height 25
click at [41, 100] on link "Details" at bounding box center [45, 98] width 38 height 25
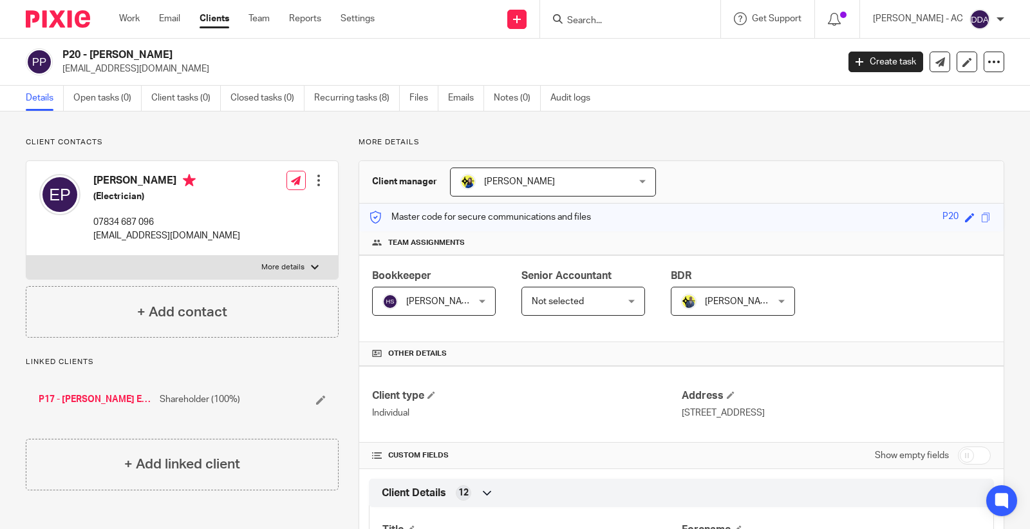
click at [317, 182] on div at bounding box center [318, 180] width 13 height 13
click at [249, 207] on link "Edit contact" at bounding box center [257, 209] width 123 height 19
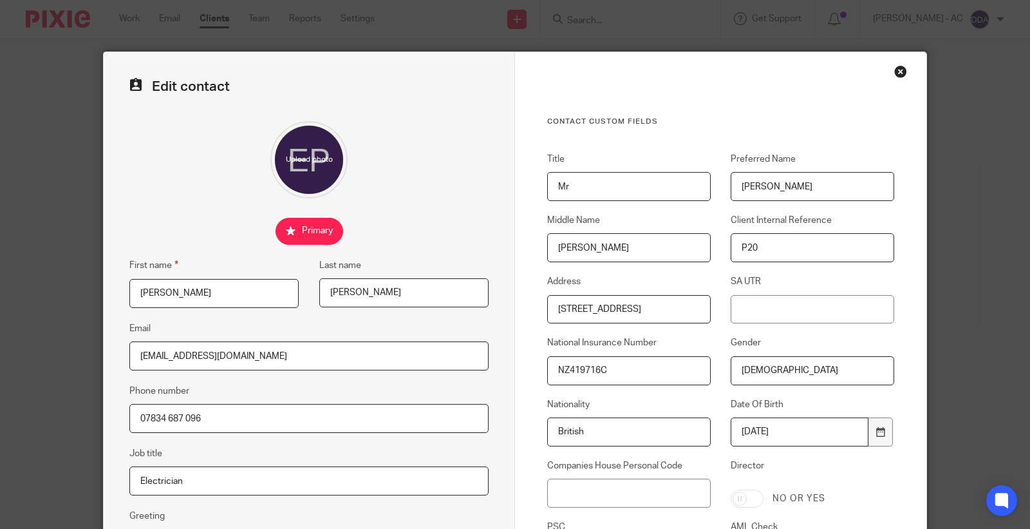
click at [896, 76] on div "Close this dialog window" at bounding box center [900, 71] width 13 height 13
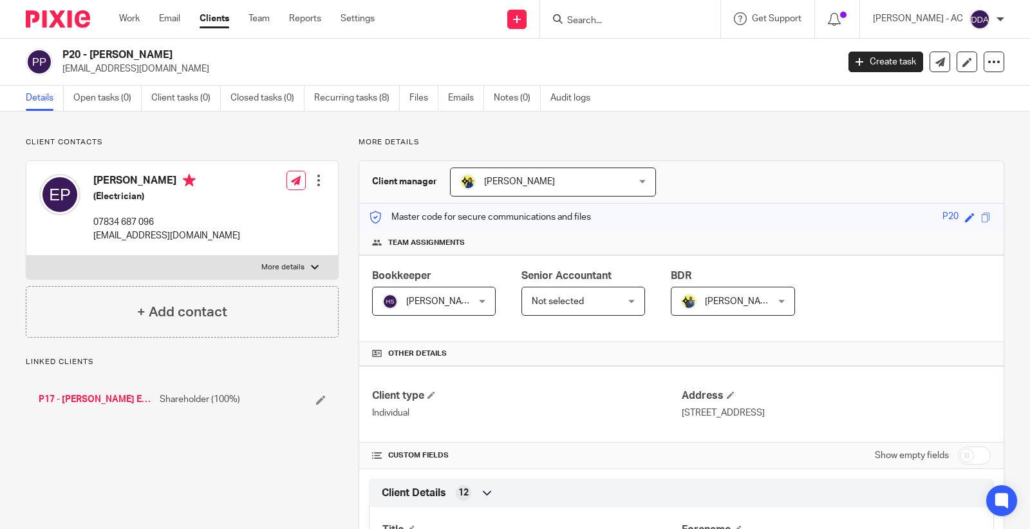
click at [120, 102] on link "Open tasks (0)" at bounding box center [107, 98] width 68 height 25
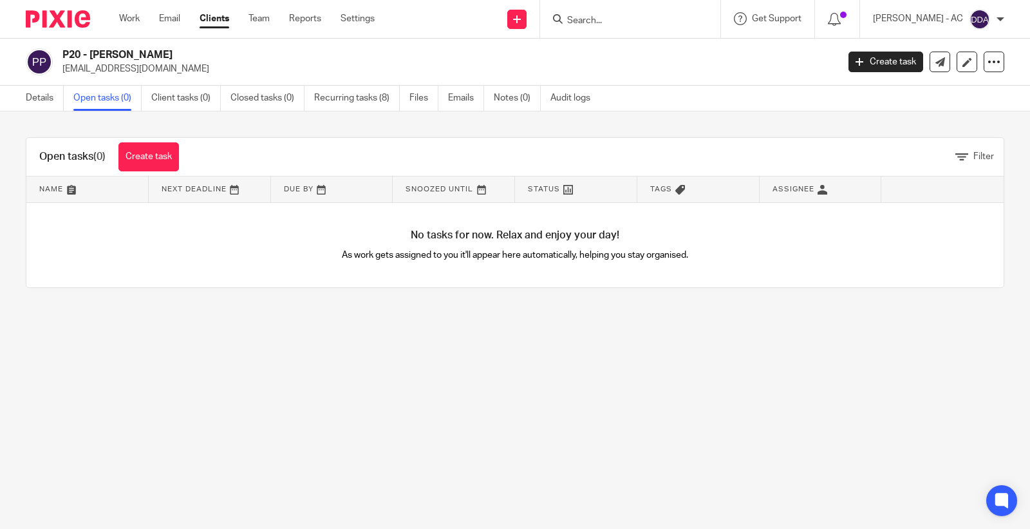
click at [99, 98] on link "Open tasks (0)" at bounding box center [107, 98] width 68 height 25
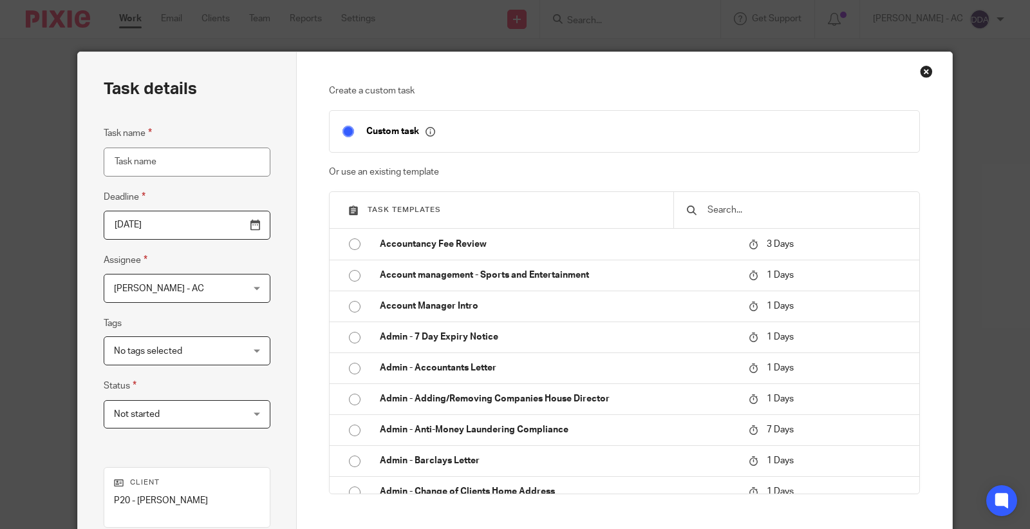
click at [806, 211] on input "text" at bounding box center [806, 210] width 200 height 14
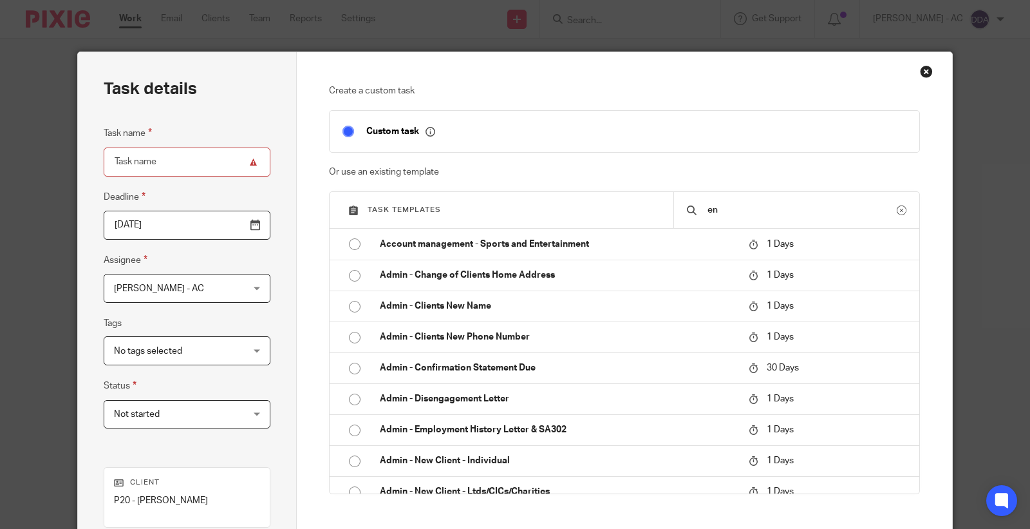
type input "e"
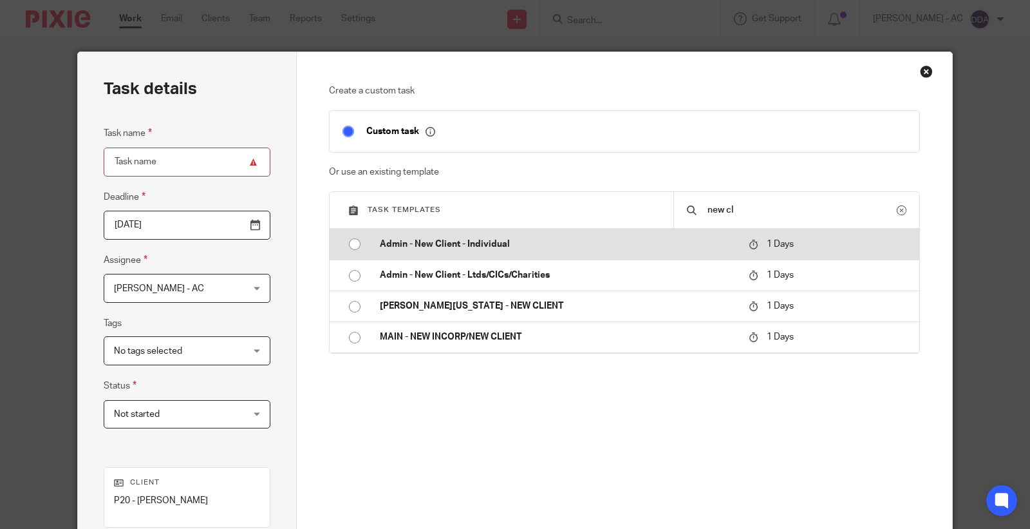
type input "new cl"
click at [346, 243] on input "radio" at bounding box center [355, 244] width 24 height 24
type input "[DATE]"
type input "Admin - New Client - Individual"
checkbox input "false"
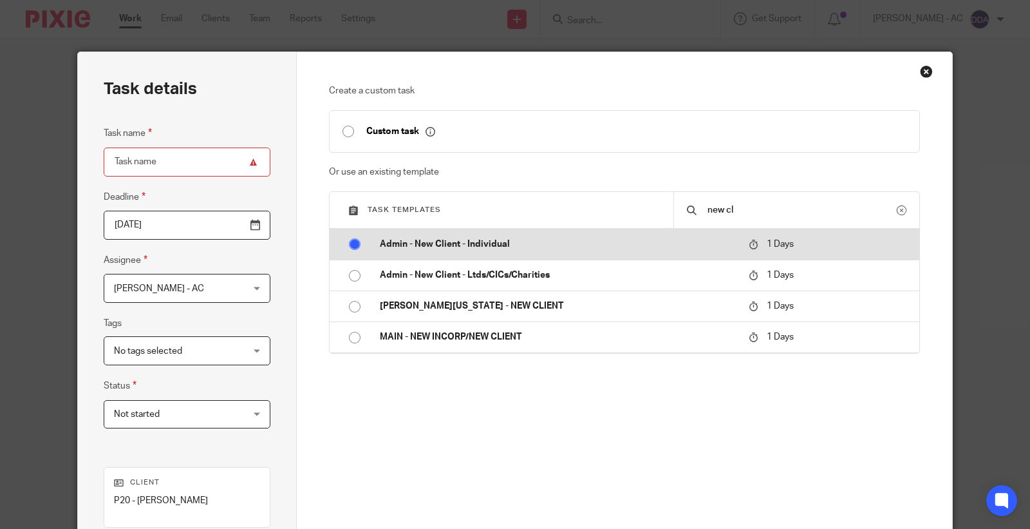
radio input "false"
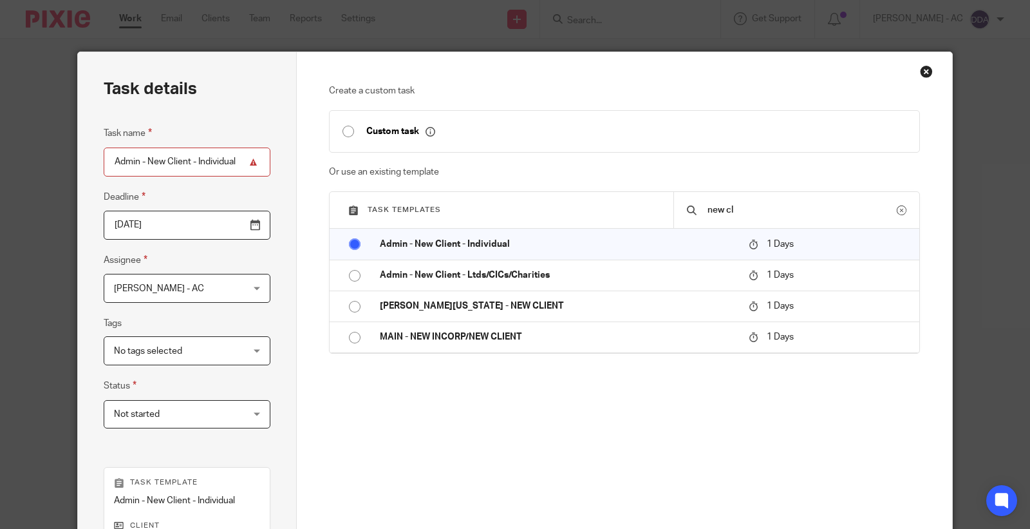
drag, startPoint x: 234, startPoint y: 163, endPoint x: 0, endPoint y: 207, distance: 237.8
click at [0, 207] on div "Task details Task name Admin - New Client - Individual Deadline [DATE] Assignee…" at bounding box center [515, 264] width 1030 height 529
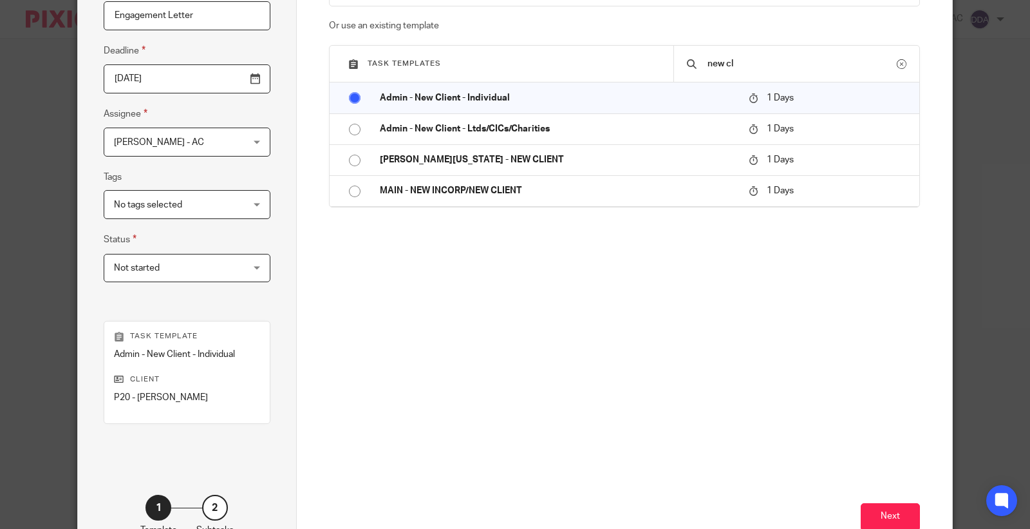
scroll to position [232, 0]
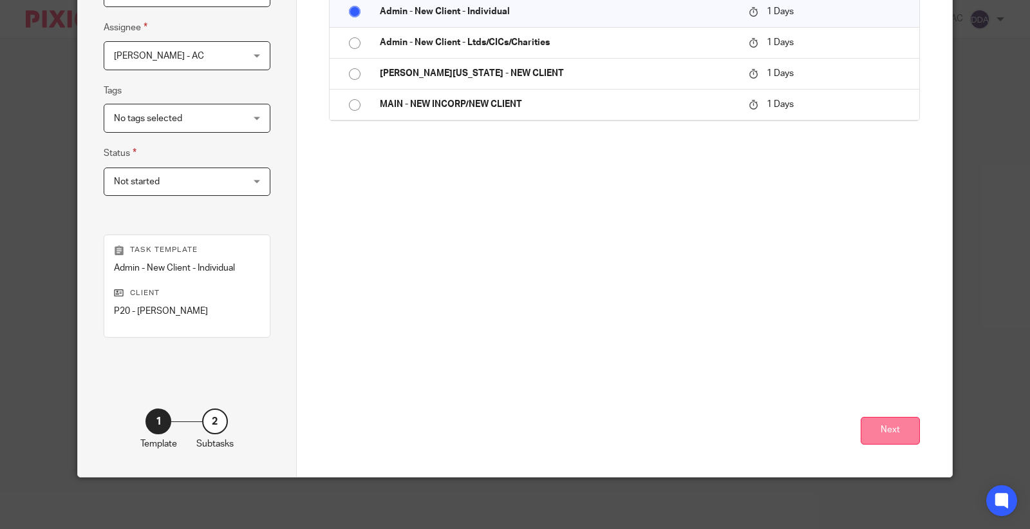
type input "Engagement Letter"
click at [871, 437] on button "Next" at bounding box center [890, 431] width 59 height 28
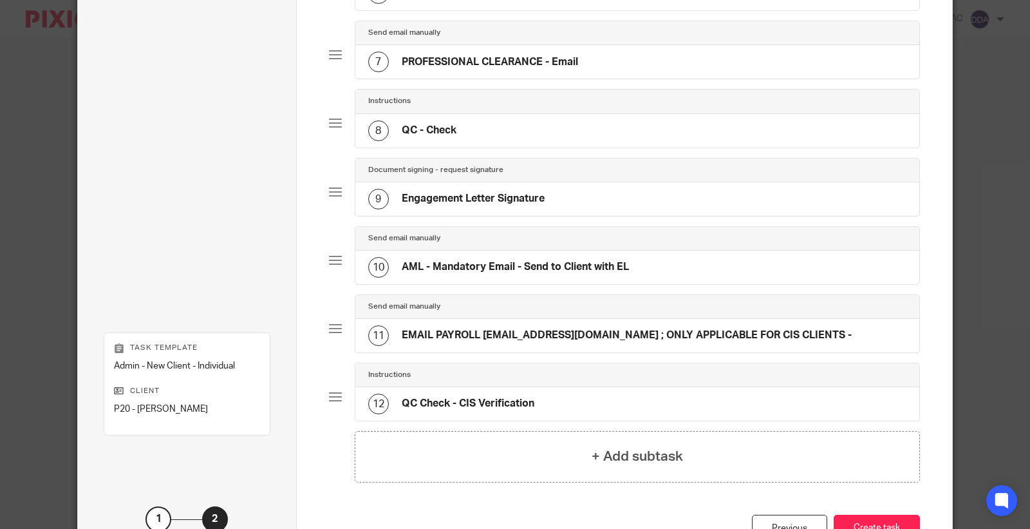
scroll to position [535, 0]
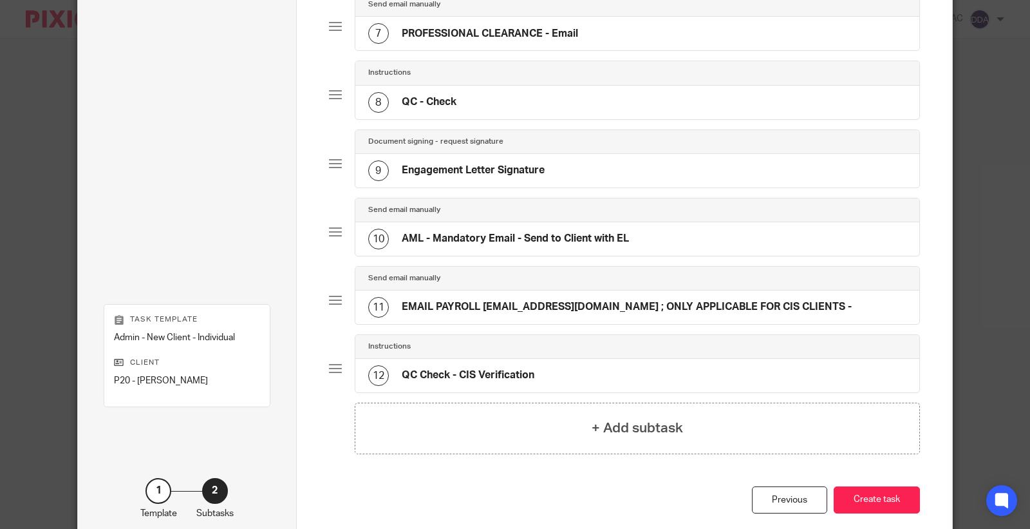
click at [489, 181] on div "9 Engagement Letter Signature" at bounding box center [456, 170] width 176 height 21
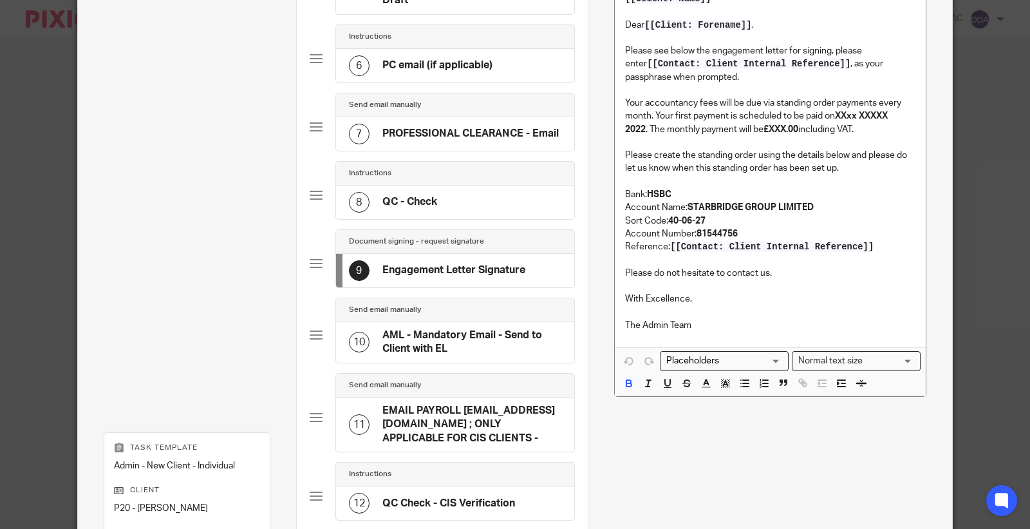
scroll to position [392, 0]
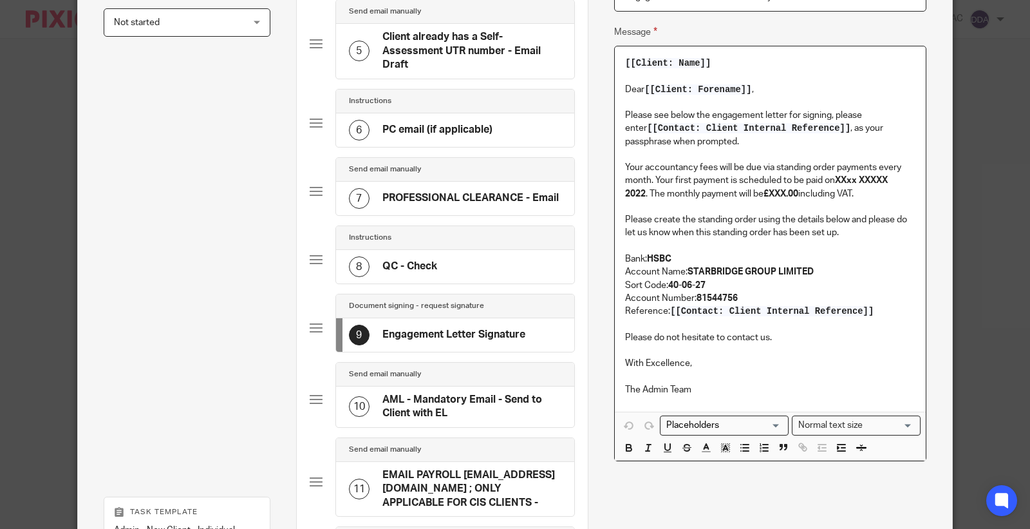
click at [760, 166] on p "Your accountancy fees will be due via standing order payments every month. Your…" at bounding box center [770, 180] width 290 height 39
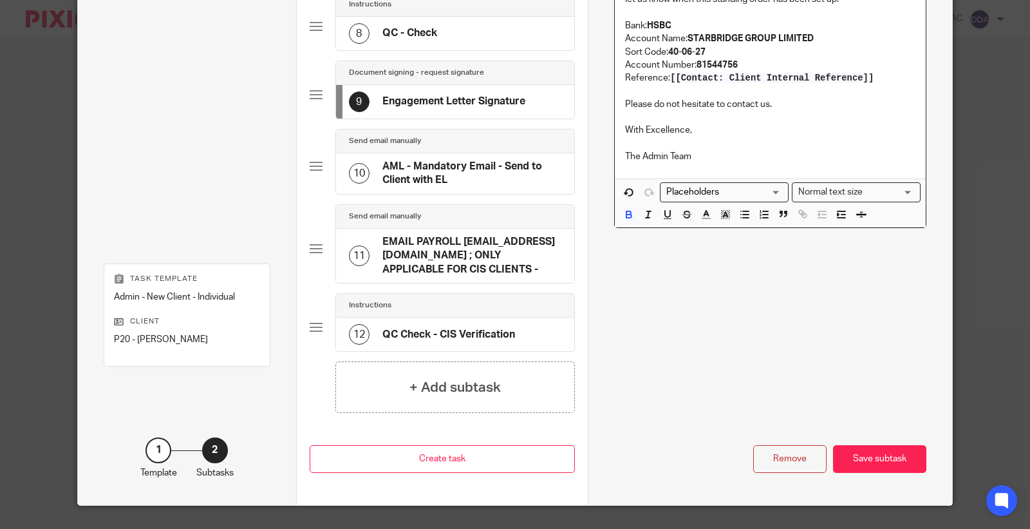
scroll to position [655, 0]
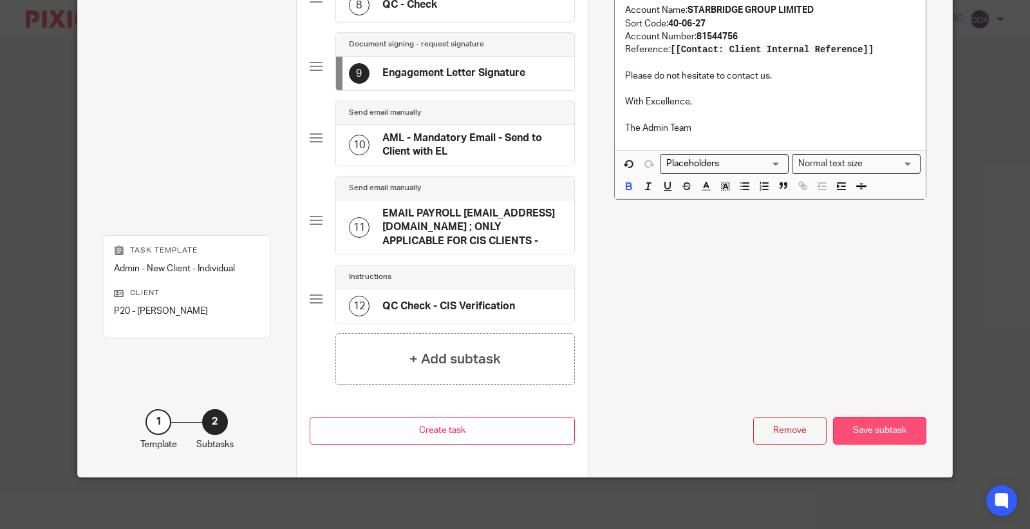
click at [847, 417] on div "Save subtask" at bounding box center [879, 431] width 93 height 28
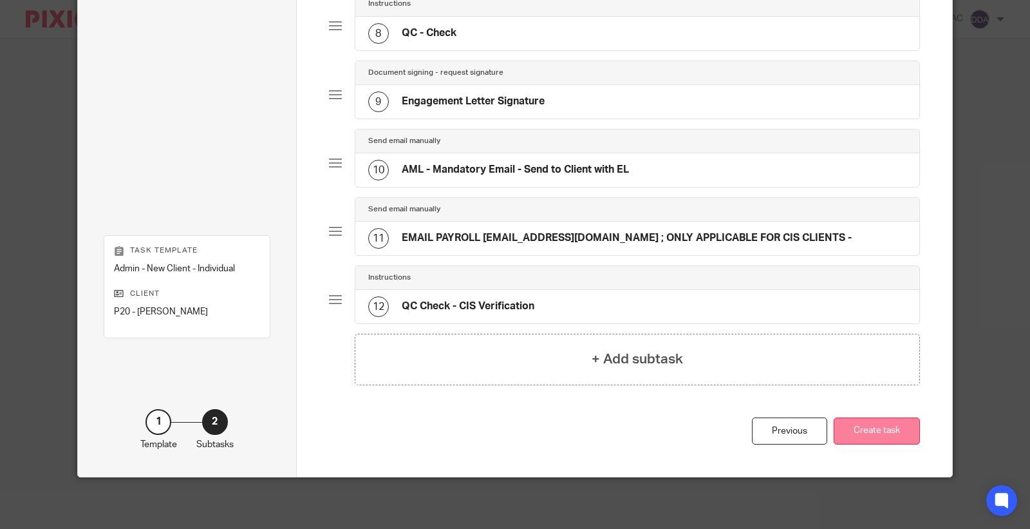
click at [867, 435] on button "Create task" at bounding box center [877, 431] width 86 height 28
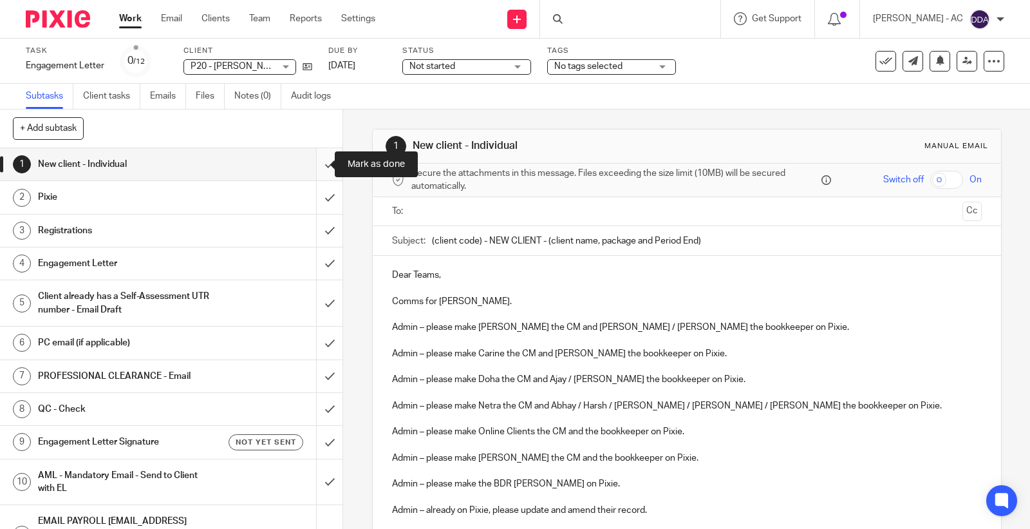
click at [311, 156] on input "submit" at bounding box center [171, 164] width 343 height 32
click at [316, 193] on input "submit" at bounding box center [171, 197] width 343 height 32
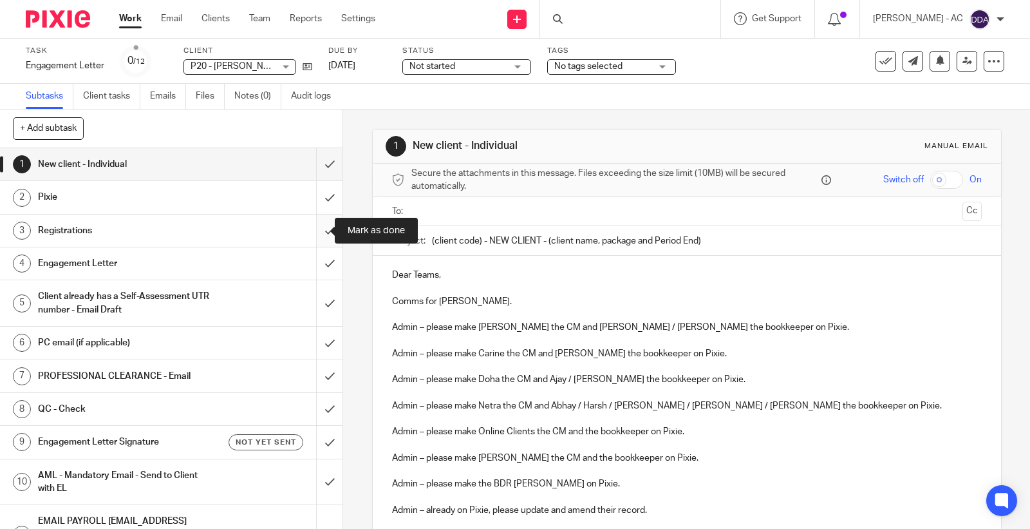
click at [316, 232] on input "submit" at bounding box center [171, 230] width 343 height 32
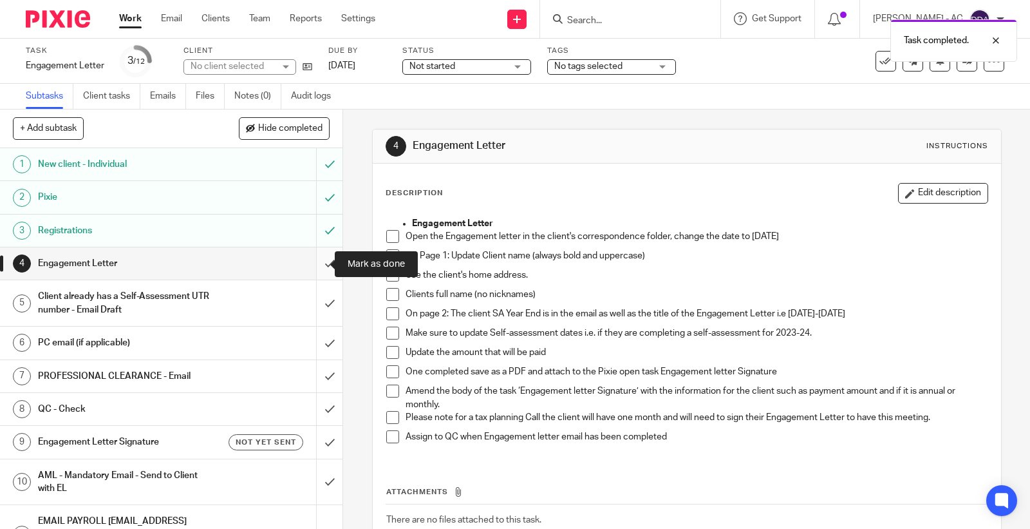
click at [314, 260] on input "submit" at bounding box center [171, 263] width 343 height 32
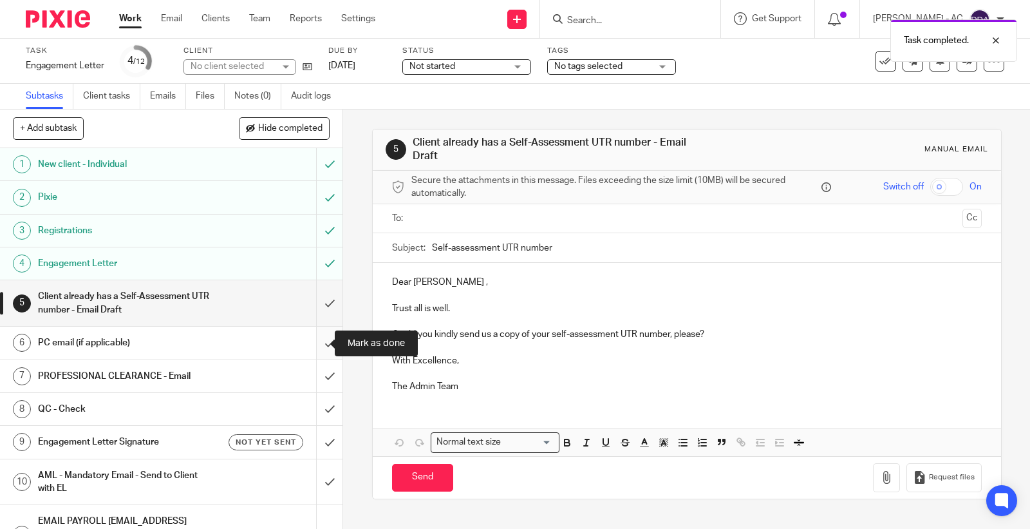
click at [310, 349] on input "submit" at bounding box center [171, 342] width 343 height 32
click at [312, 375] on input "submit" at bounding box center [171, 376] width 343 height 32
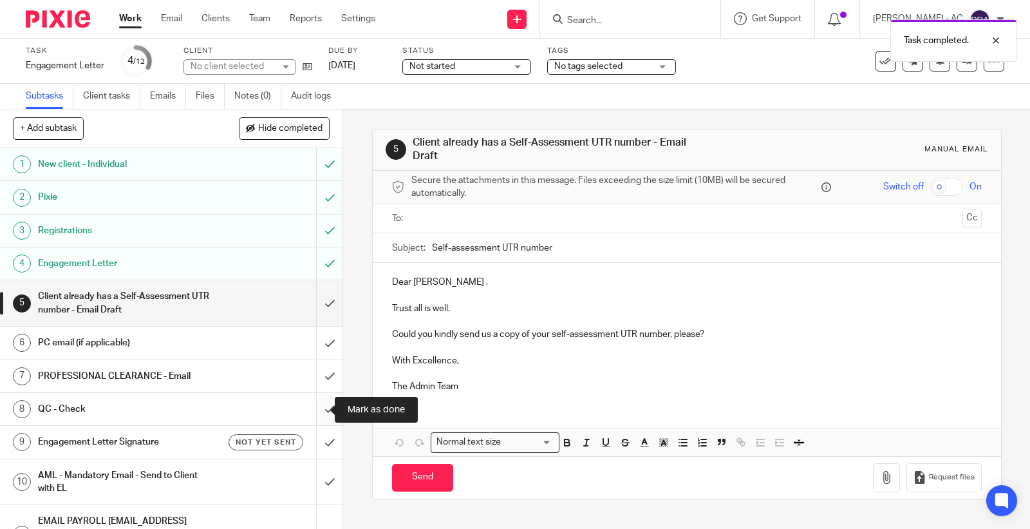
click at [316, 408] on input "submit" at bounding box center [171, 409] width 343 height 32
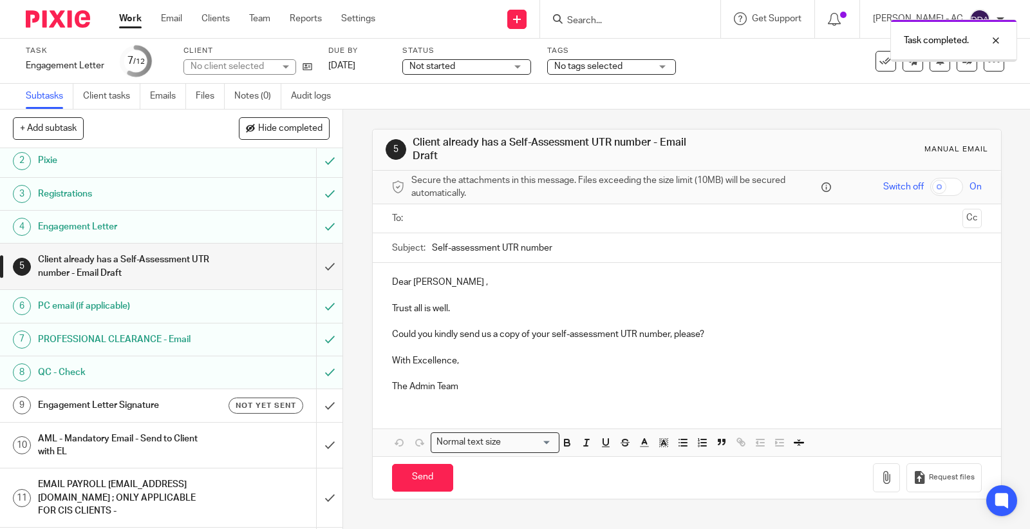
scroll to position [56, 0]
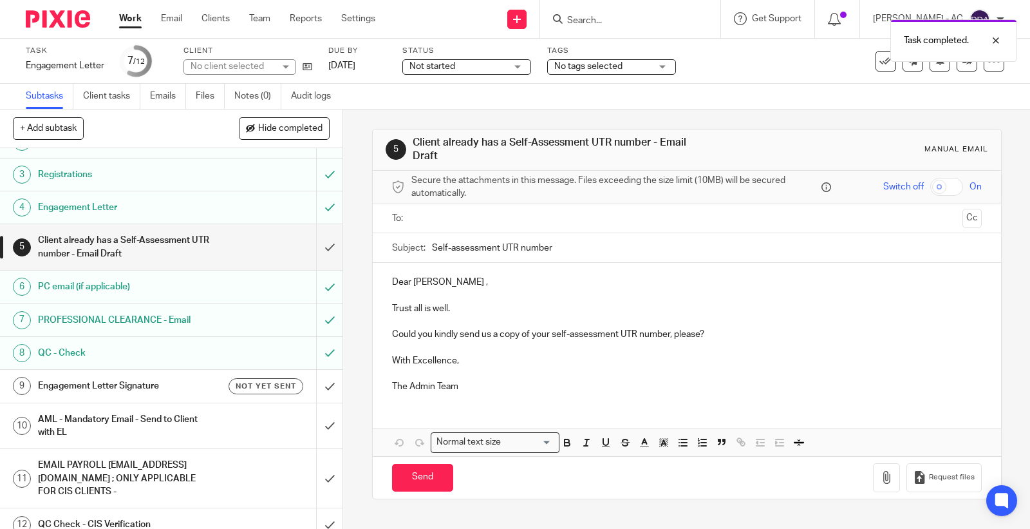
click at [104, 392] on h1 "Engagement Letter Signature" at bounding box center [126, 385] width 177 height 19
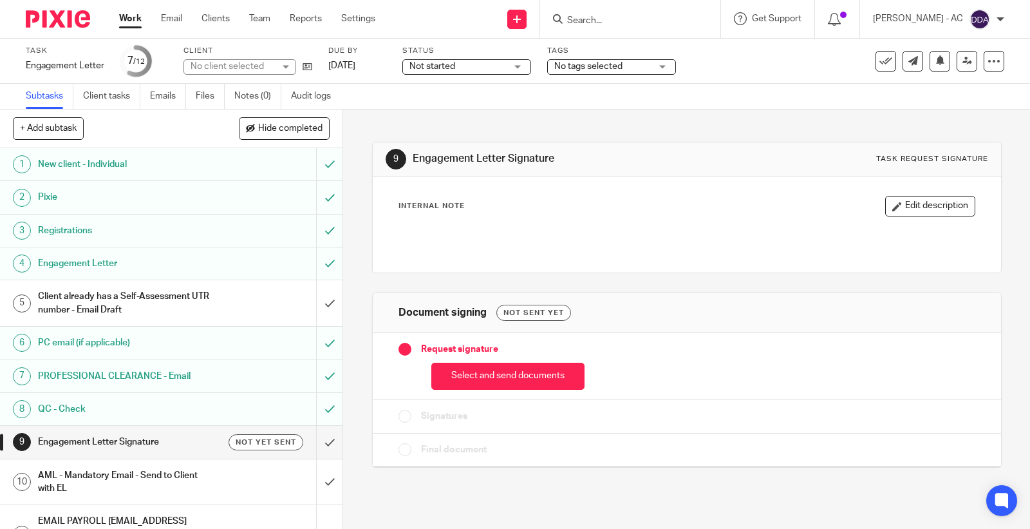
click at [64, 445] on h1 "Engagement Letter Signature" at bounding box center [126, 441] width 177 height 19
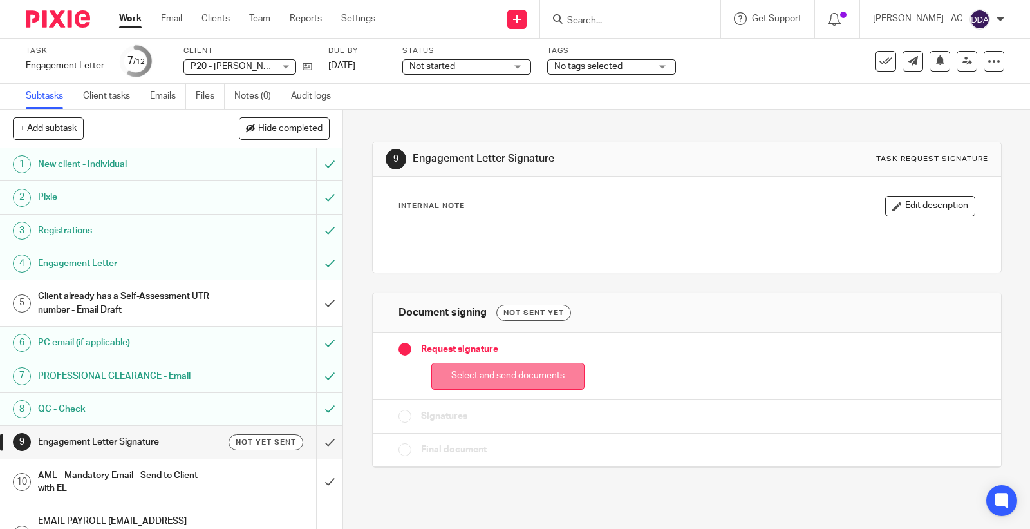
click at [504, 374] on button "Select and send documents" at bounding box center [507, 377] width 153 height 28
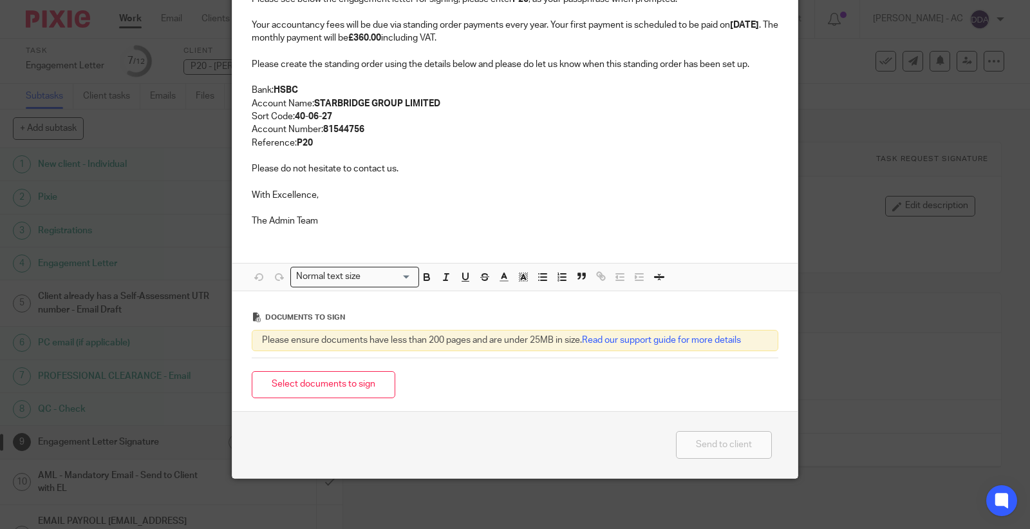
scroll to position [233, 0]
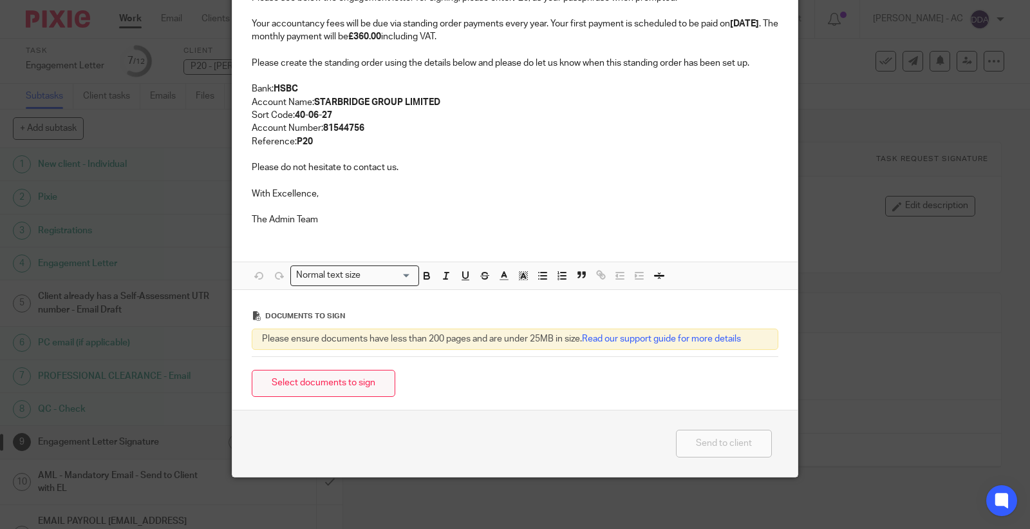
click at [355, 374] on button "Select documents to sign" at bounding box center [324, 384] width 144 height 28
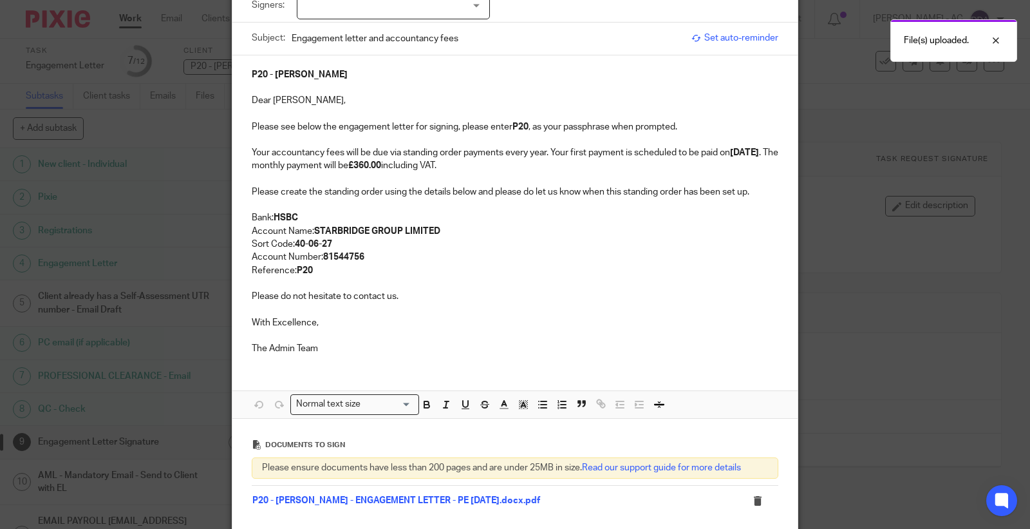
scroll to position [0, 0]
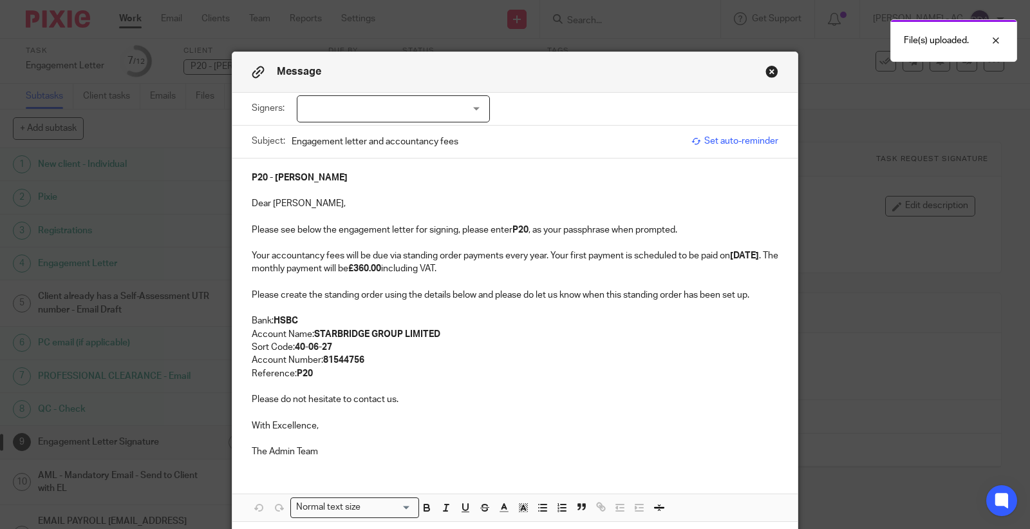
click at [768, 66] on button "Close modal" at bounding box center [772, 71] width 13 height 13
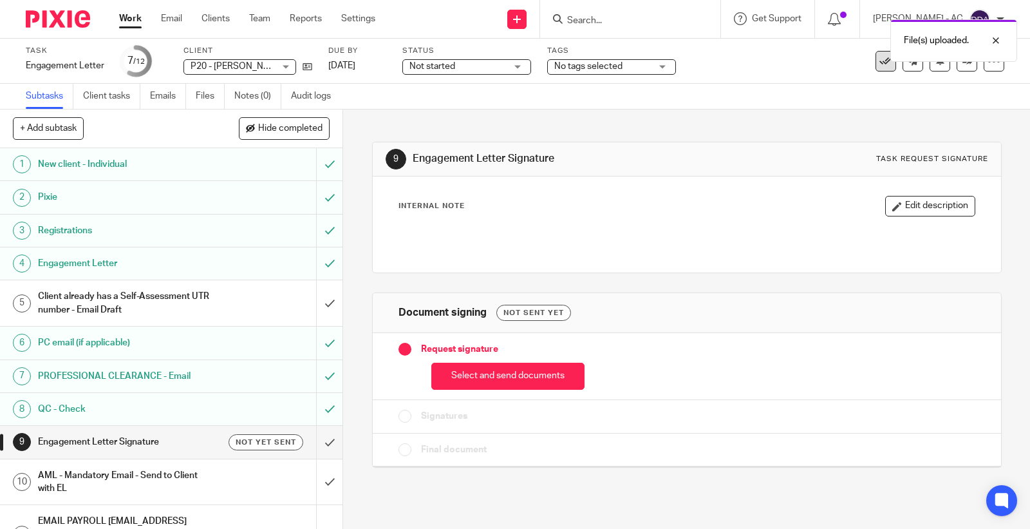
click at [880, 64] on icon at bounding box center [886, 61] width 13 height 13
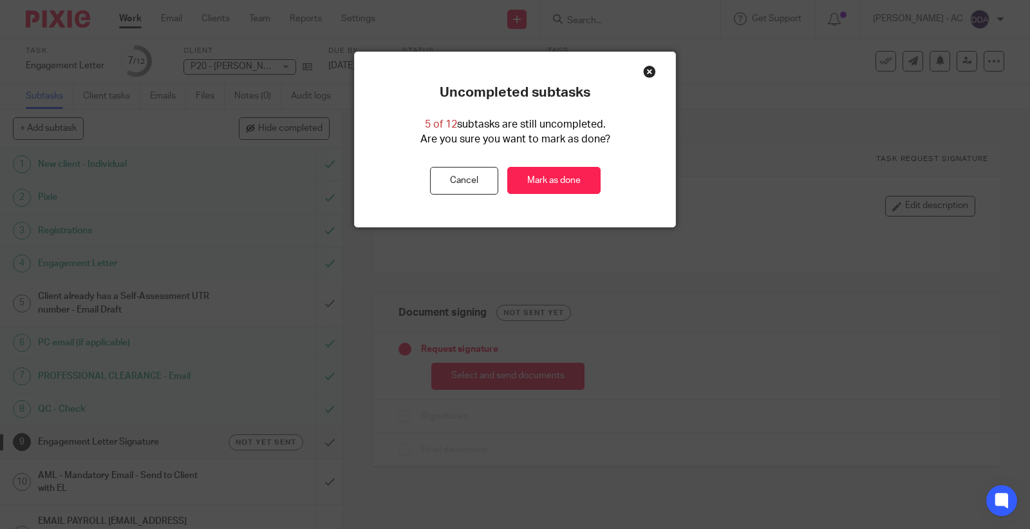
click at [645, 68] on div "Close this dialog window" at bounding box center [649, 71] width 13 height 13
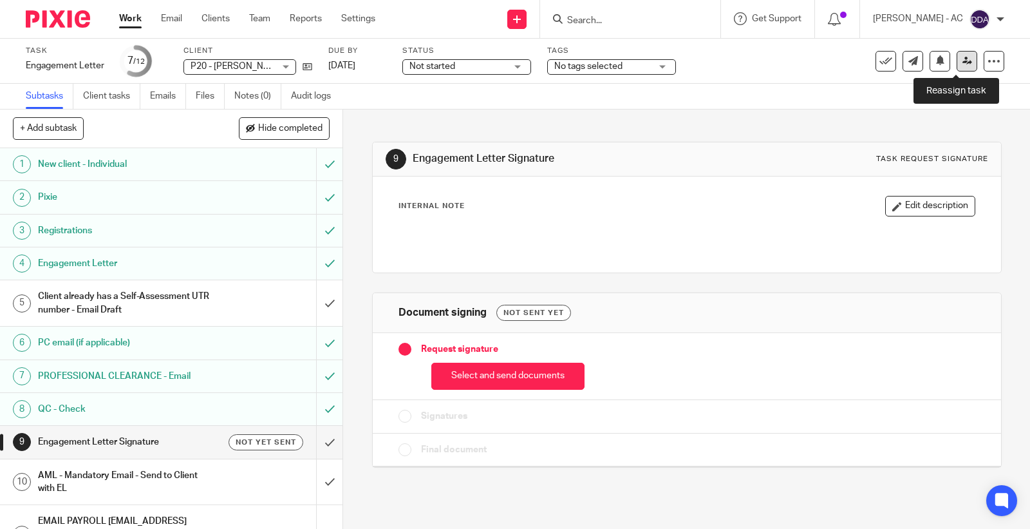
click at [963, 65] on icon at bounding box center [968, 61] width 10 height 10
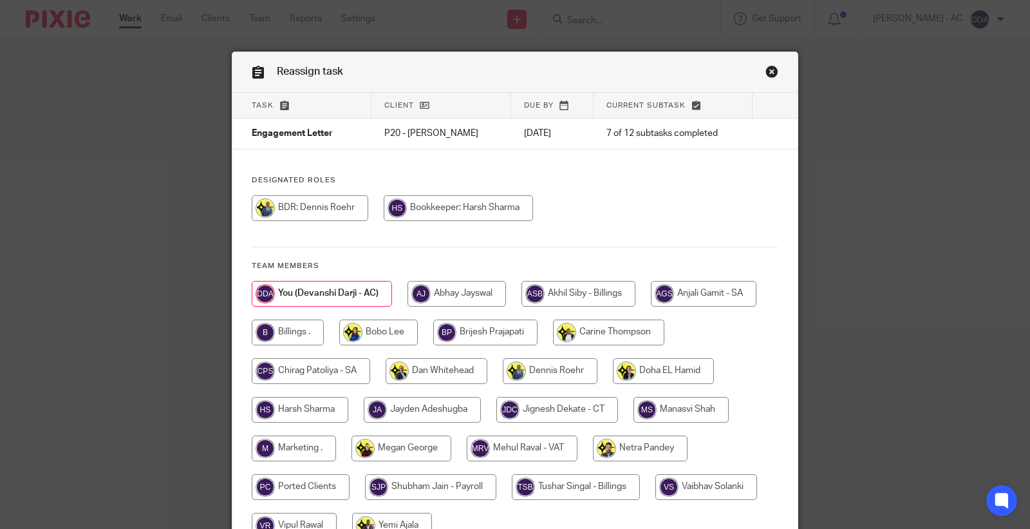
click at [414, 451] on input "radio" at bounding box center [402, 448] width 100 height 26
radio input "true"
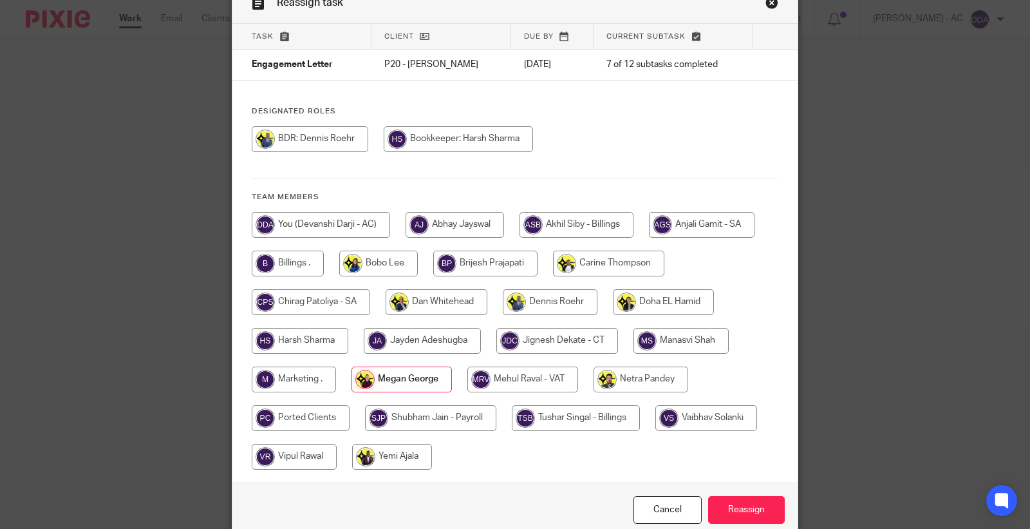
scroll to position [129, 0]
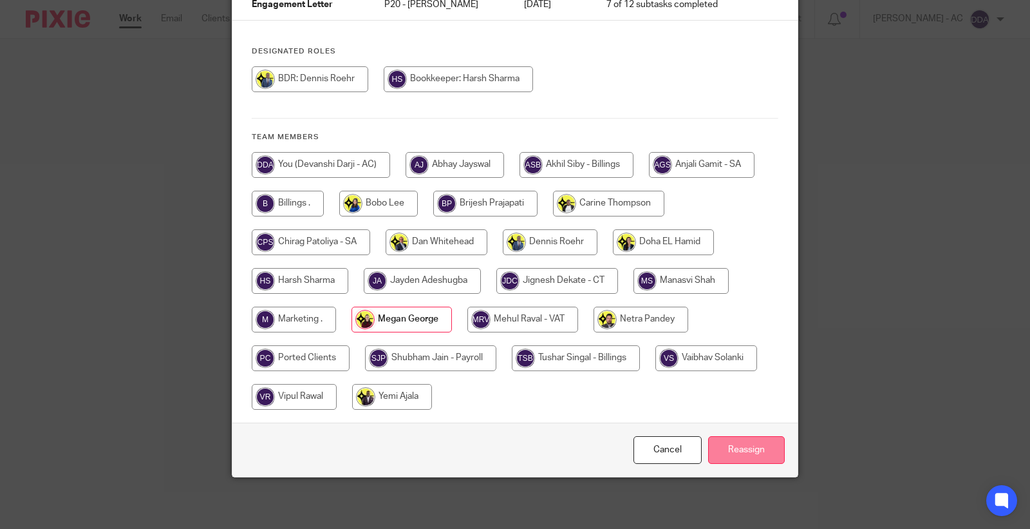
click at [717, 453] on input "Reassign" at bounding box center [746, 450] width 77 height 28
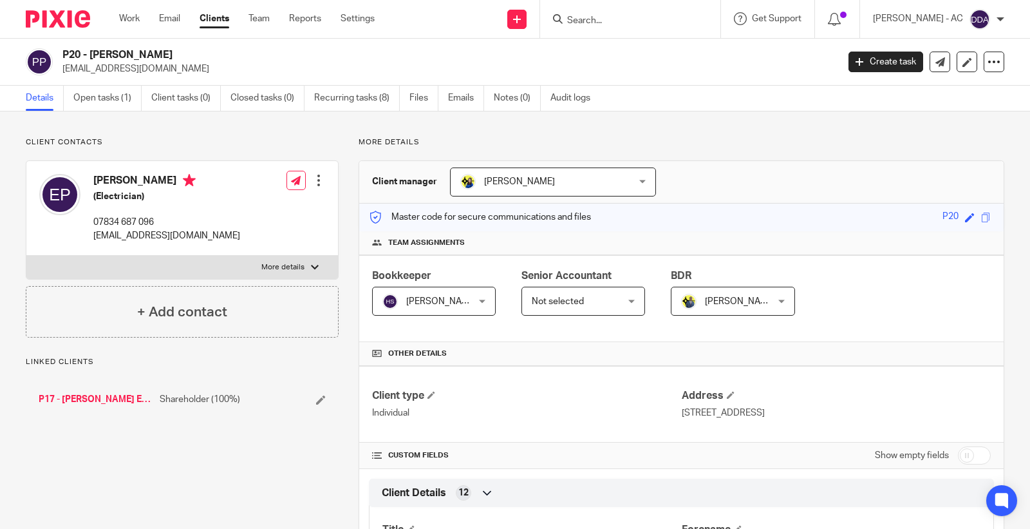
click at [314, 178] on div at bounding box center [318, 180] width 13 height 13
click at [242, 202] on link "Edit contact" at bounding box center [257, 209] width 123 height 19
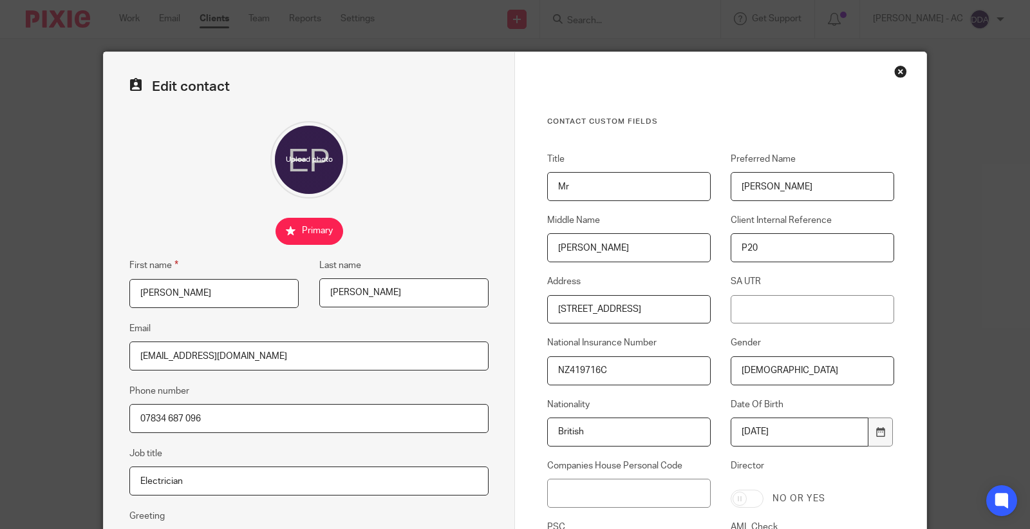
click at [894, 72] on div "Close this dialog window" at bounding box center [900, 71] width 13 height 13
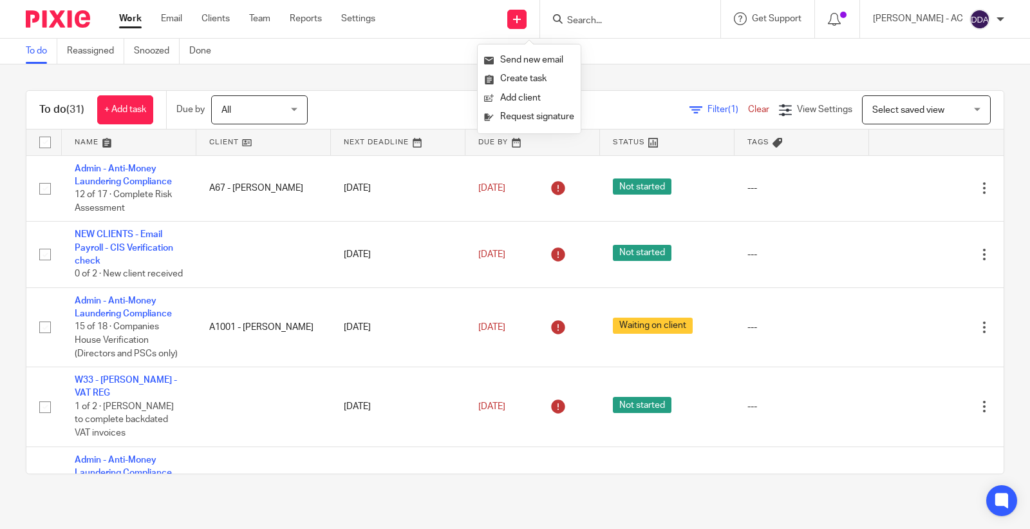
click at [583, 15] on input "Search" at bounding box center [624, 21] width 116 height 12
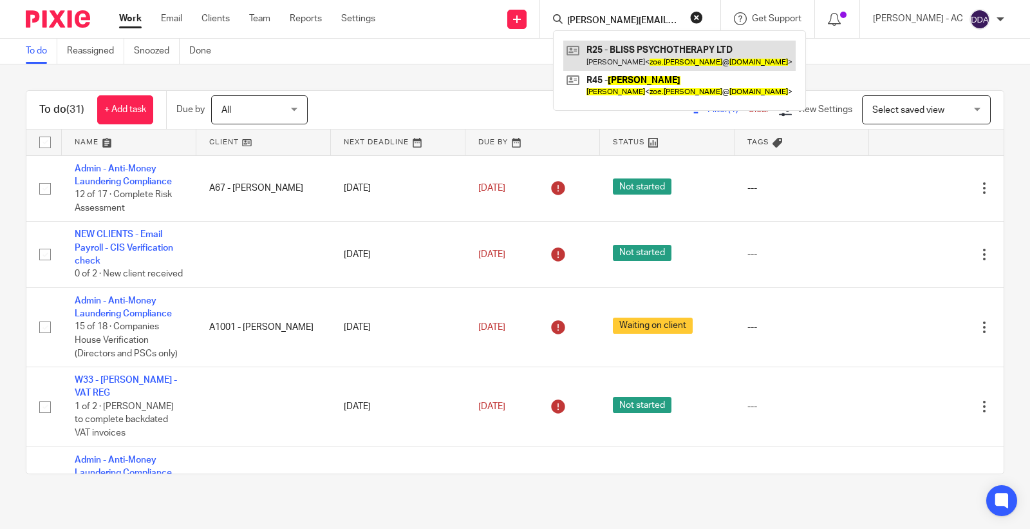
type input "[PERSON_NAME][EMAIL_ADDRESS][DOMAIN_NAME]"
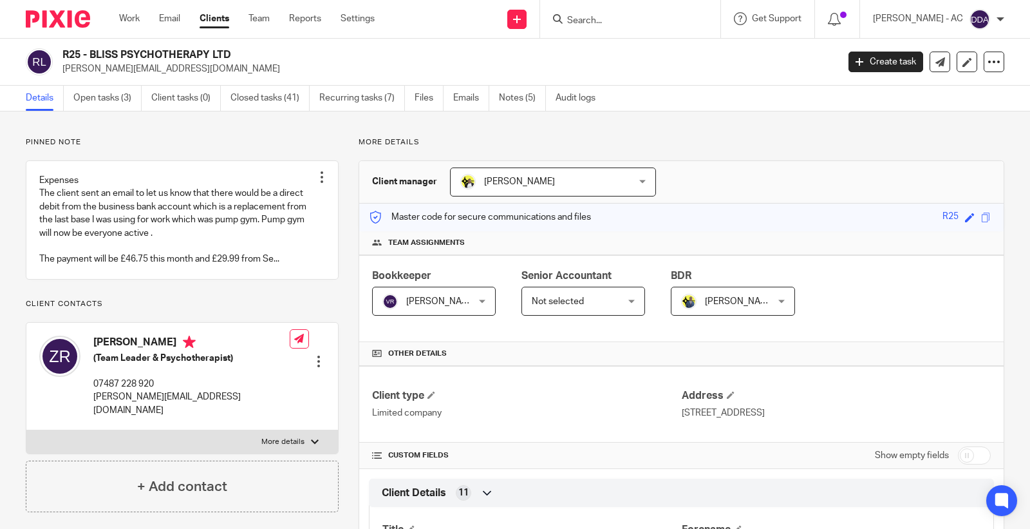
drag, startPoint x: 91, startPoint y: 53, endPoint x: 243, endPoint y: 54, distance: 152.6
click at [243, 54] on h2 "R25 - BLISS PSYCHOTHERAPY LTD" at bounding box center [369, 55] width 614 height 14
copy h2 "BLISS PSYCHOTHERAPY LTD"
